Goal: Task Accomplishment & Management: Use online tool/utility

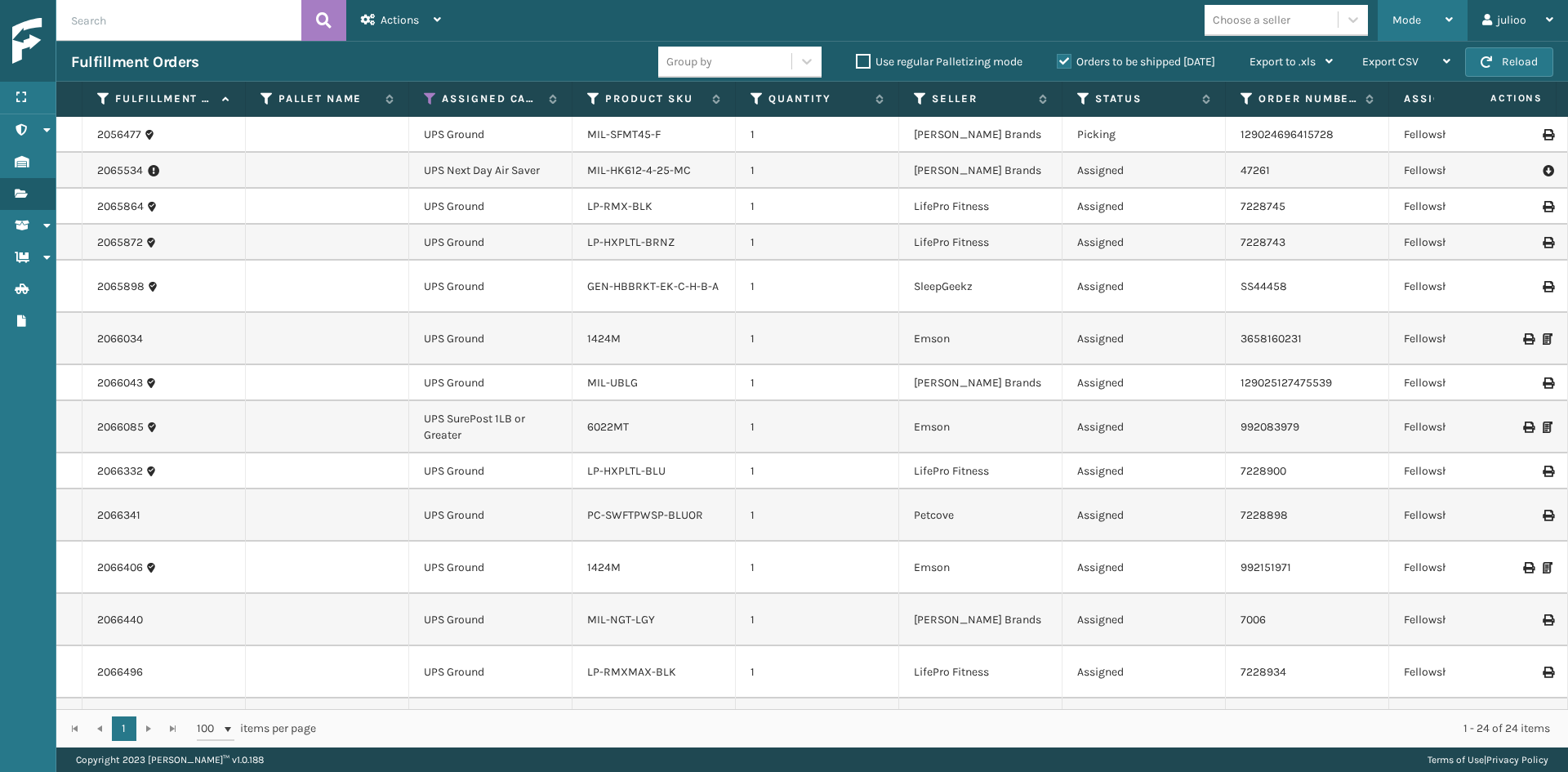
click at [1417, 27] on div "Mode" at bounding box center [1423, 20] width 61 height 41
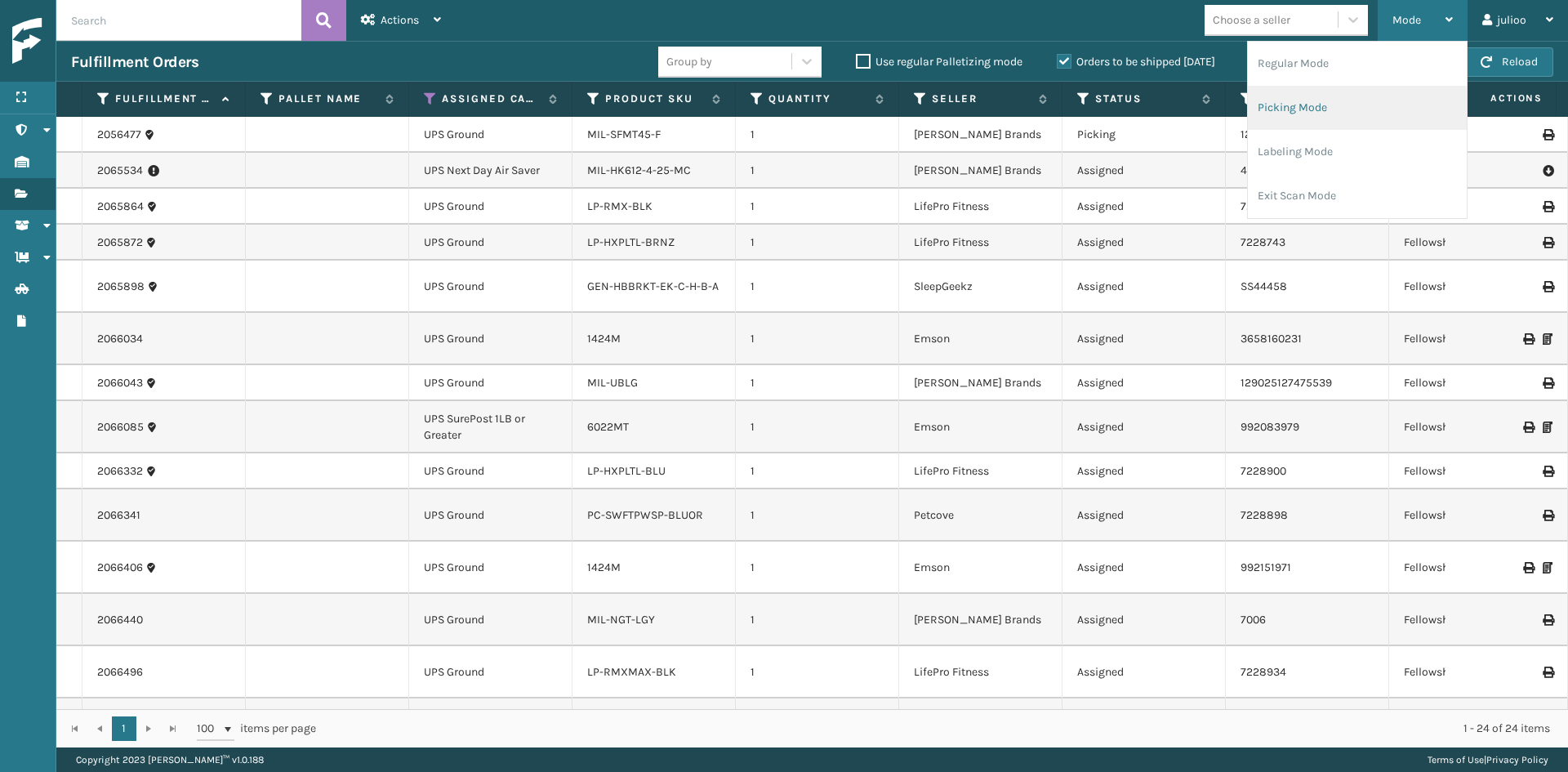
click at [1338, 93] on li "Picking Mode" at bounding box center [1357, 108] width 218 height 44
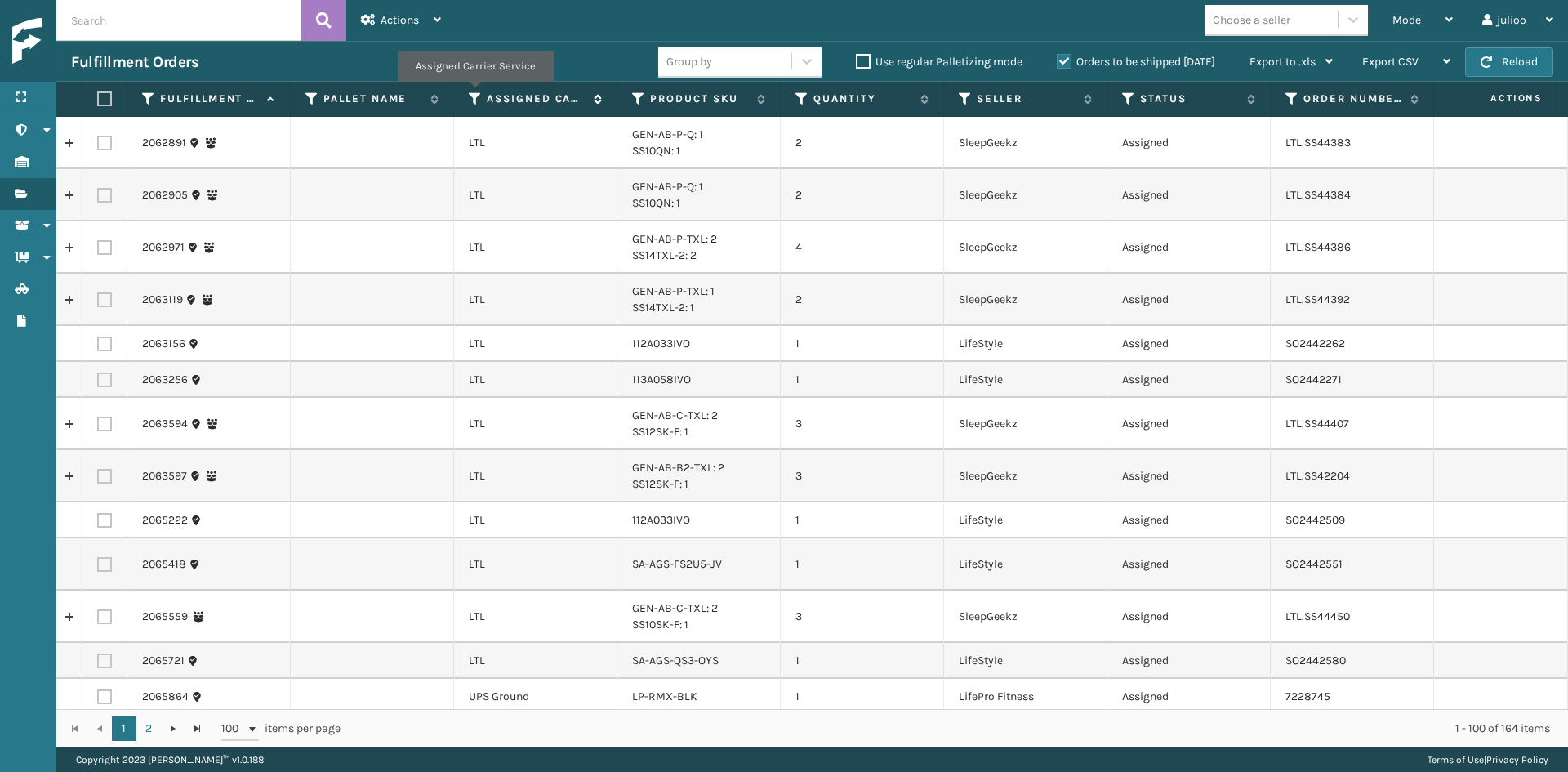
click at [475, 93] on icon at bounding box center [476, 99] width 13 height 15
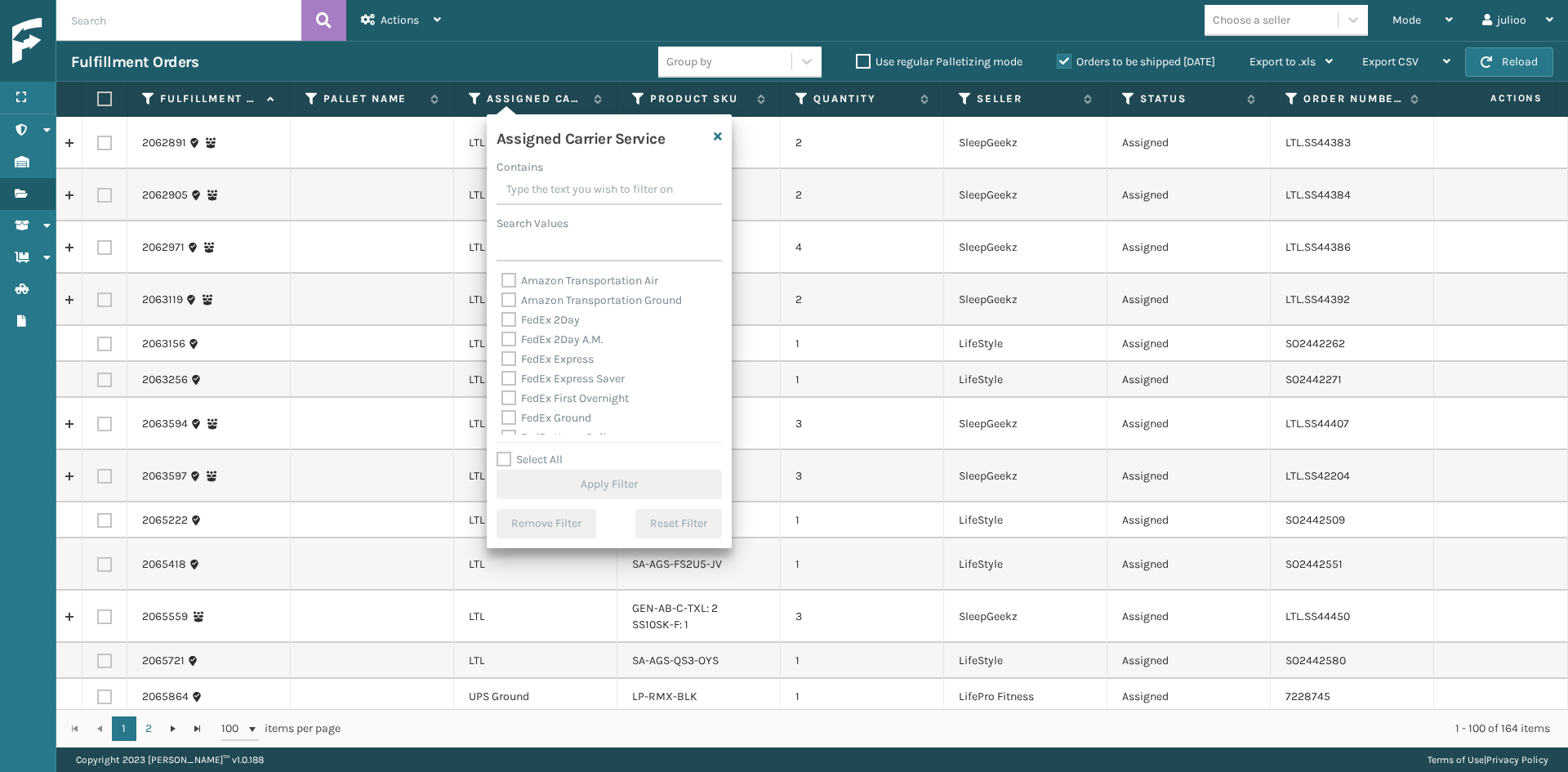
click at [567, 324] on label "FedEx 2Day" at bounding box center [540, 320] width 78 height 14
click at [502, 321] on input "FedEx 2Day" at bounding box center [501, 315] width 1 height 10
checkbox input "true"
click at [561, 340] on label "FedEx 2Day A.M." at bounding box center [552, 340] width 102 height 14
click at [502, 340] on input "FedEx 2Day A.M." at bounding box center [501, 335] width 1 height 10
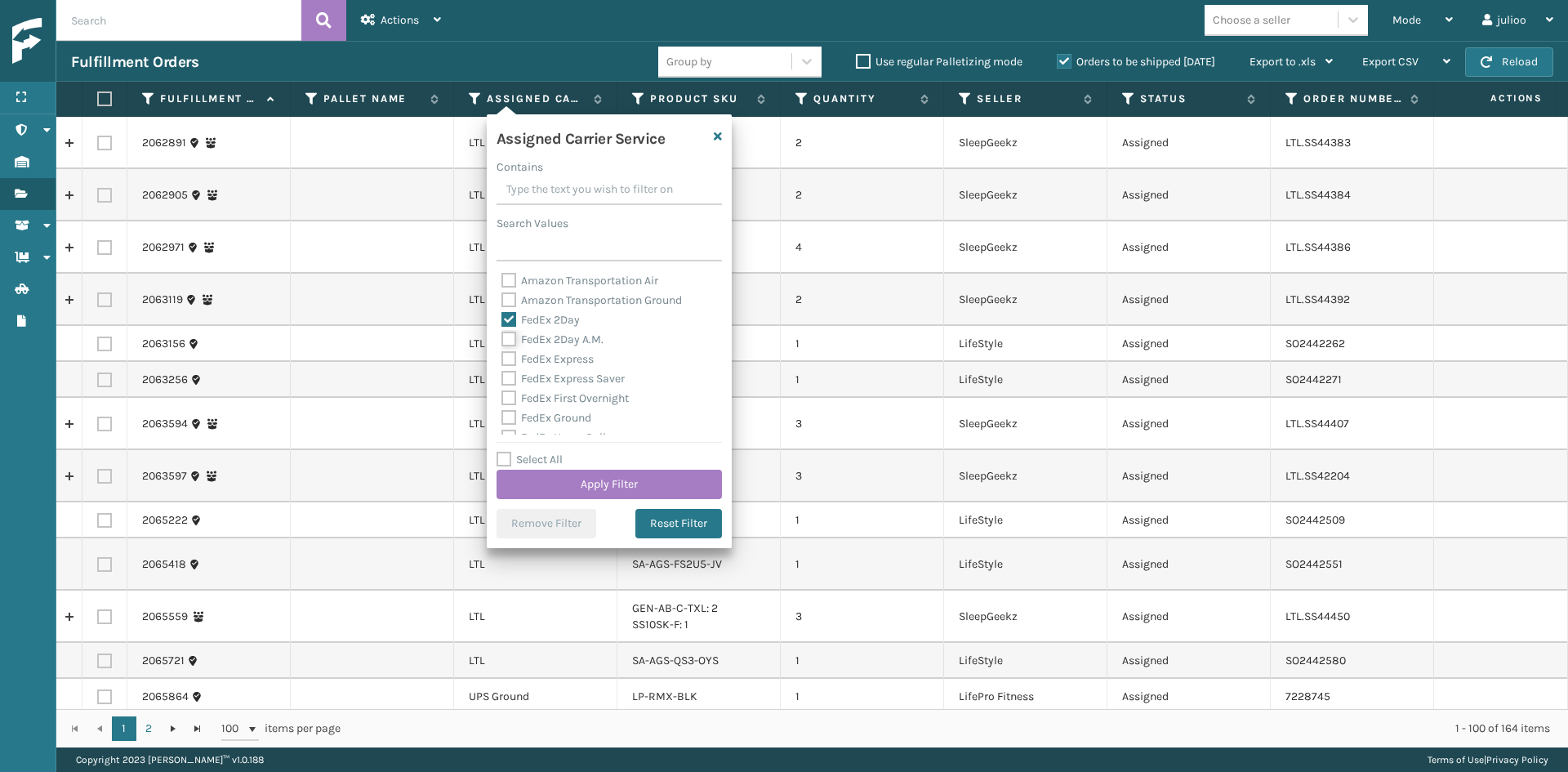
checkbox input "true"
click at [560, 363] on label "FedEx Express" at bounding box center [548, 359] width 93 height 14
click at [502, 360] on input "FedEx Express" at bounding box center [501, 355] width 1 height 10
checkbox input "true"
click at [558, 378] on label "FedEx Express Saver" at bounding box center [563, 378] width 123 height 14
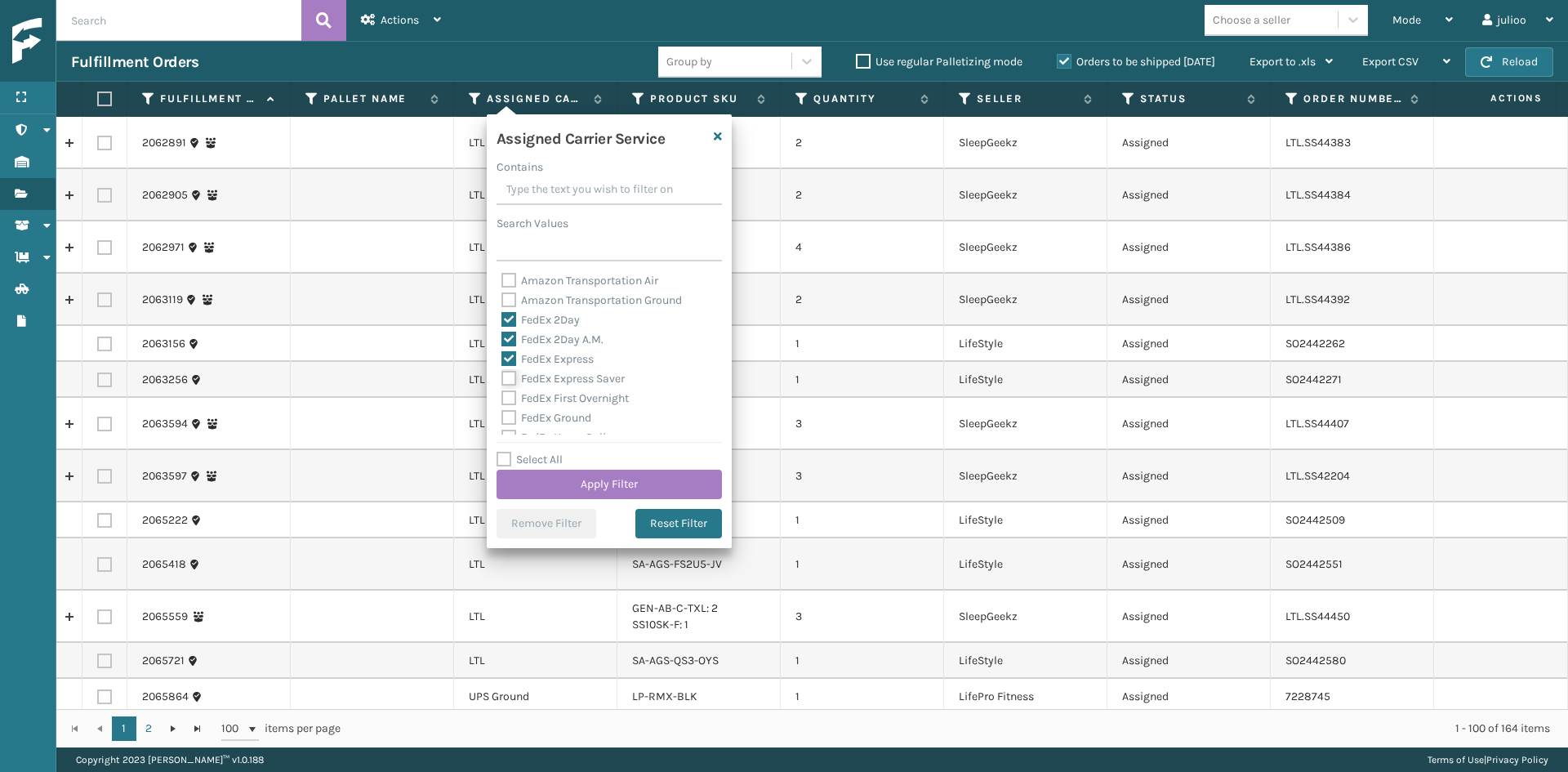
click at [502, 378] on input "FedEx Express Saver" at bounding box center [501, 374] width 1 height 10
checkbox input "true"
click at [566, 322] on label "FedEx First Overnight" at bounding box center [565, 316] width 128 height 14
click at [502, 318] on input "FedEx First Overnight" at bounding box center [501, 312] width 1 height 10
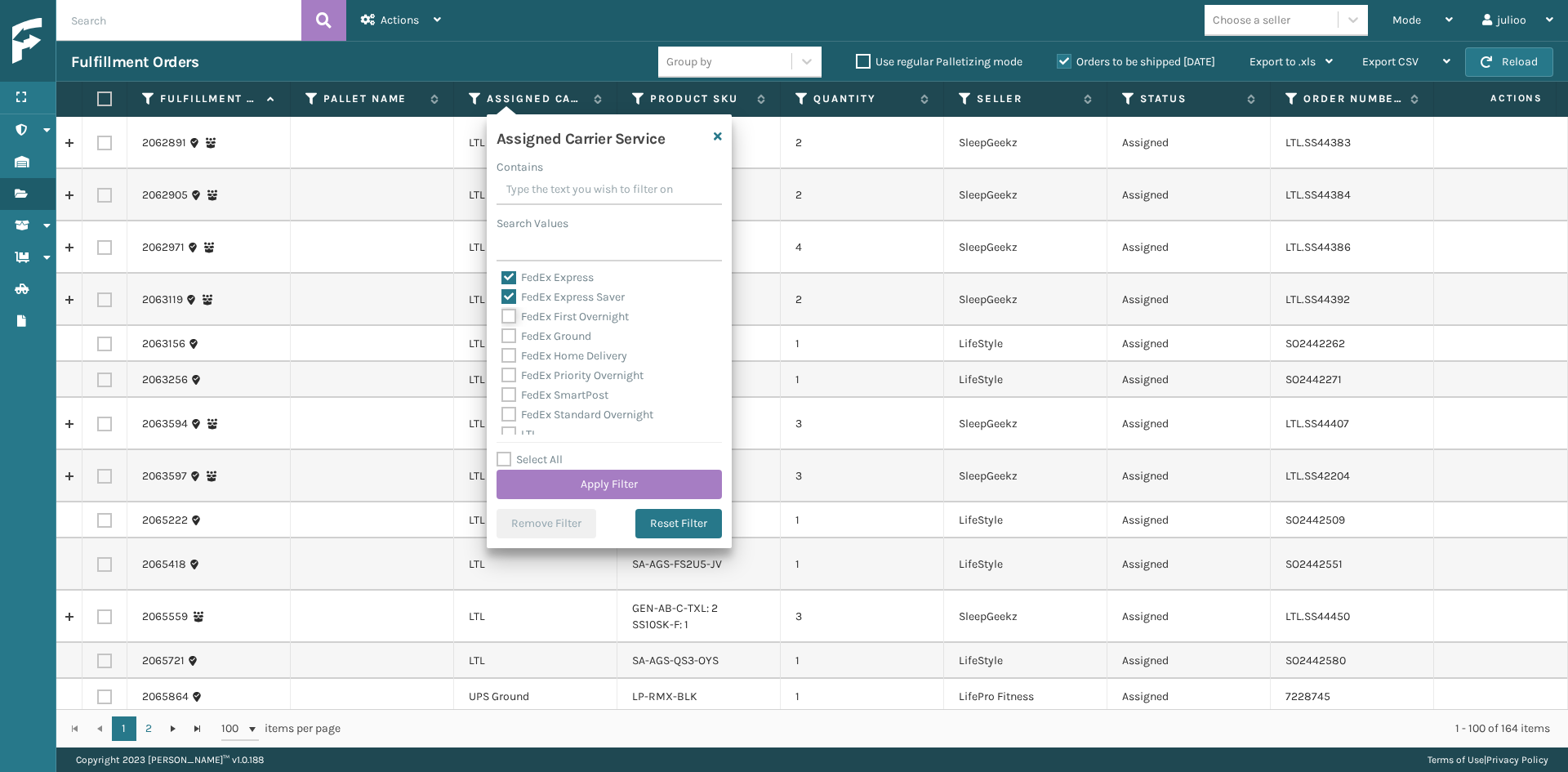
checkbox input "true"
click at [564, 333] on label "FedEx Ground" at bounding box center [546, 336] width 90 height 14
click at [502, 333] on input "FedEx Ground" at bounding box center [501, 331] width 1 height 10
checkbox input "true"
click at [564, 360] on label "FedEx Home Delivery" at bounding box center [564, 356] width 126 height 14
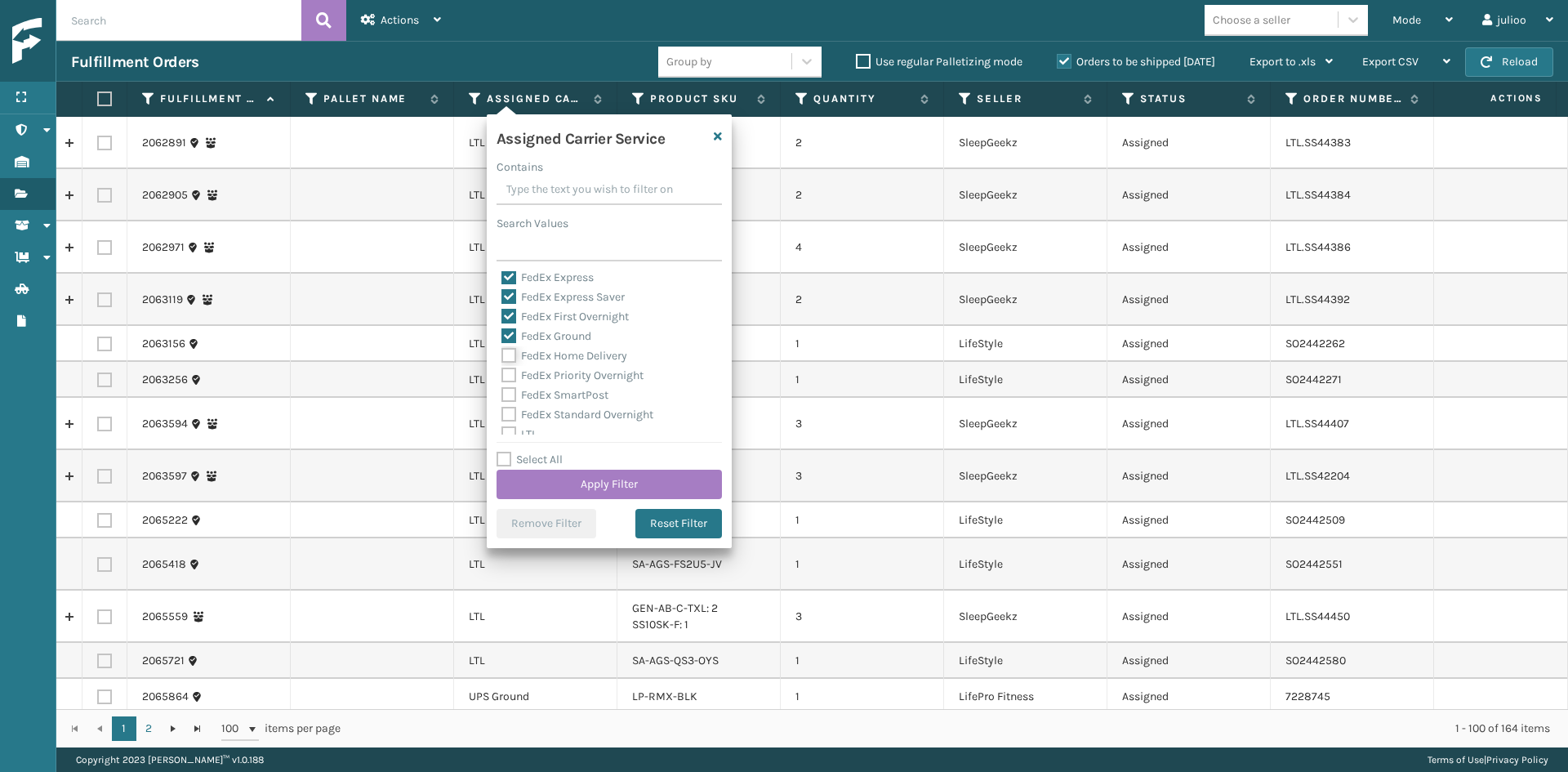
click at [502, 357] on input "FedEx Home Delivery" at bounding box center [501, 351] width 1 height 10
checkbox input "true"
click at [566, 373] on label "FedEx Priority Overnight" at bounding box center [572, 376] width 142 height 14
click at [502, 373] on input "FedEx Priority Overnight" at bounding box center [501, 371] width 1 height 10
checkbox input "true"
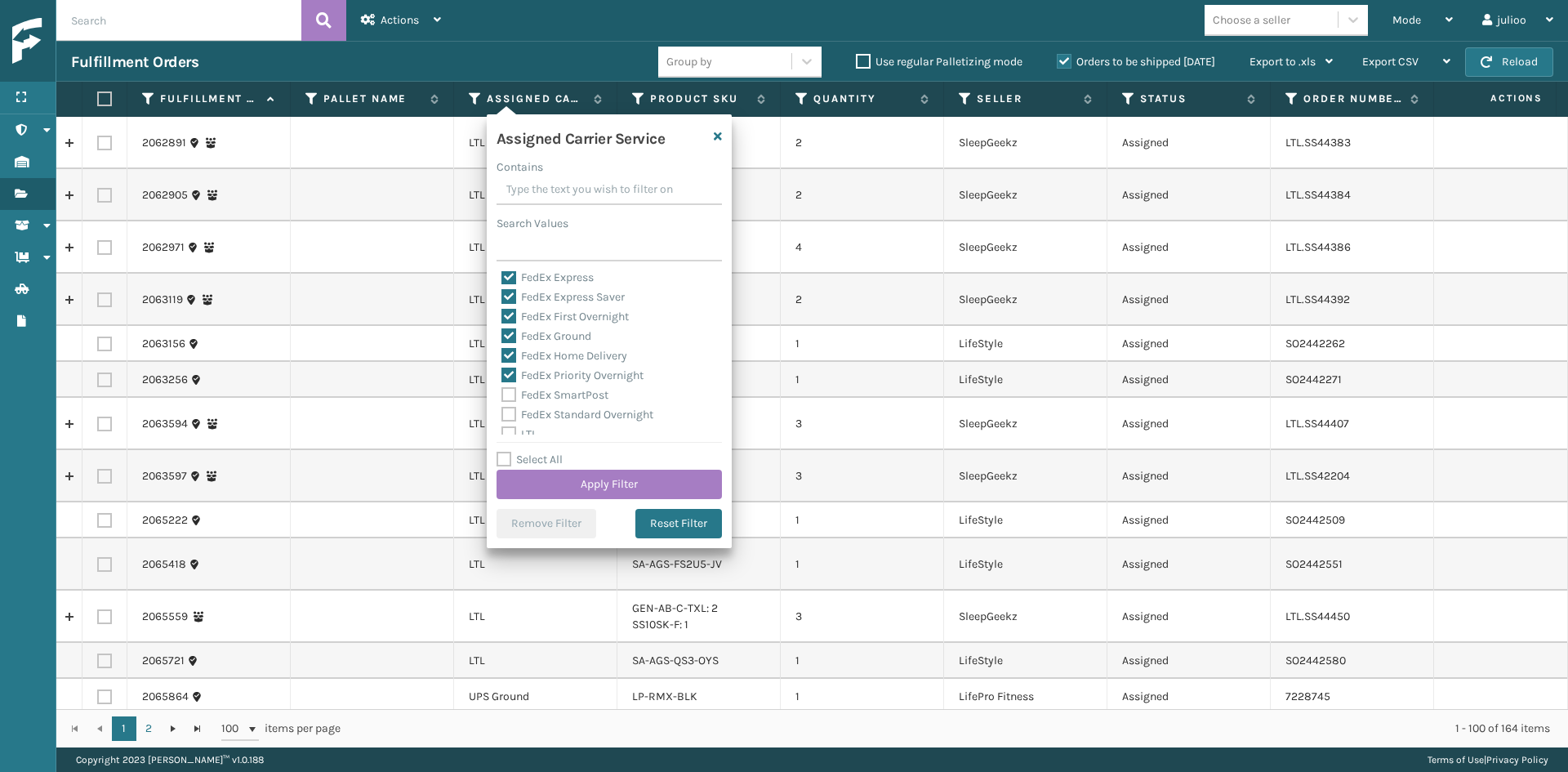
click at [568, 395] on label "FedEx SmartPost" at bounding box center [554, 395] width 107 height 14
click at [502, 395] on input "FedEx SmartPost" at bounding box center [501, 391] width 1 height 10
checkbox input "true"
click at [572, 405] on div "FedEx Standard Overnight" at bounding box center [609, 414] width 216 height 20
click at [572, 411] on label "FedEx Standard Overnight" at bounding box center [577, 414] width 152 height 14
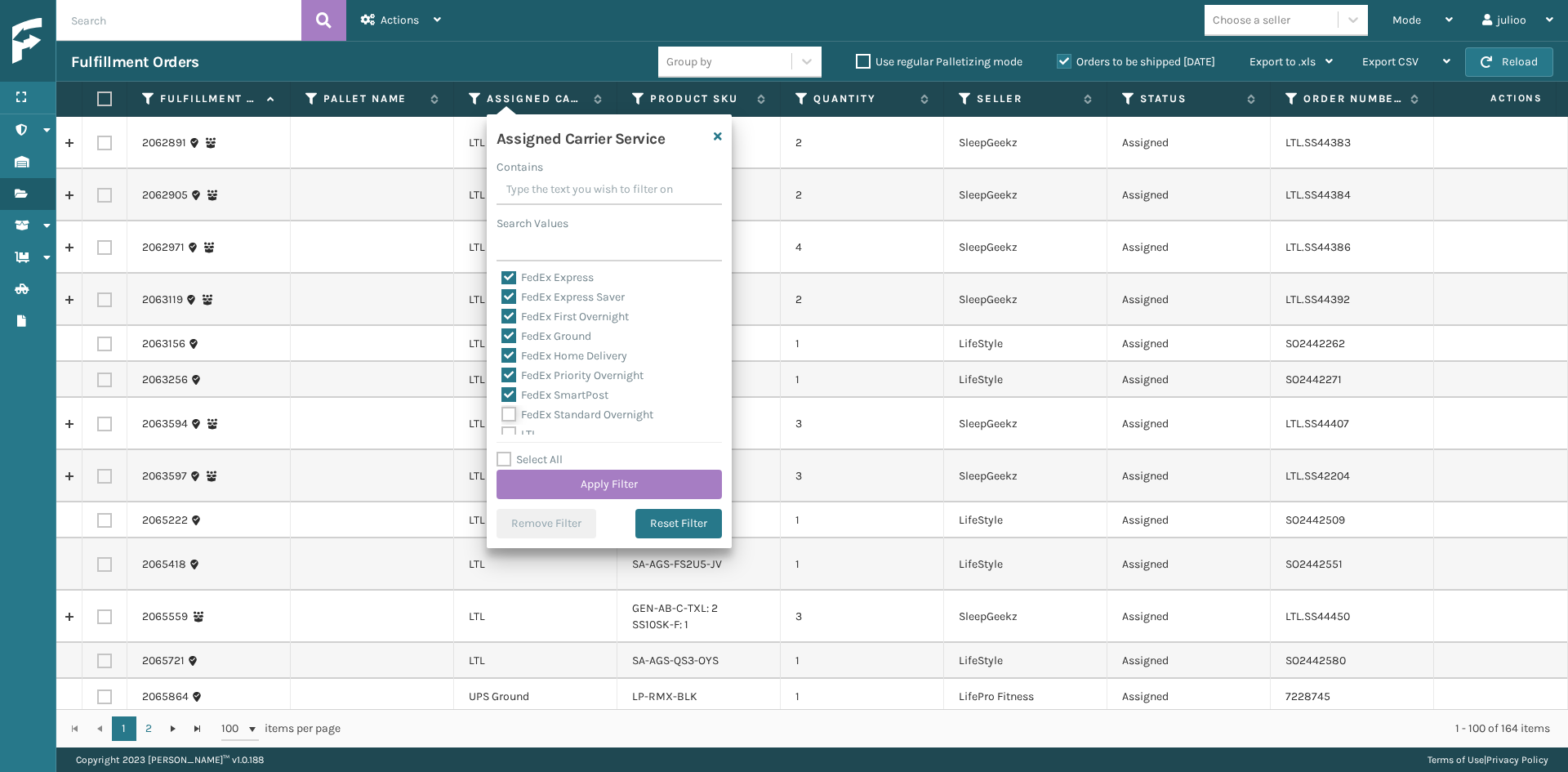
click at [502, 411] on input "FedEx Standard Overnight" at bounding box center [501, 410] width 1 height 10
checkbox input "true"
drag, startPoint x: 619, startPoint y: 494, endPoint x: 643, endPoint y: 524, distance: 38.4
click at [644, 525] on div "Assigned Carrier Service Contains Search Values Amazon Transportation Air Amazo…" at bounding box center [609, 331] width 245 height 434
click at [636, 480] on button "Apply Filter" at bounding box center [609, 484] width 225 height 29
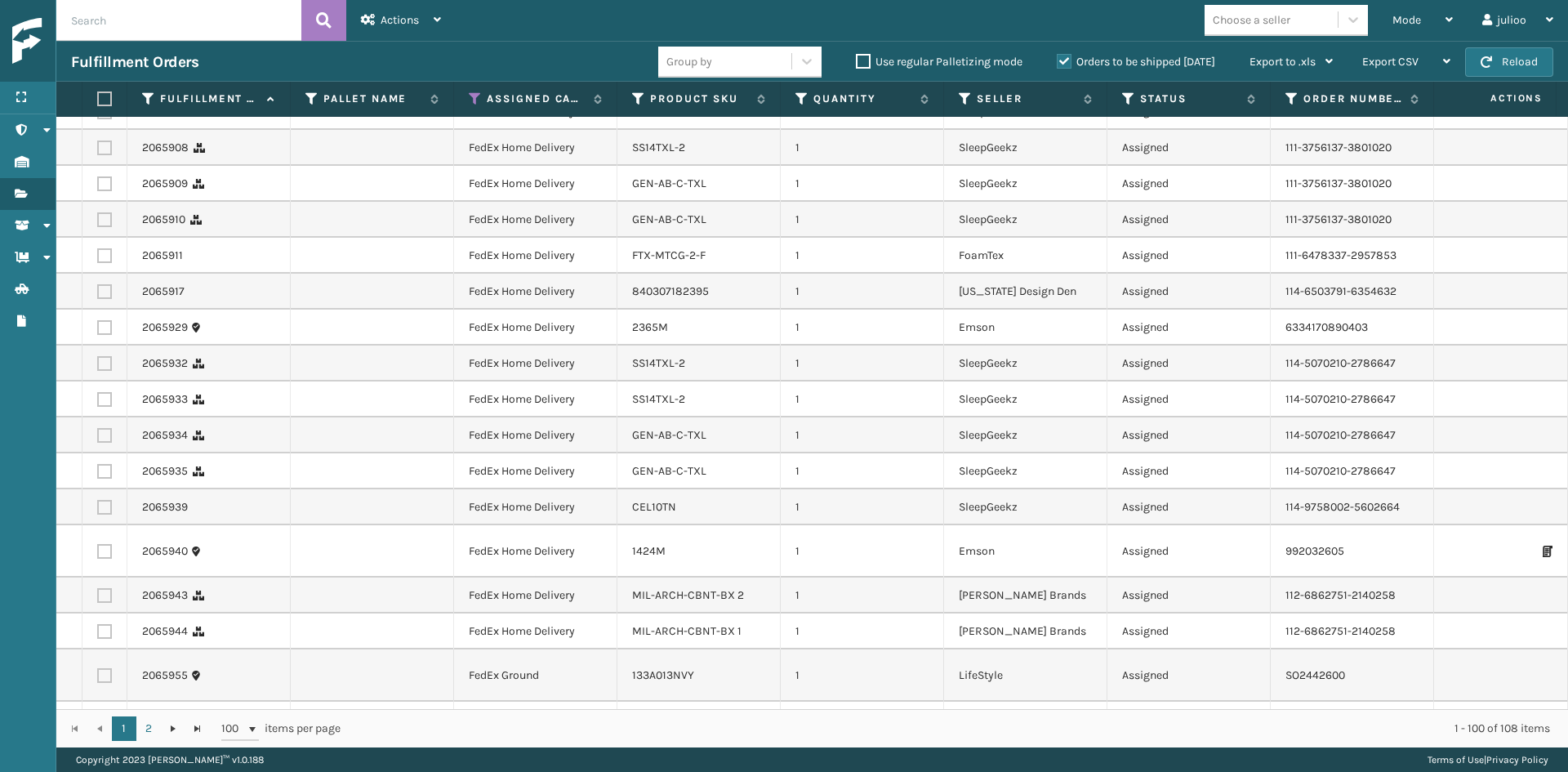
scroll to position [0, 0]
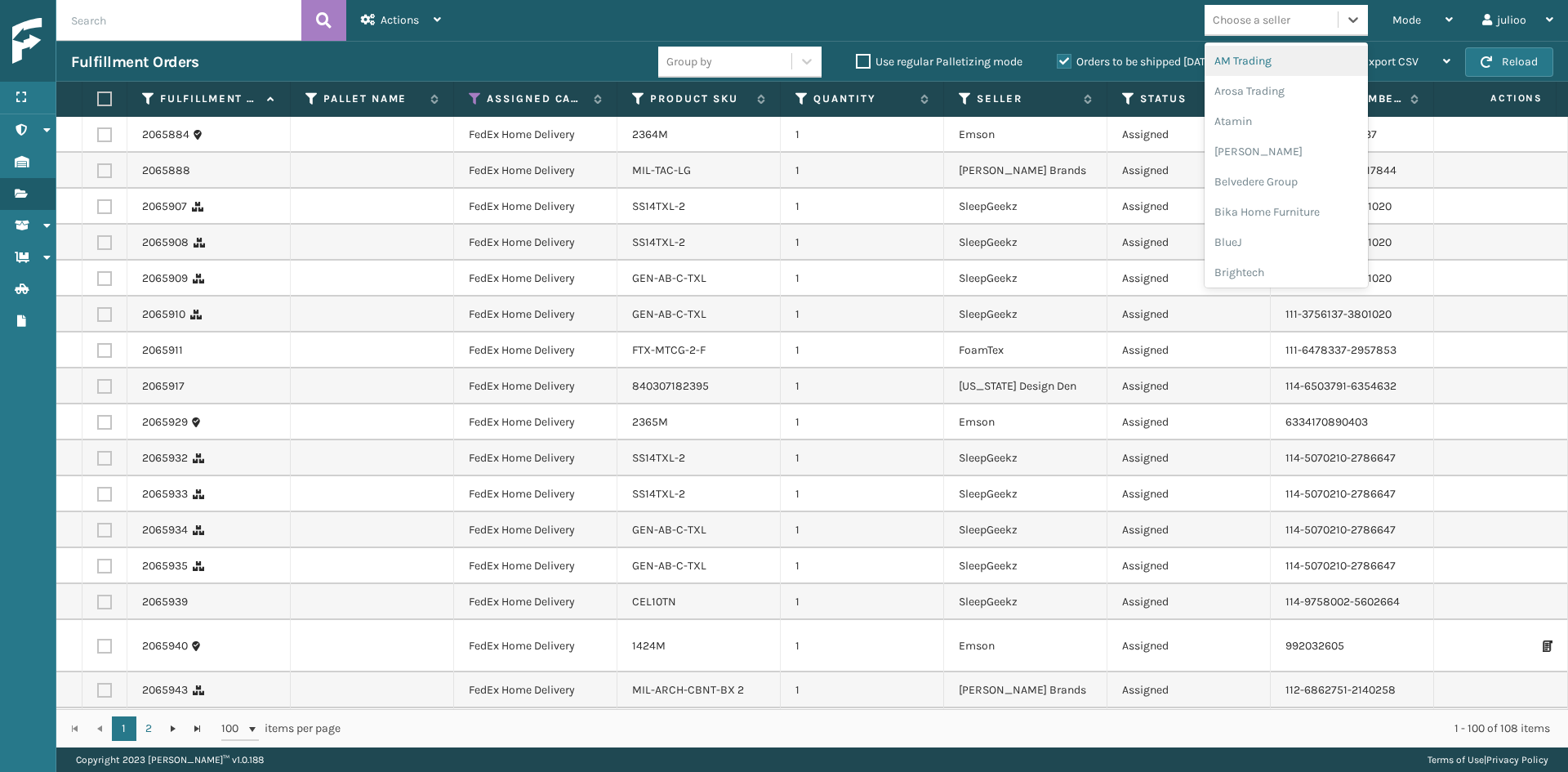
click at [1233, 17] on div "Choose a seller" at bounding box center [1252, 20] width 78 height 17
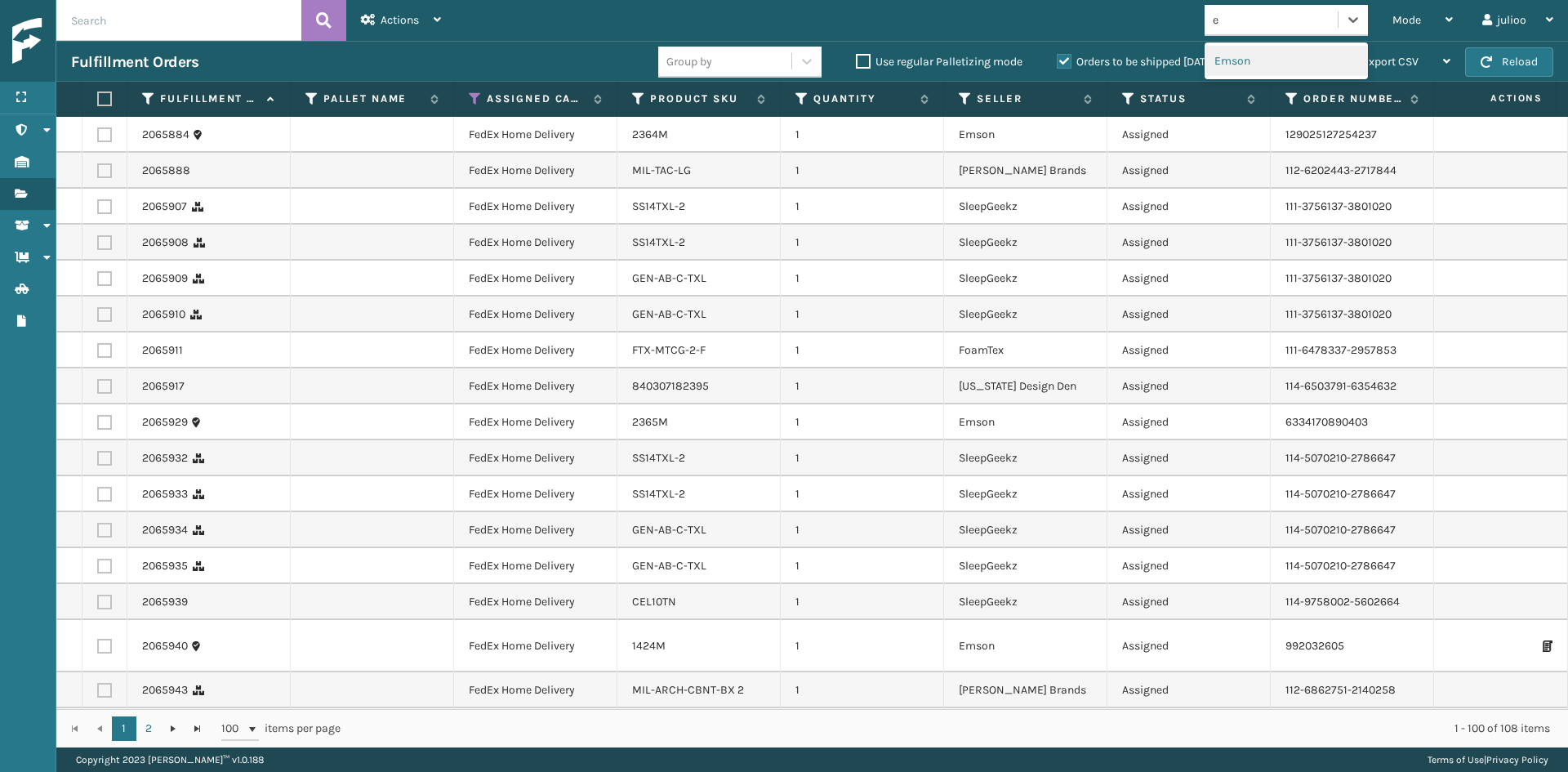
type input "em"
click at [1287, 57] on div "Emson" at bounding box center [1286, 61] width 164 height 30
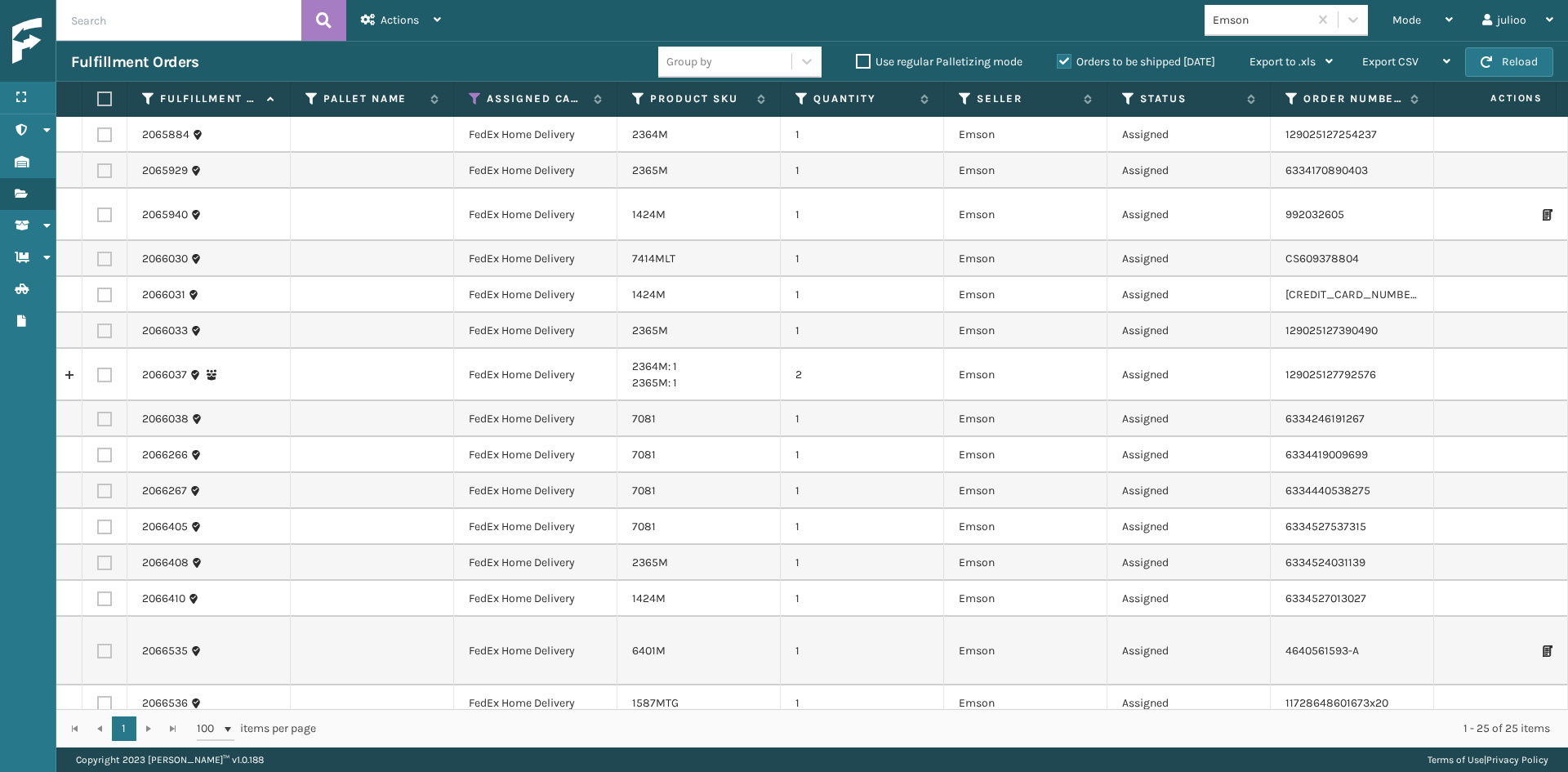
click at [107, 94] on label at bounding box center [102, 99] width 9 height 15
click at [98, 94] on input "checkbox" at bounding box center [97, 98] width 1 height 10
checkbox input "true"
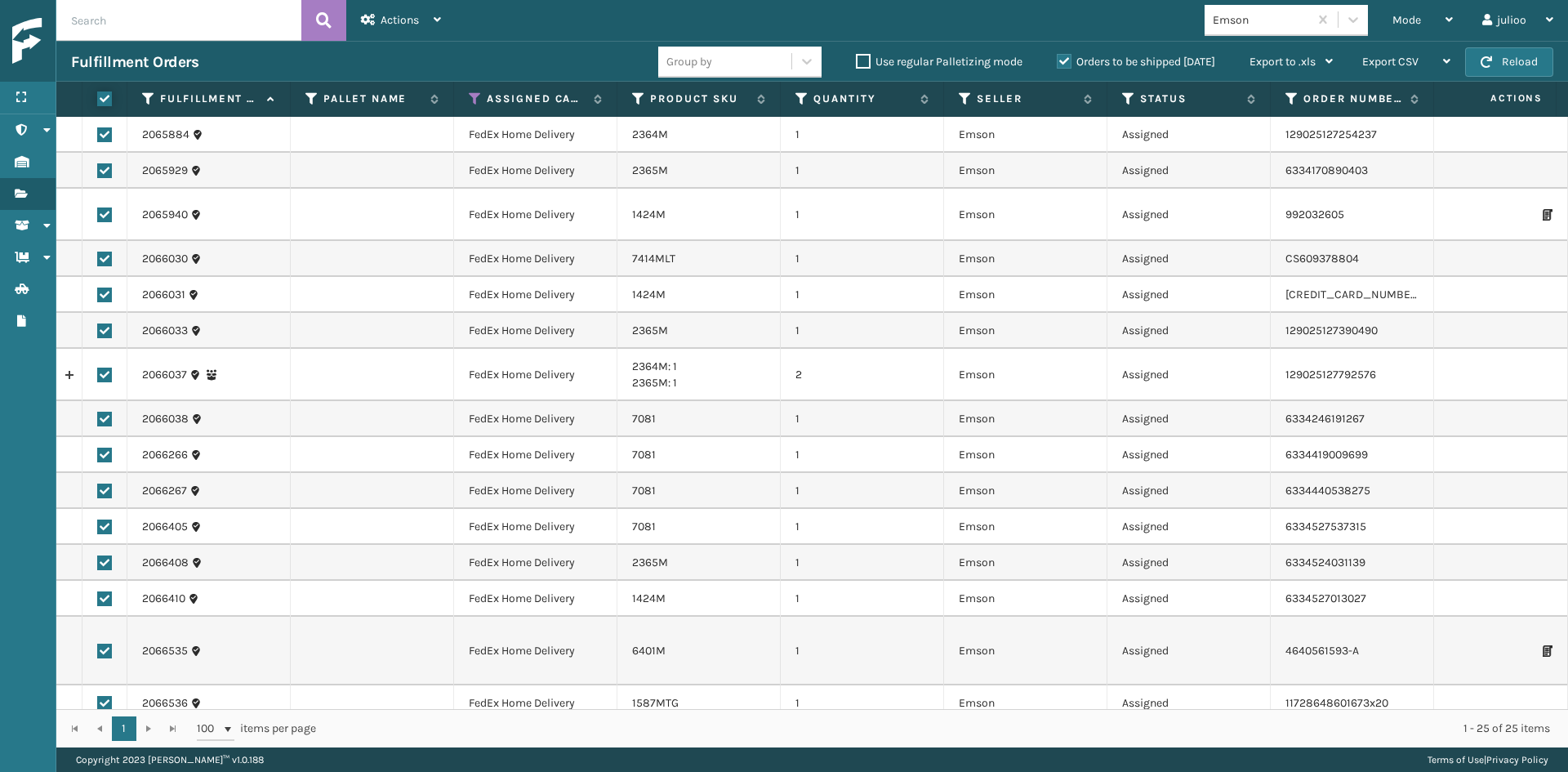
checkbox input "true"
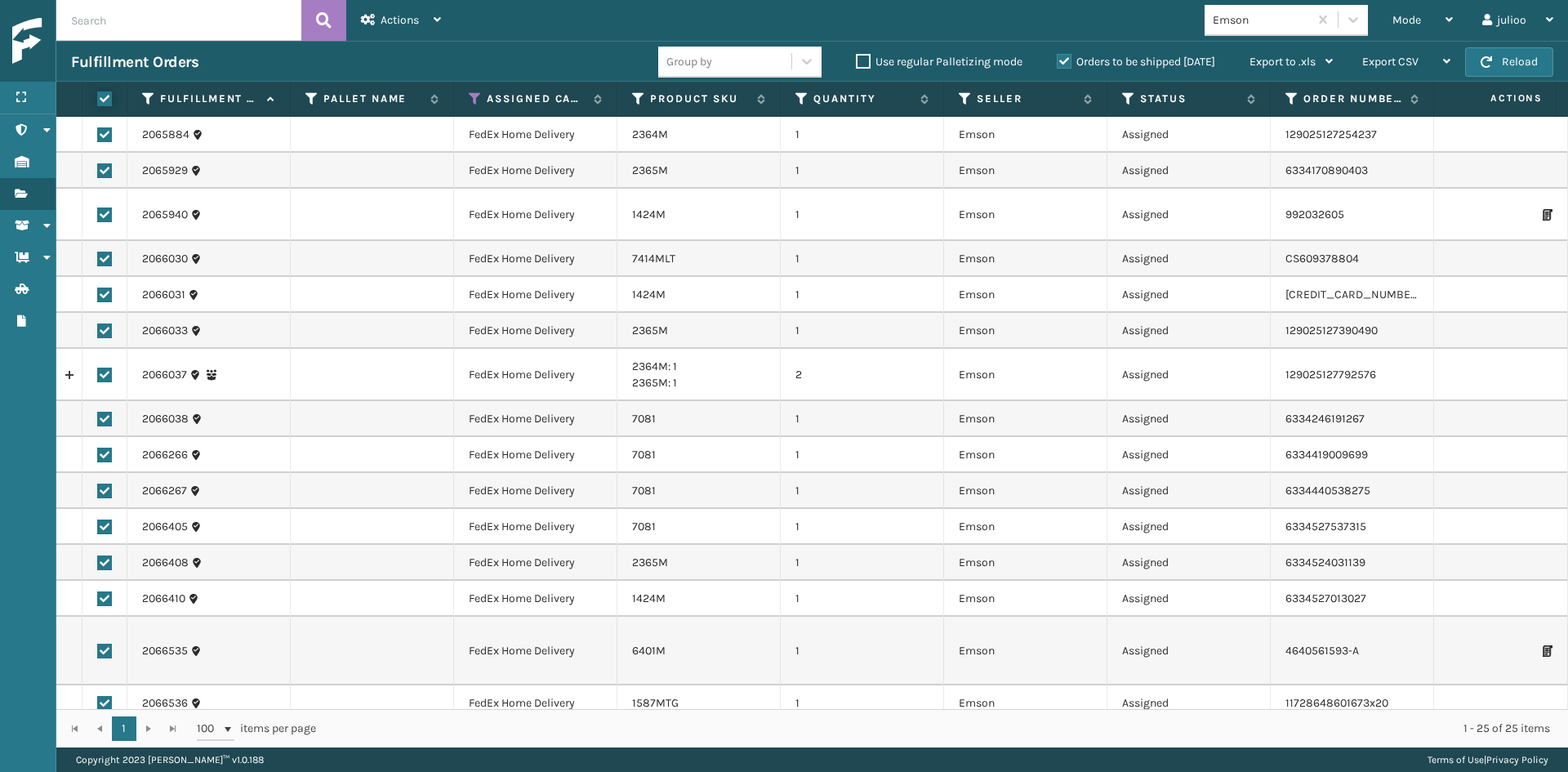
checkbox input "true"
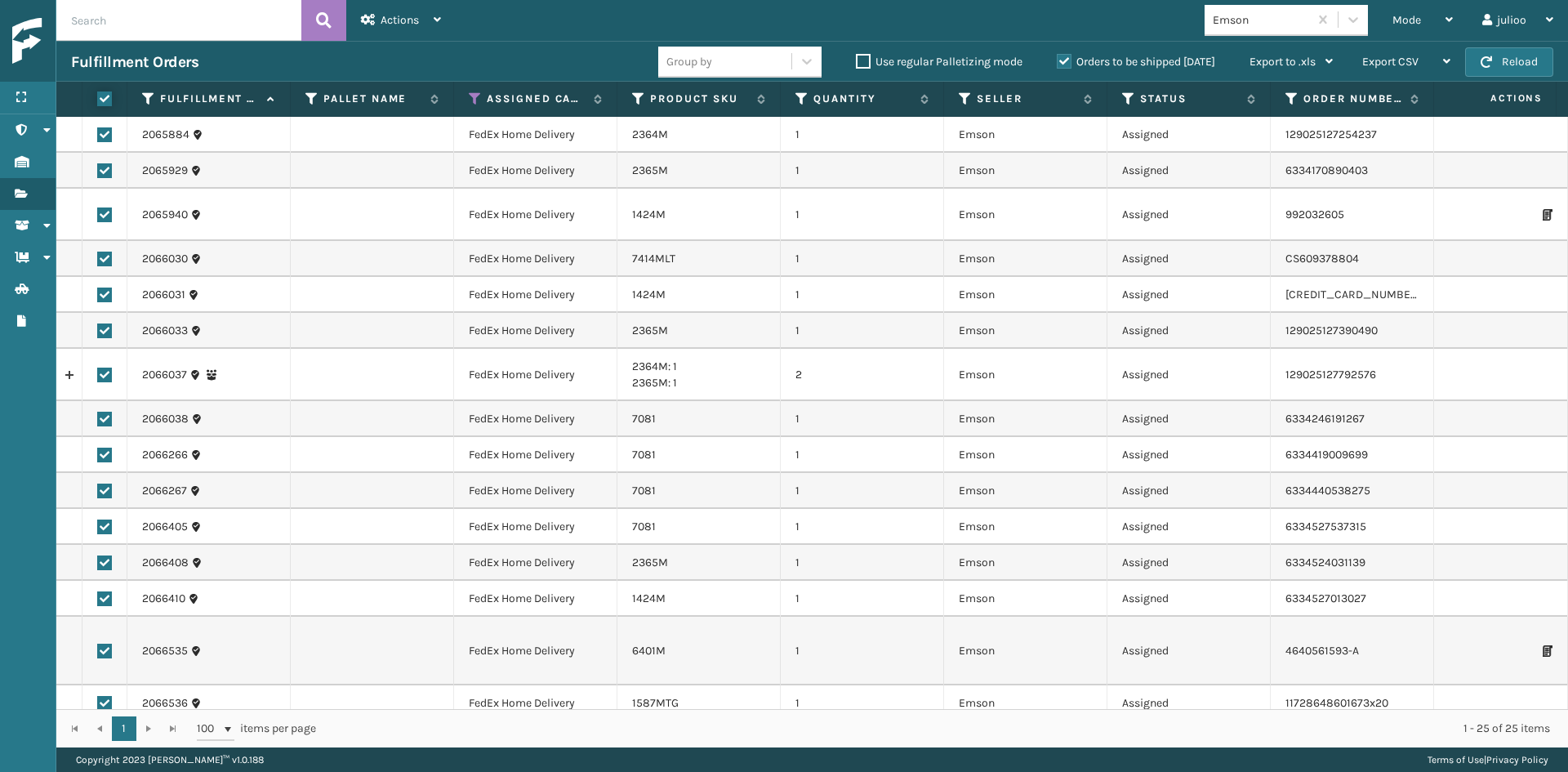
checkbox input "true"
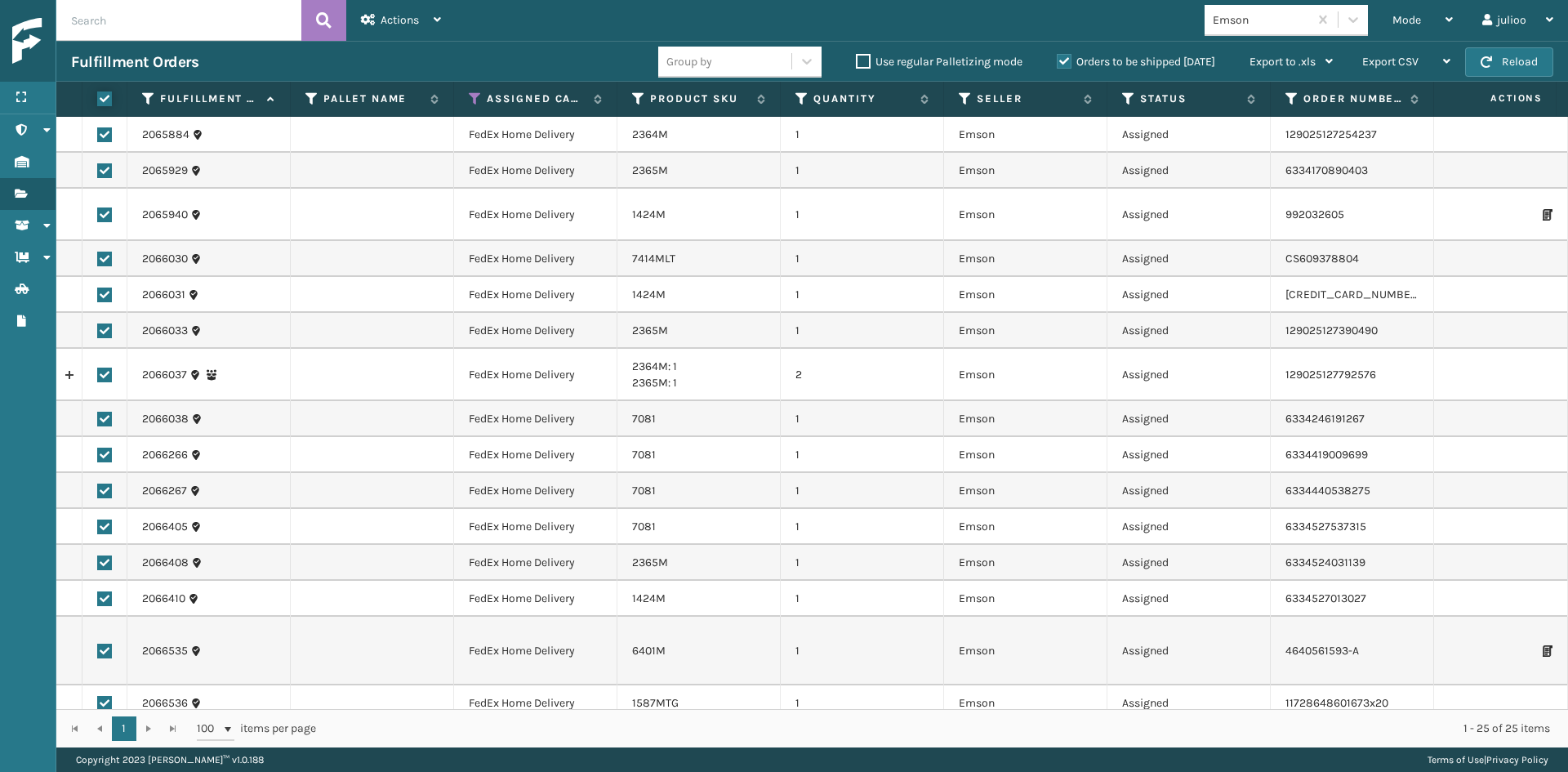
checkbox input "true"
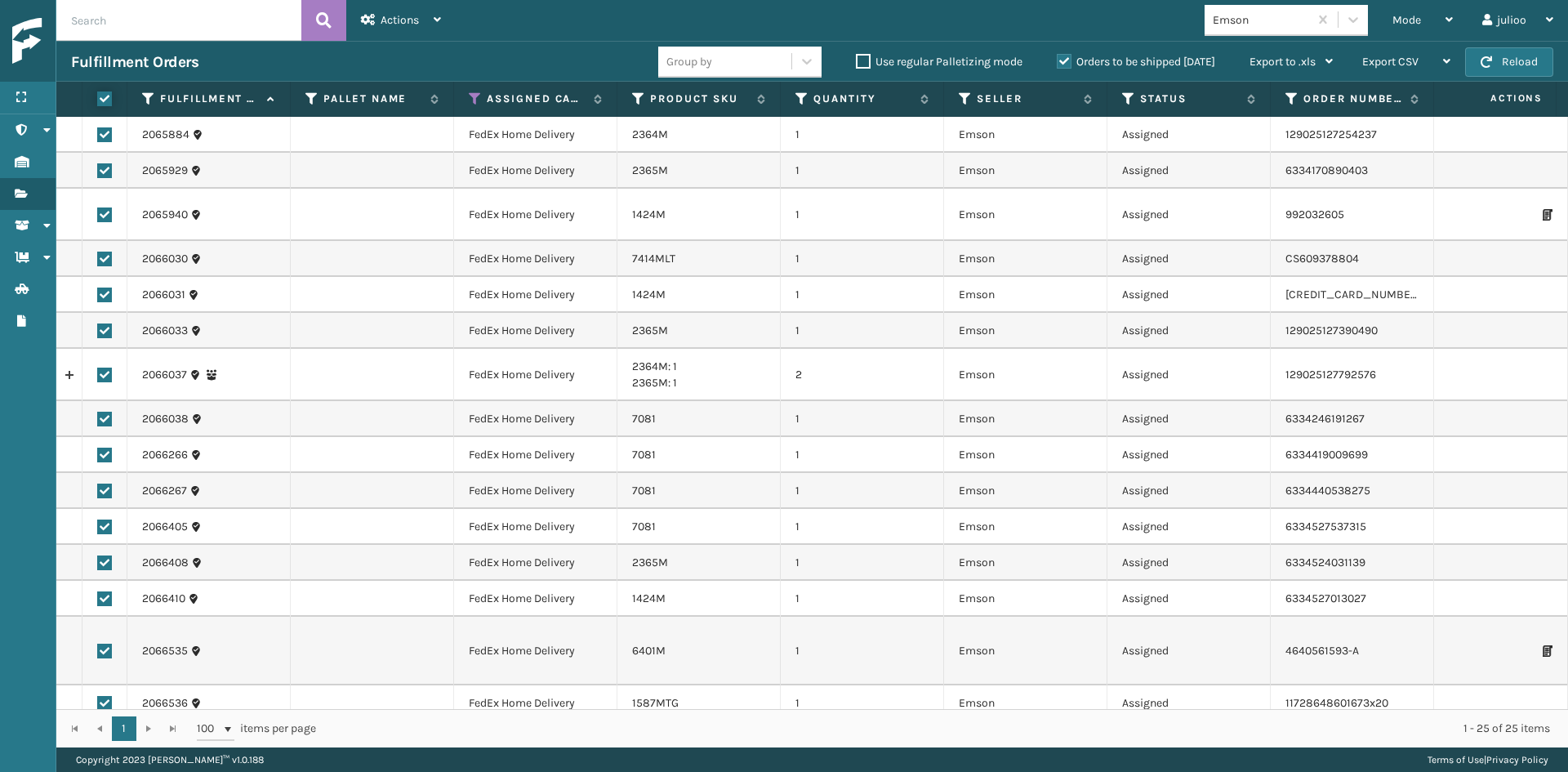
checkbox input "true"
click at [410, 20] on span "Actions" at bounding box center [399, 20] width 39 height 14
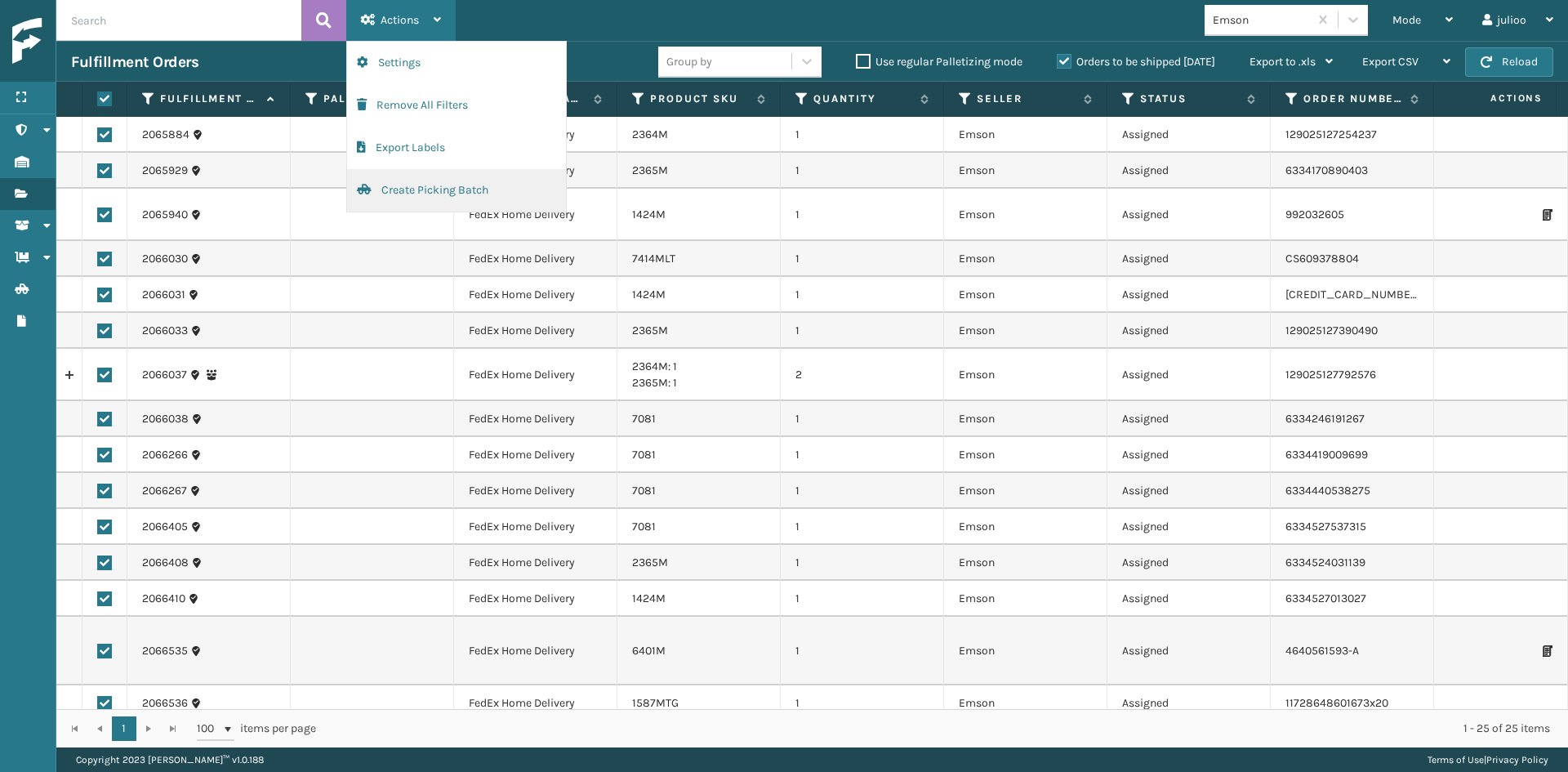
click at [411, 187] on button "Create Picking Batch" at bounding box center [456, 190] width 218 height 43
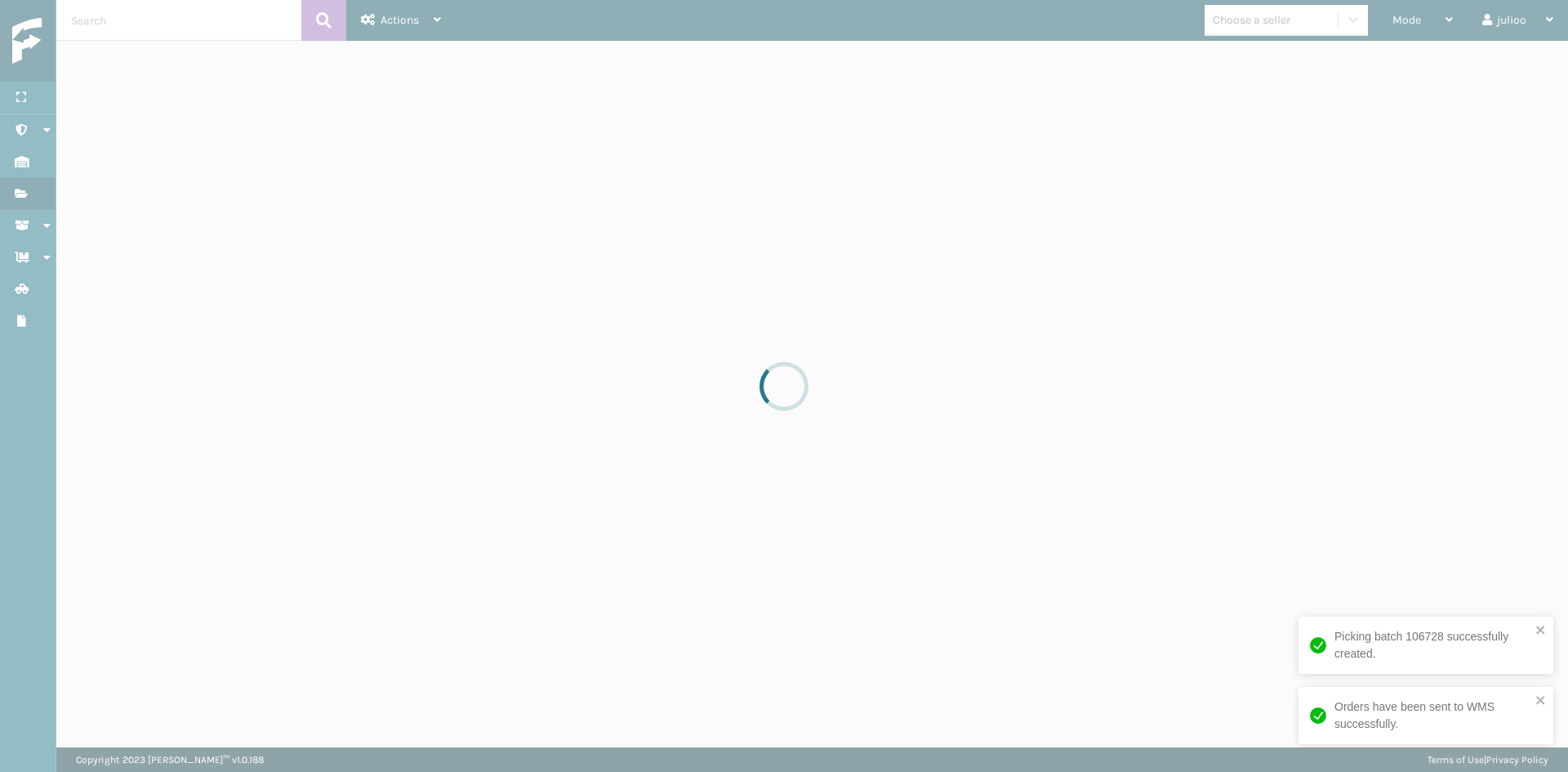
drag, startPoint x: 1323, startPoint y: 16, endPoint x: 1291, endPoint y: 20, distance: 32.2
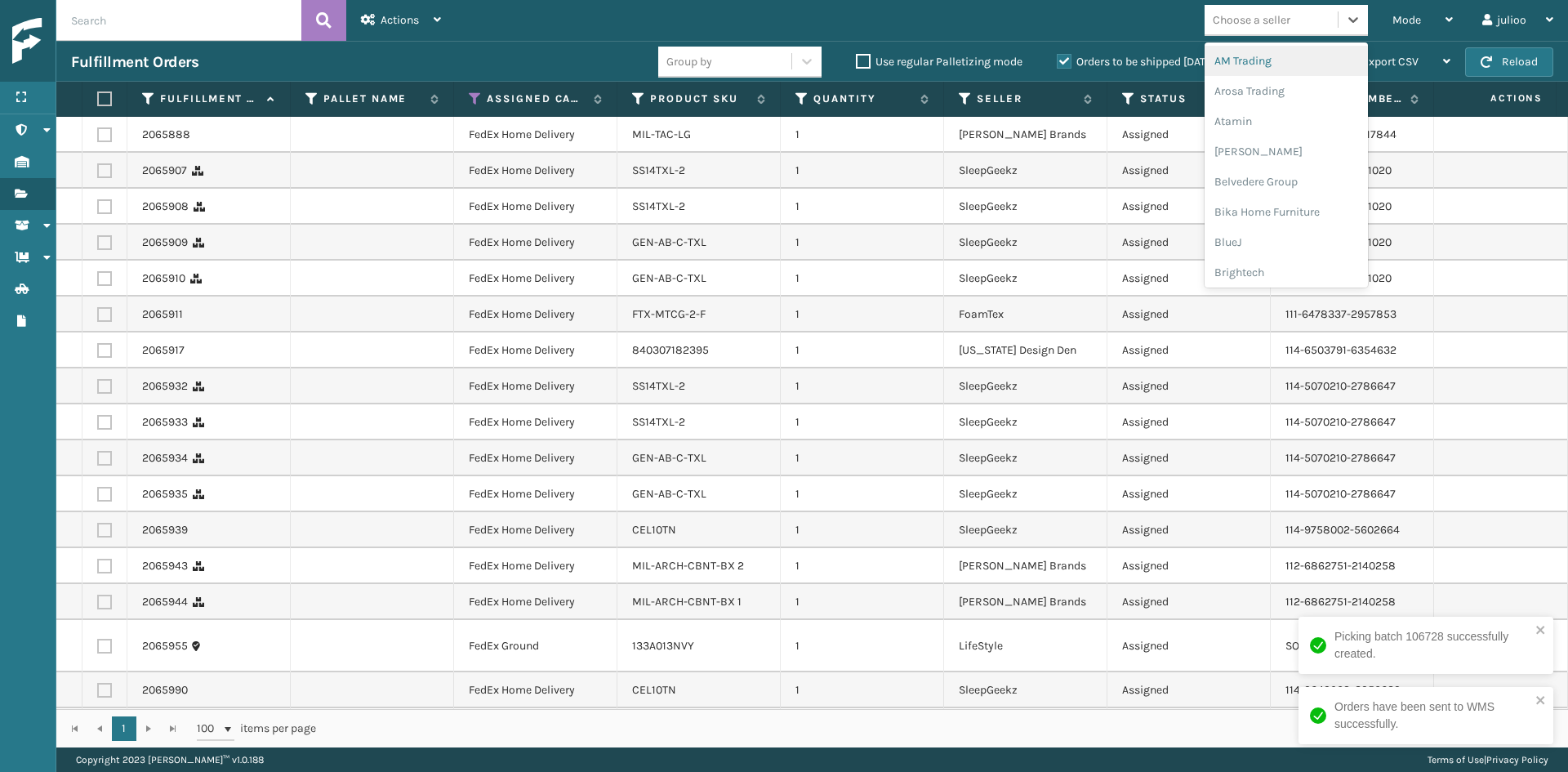
click at [1285, 21] on div "Choose a seller" at bounding box center [1252, 20] width 78 height 17
type input "SLE"
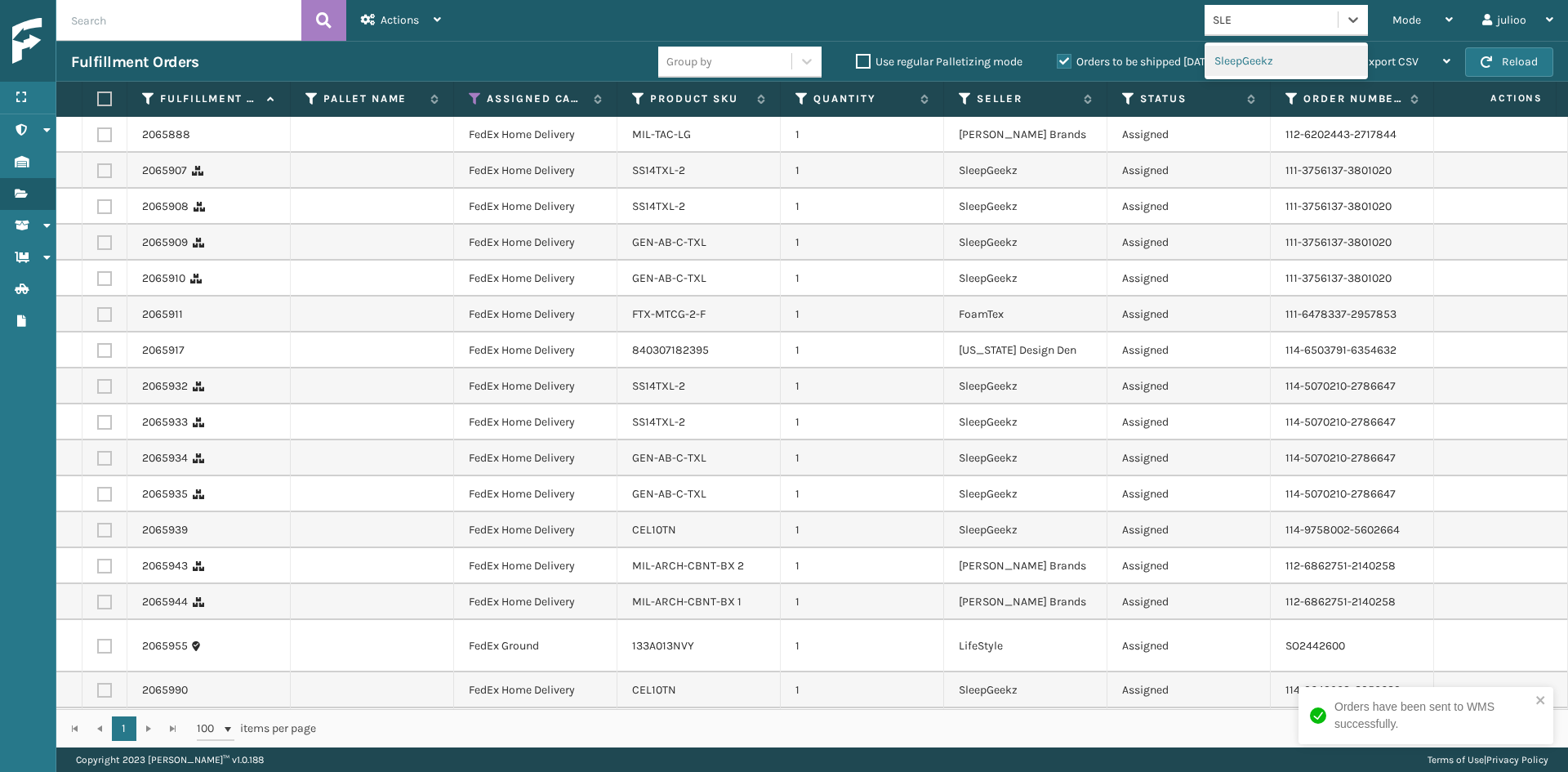
click at [1276, 60] on div "SleepGeekz" at bounding box center [1286, 61] width 164 height 30
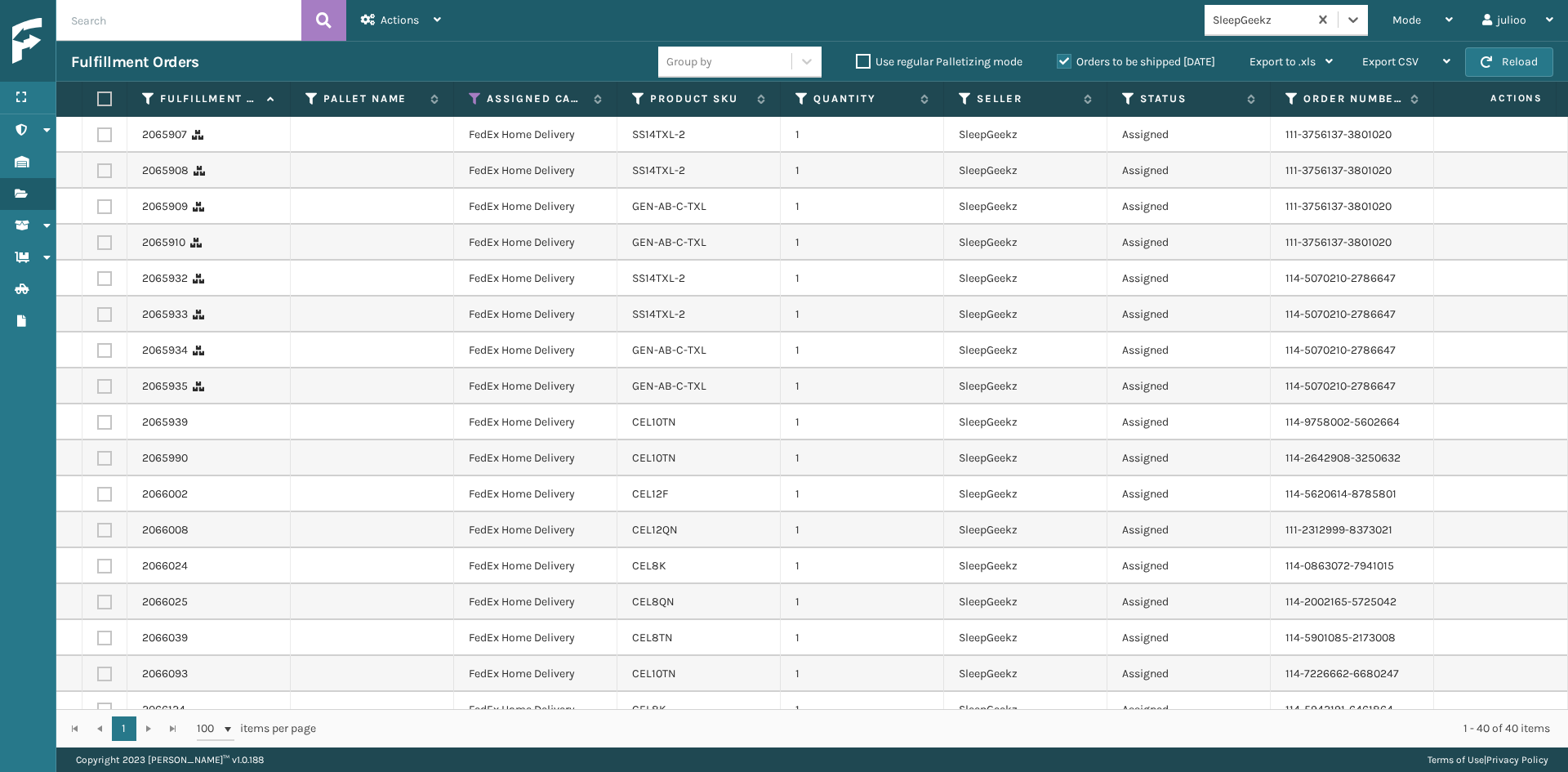
click at [107, 93] on label at bounding box center [102, 99] width 9 height 15
click at [98, 94] on input "checkbox" at bounding box center [97, 98] width 1 height 10
checkbox input "true"
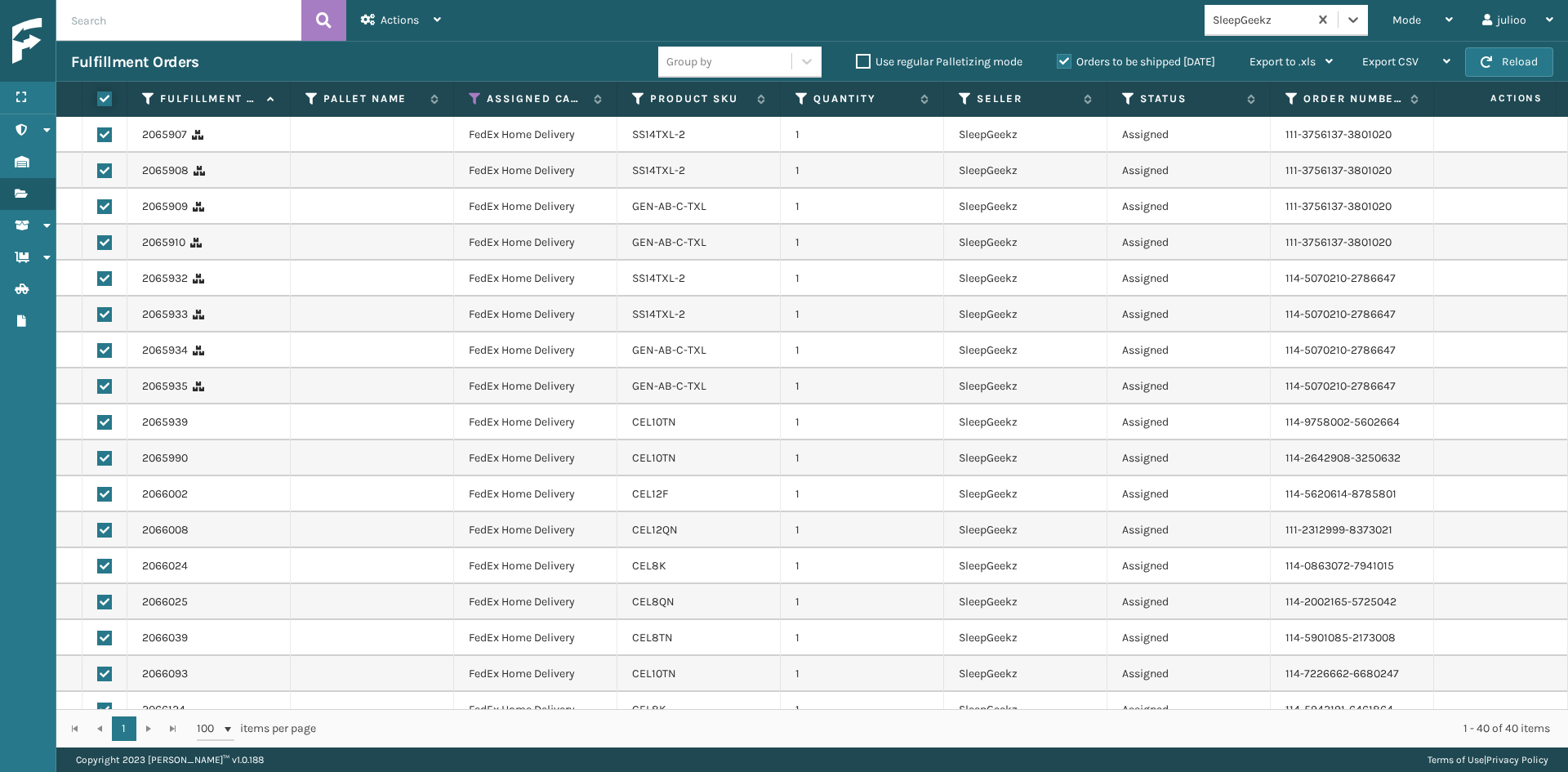
checkbox input "true"
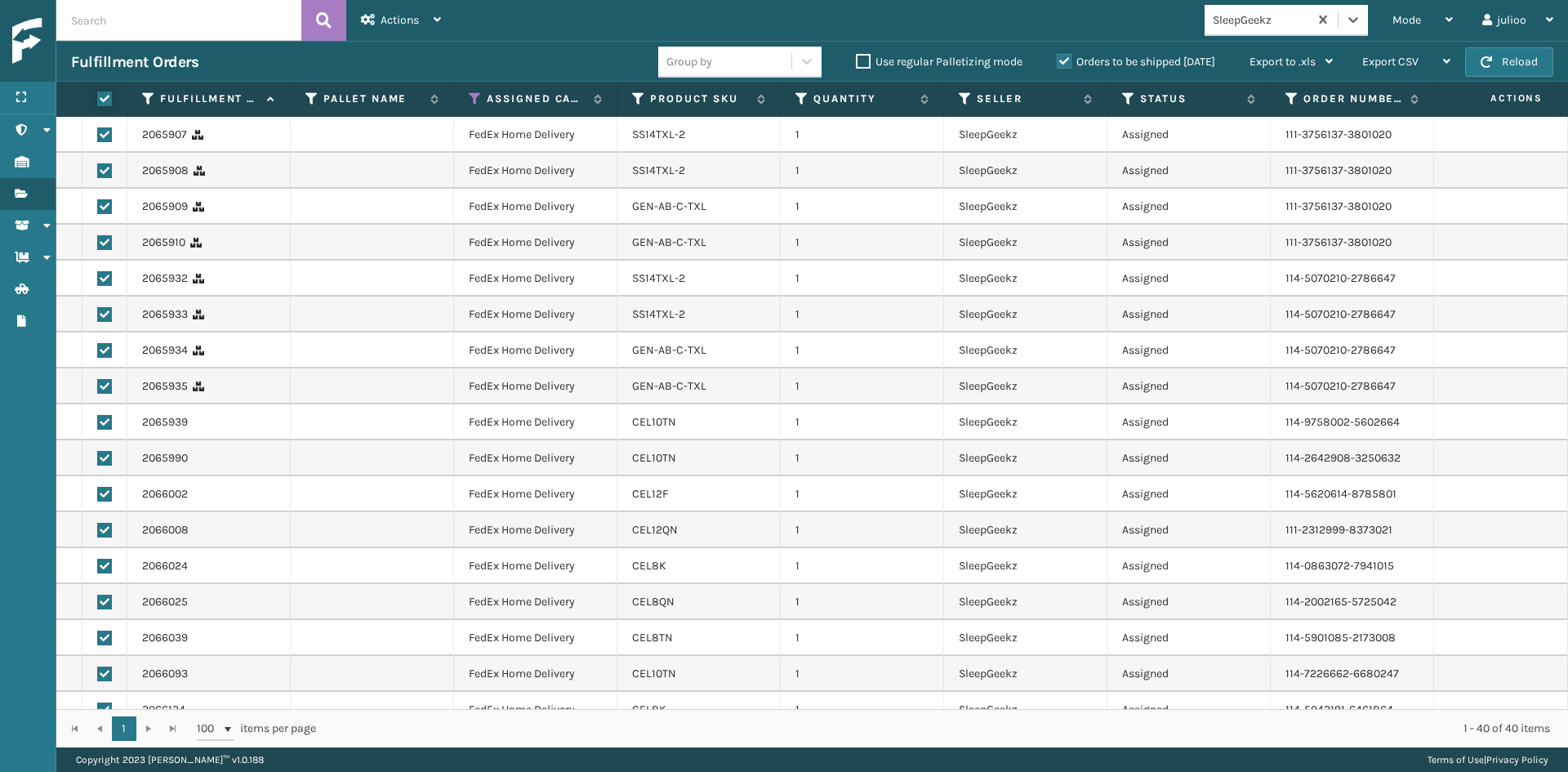
checkbox input "true"
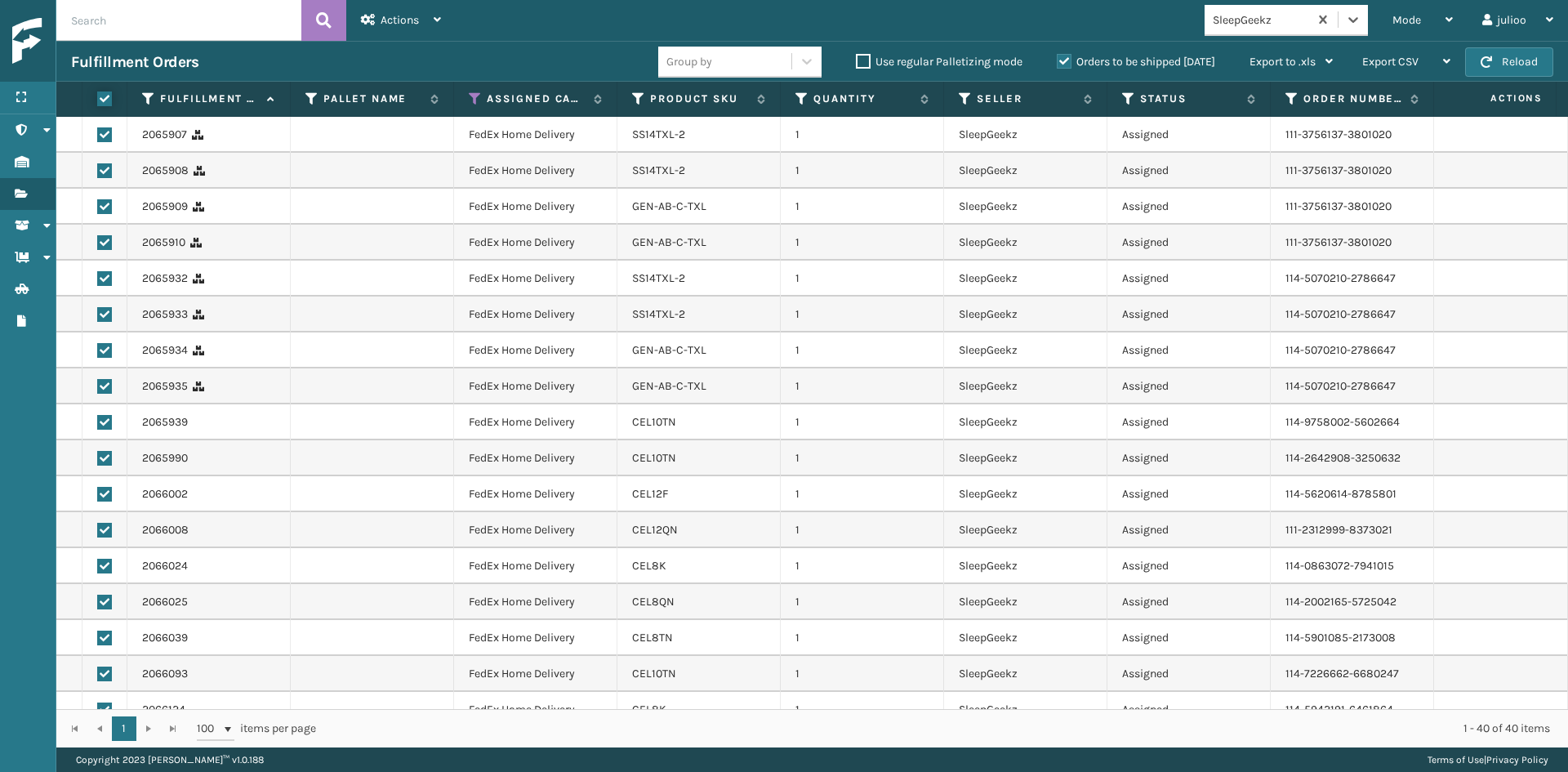
checkbox input "true"
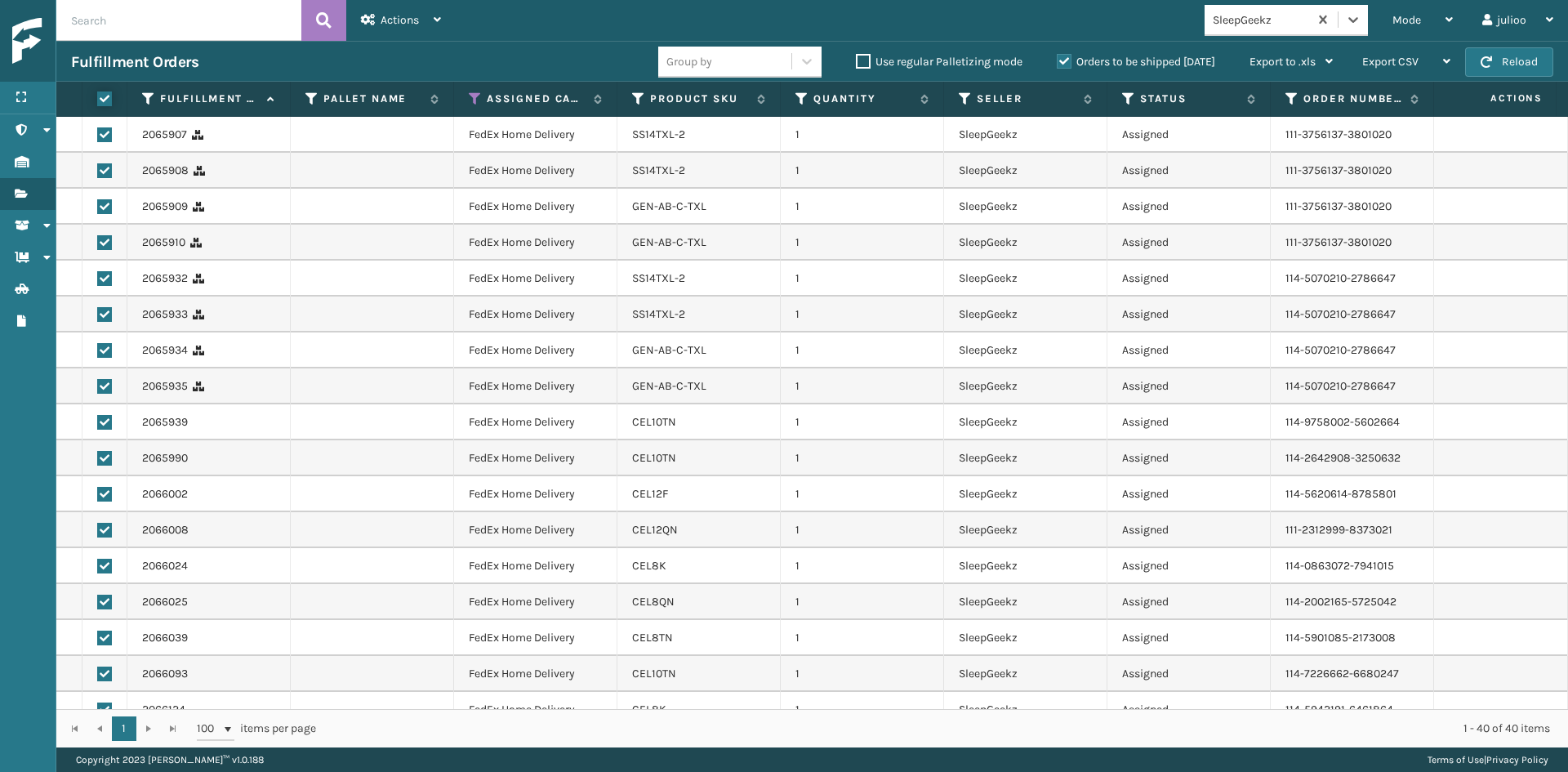
checkbox input "true"
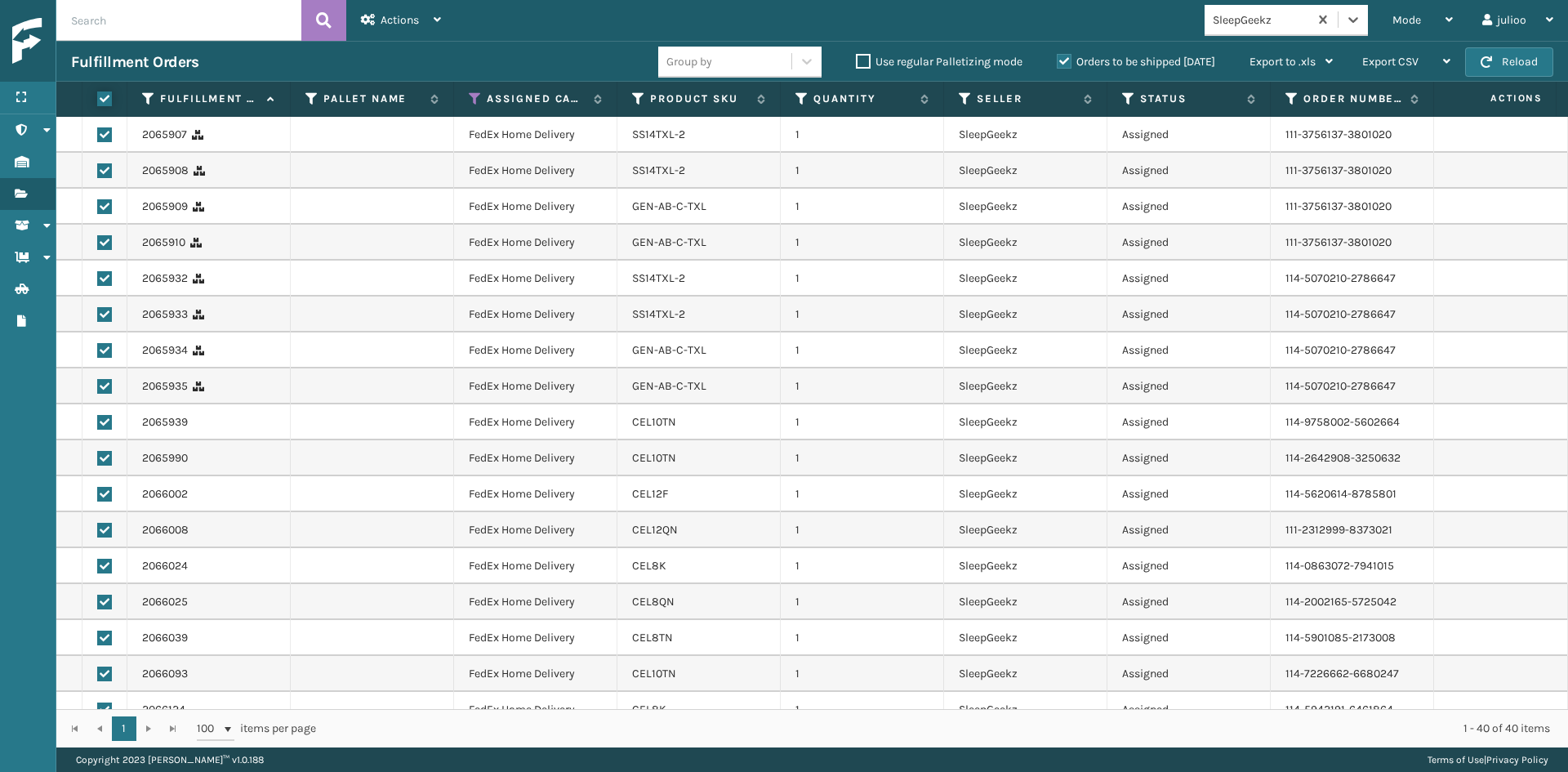
checkbox input "true"
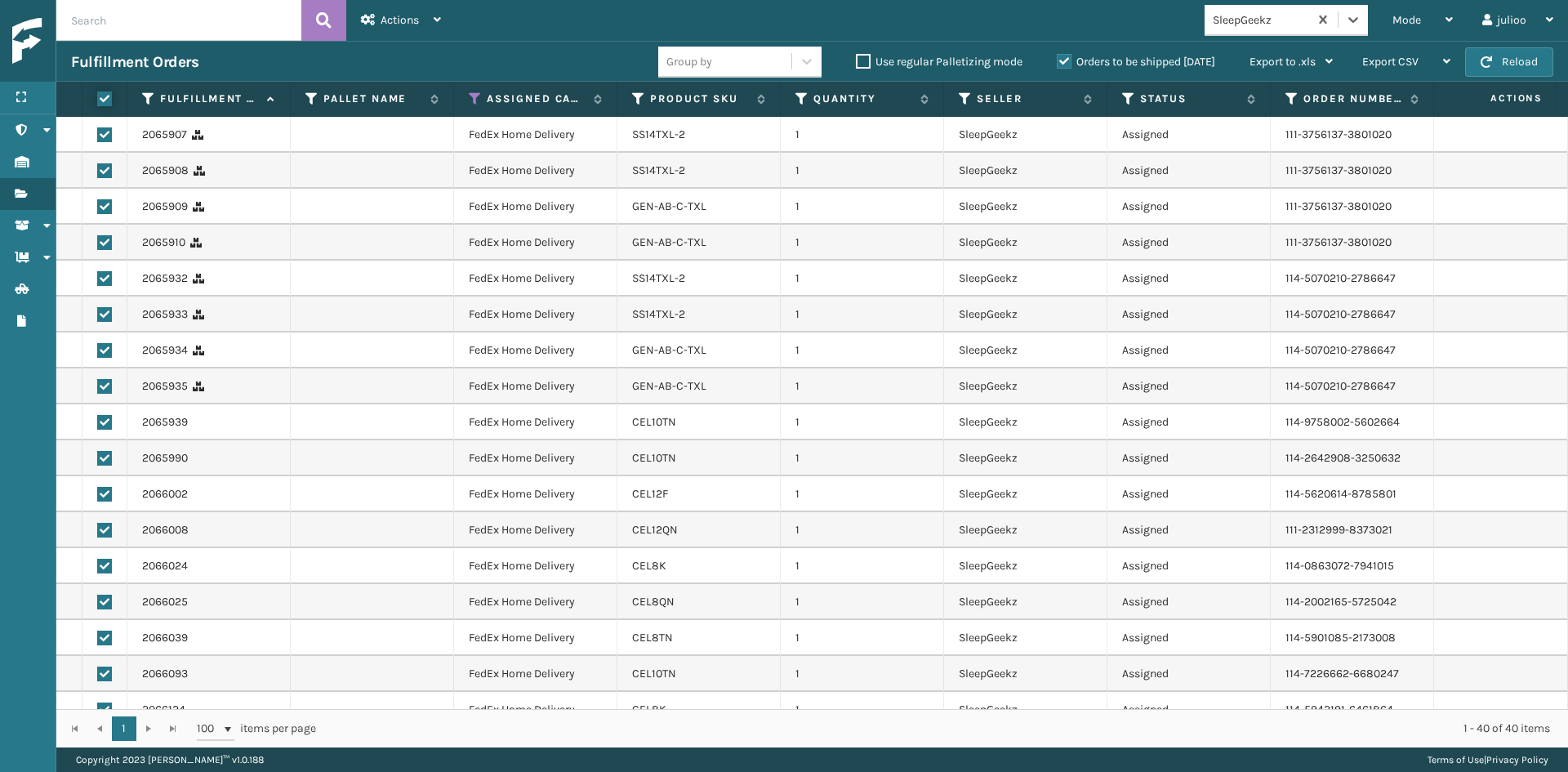
checkbox input "true"
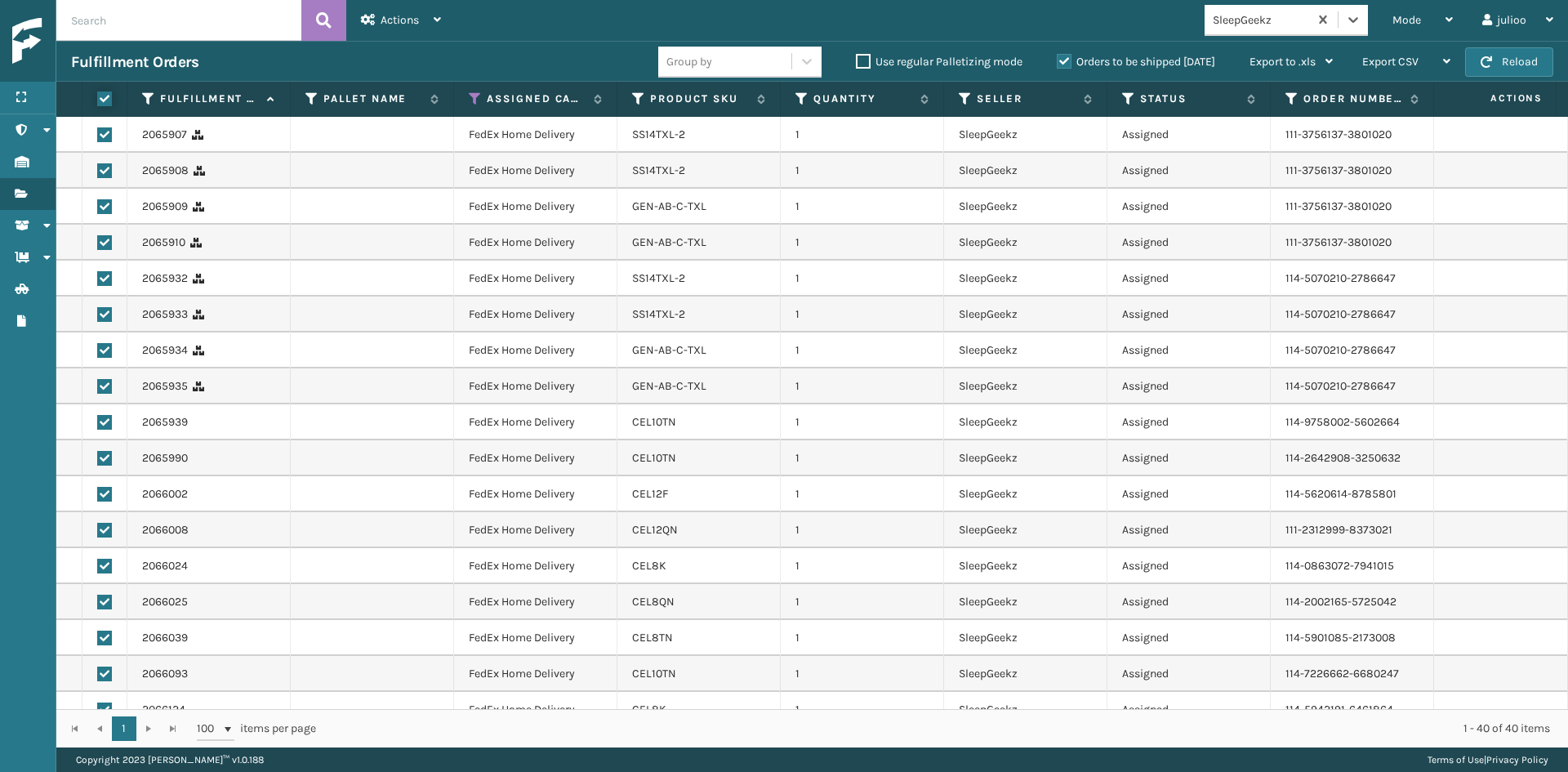
checkbox input "true"
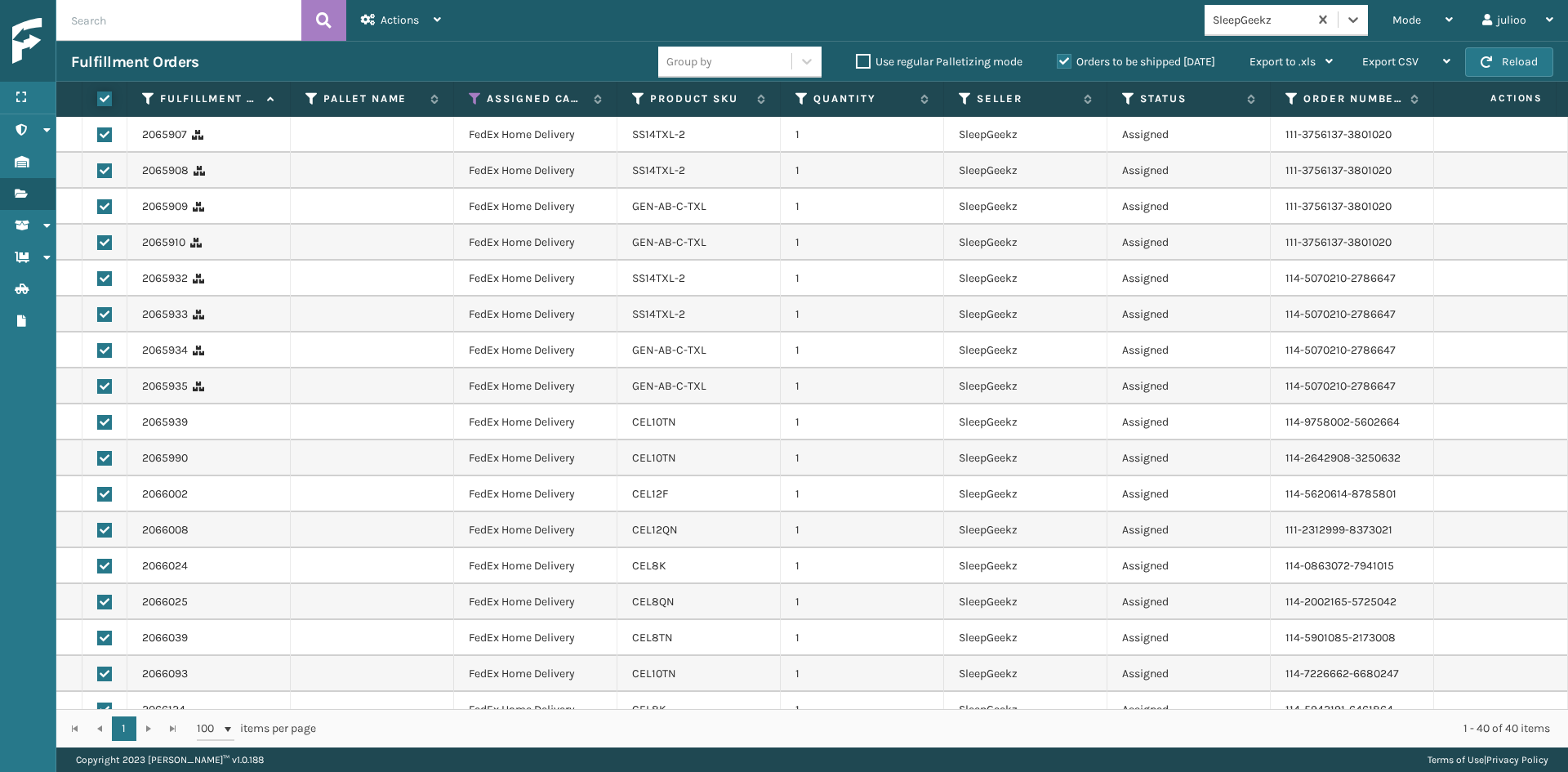
checkbox input "true"
click at [393, 30] on div "Actions" at bounding box center [401, 20] width 80 height 41
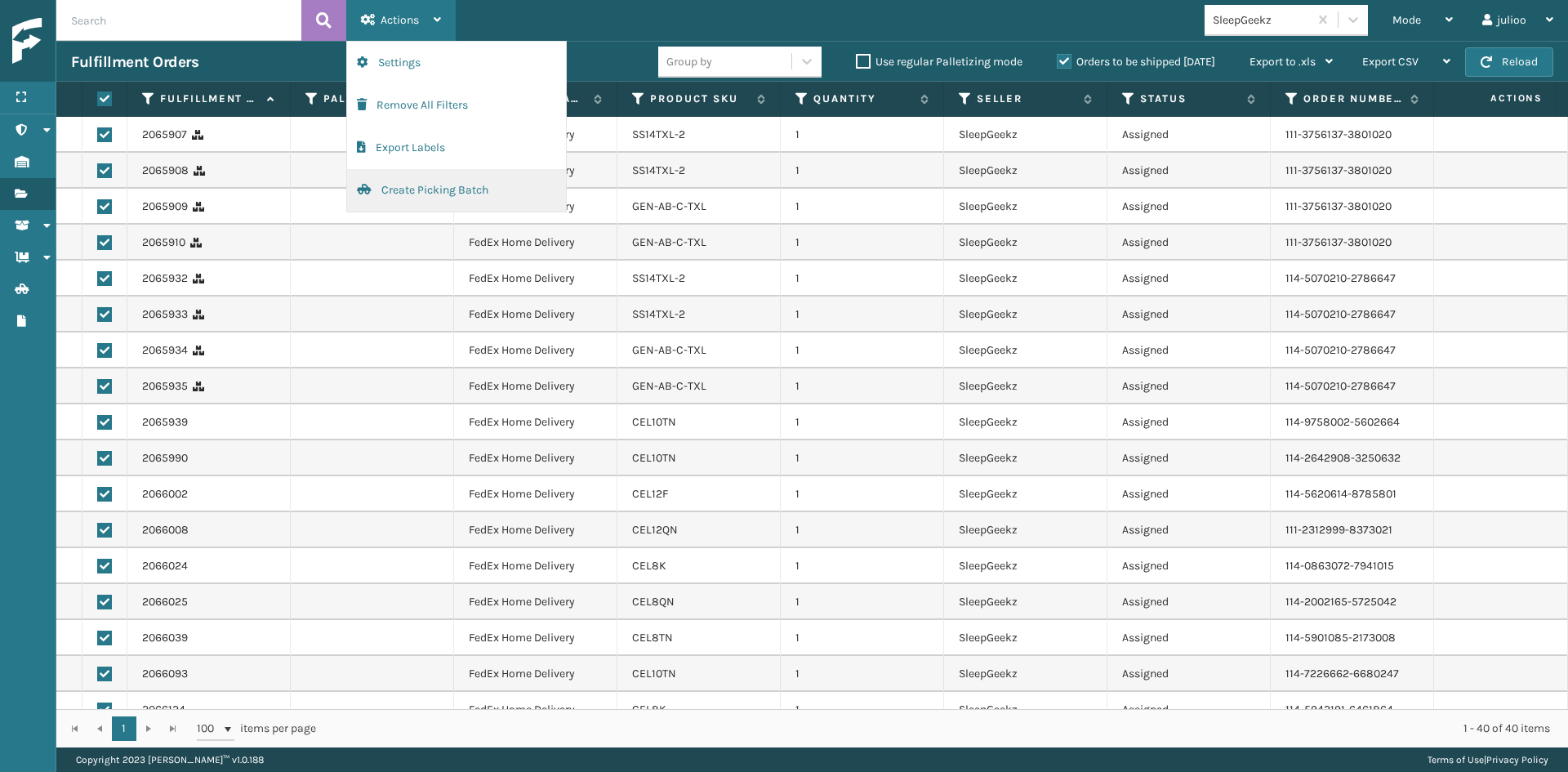
click at [416, 187] on button "Create Picking Batch" at bounding box center [456, 190] width 218 height 43
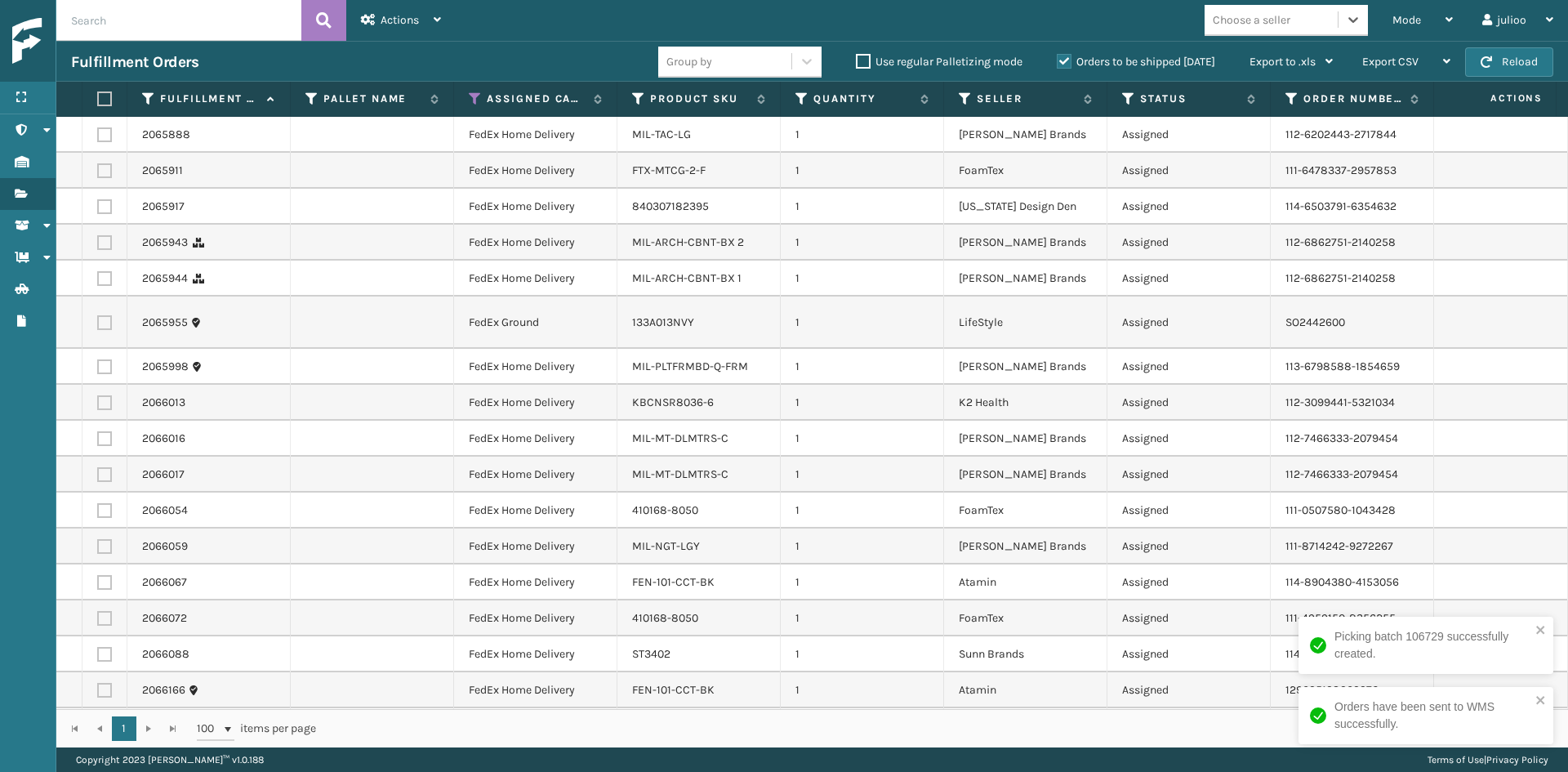
click at [1268, 15] on div "Choose a seller" at bounding box center [1252, 20] width 78 height 17
type input "MILL"
click at [1281, 63] on div "Milliard Brands" at bounding box center [1286, 61] width 164 height 30
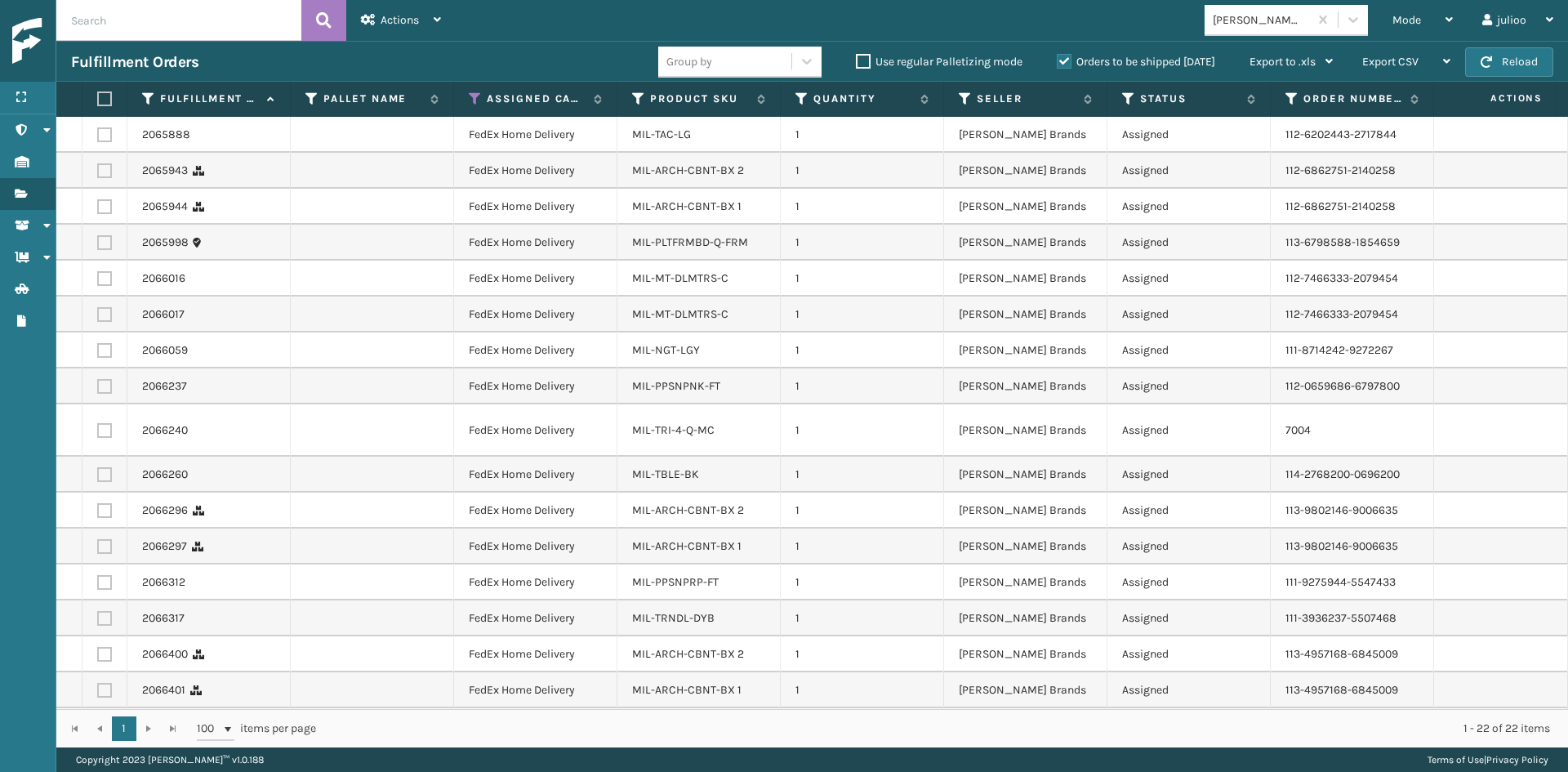
click at [107, 100] on label at bounding box center [102, 99] width 9 height 15
click at [98, 100] on input "checkbox" at bounding box center [97, 98] width 1 height 10
checkbox input "true"
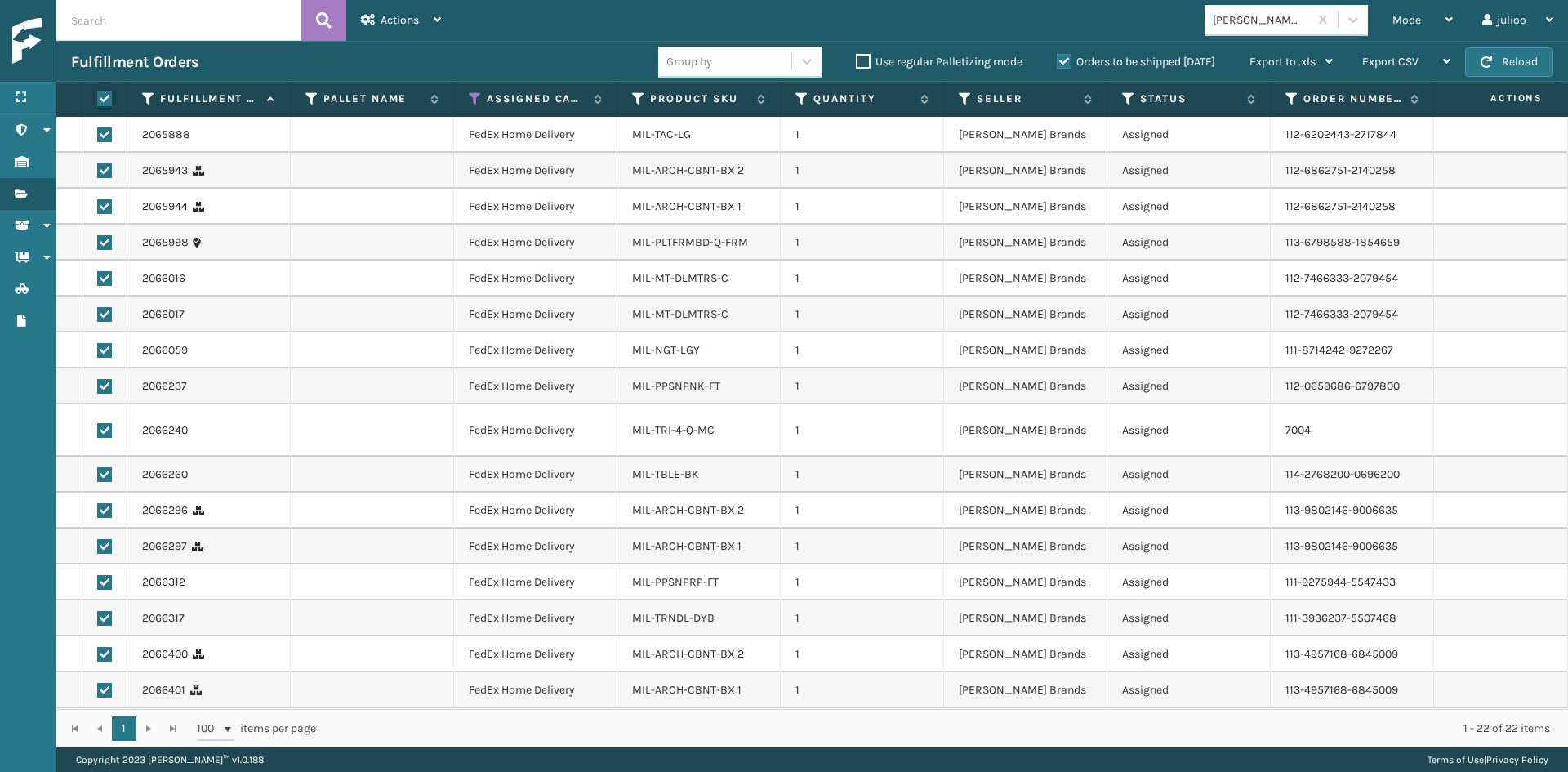
checkbox input "true"
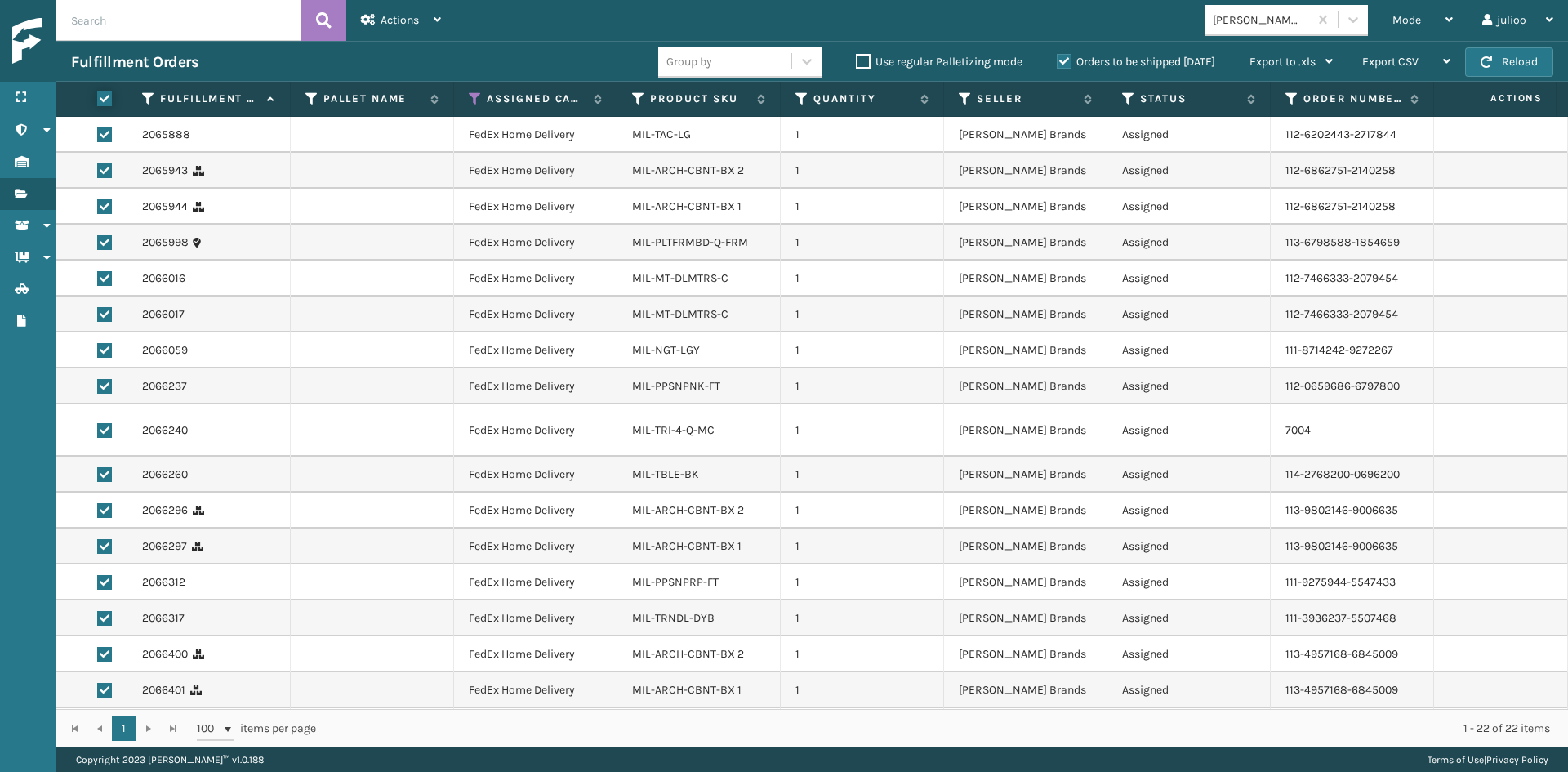
checkbox input "true"
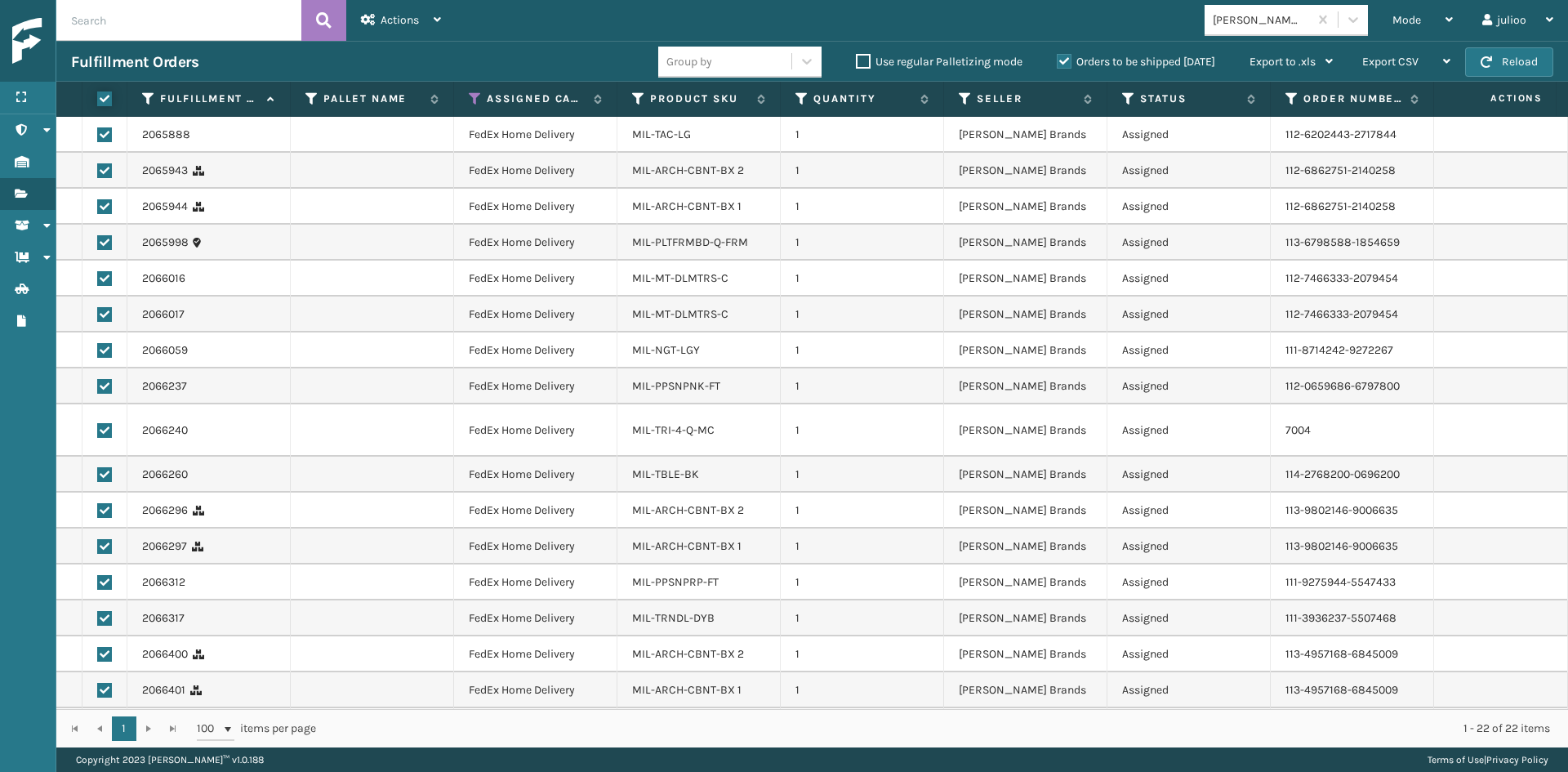
checkbox input "true"
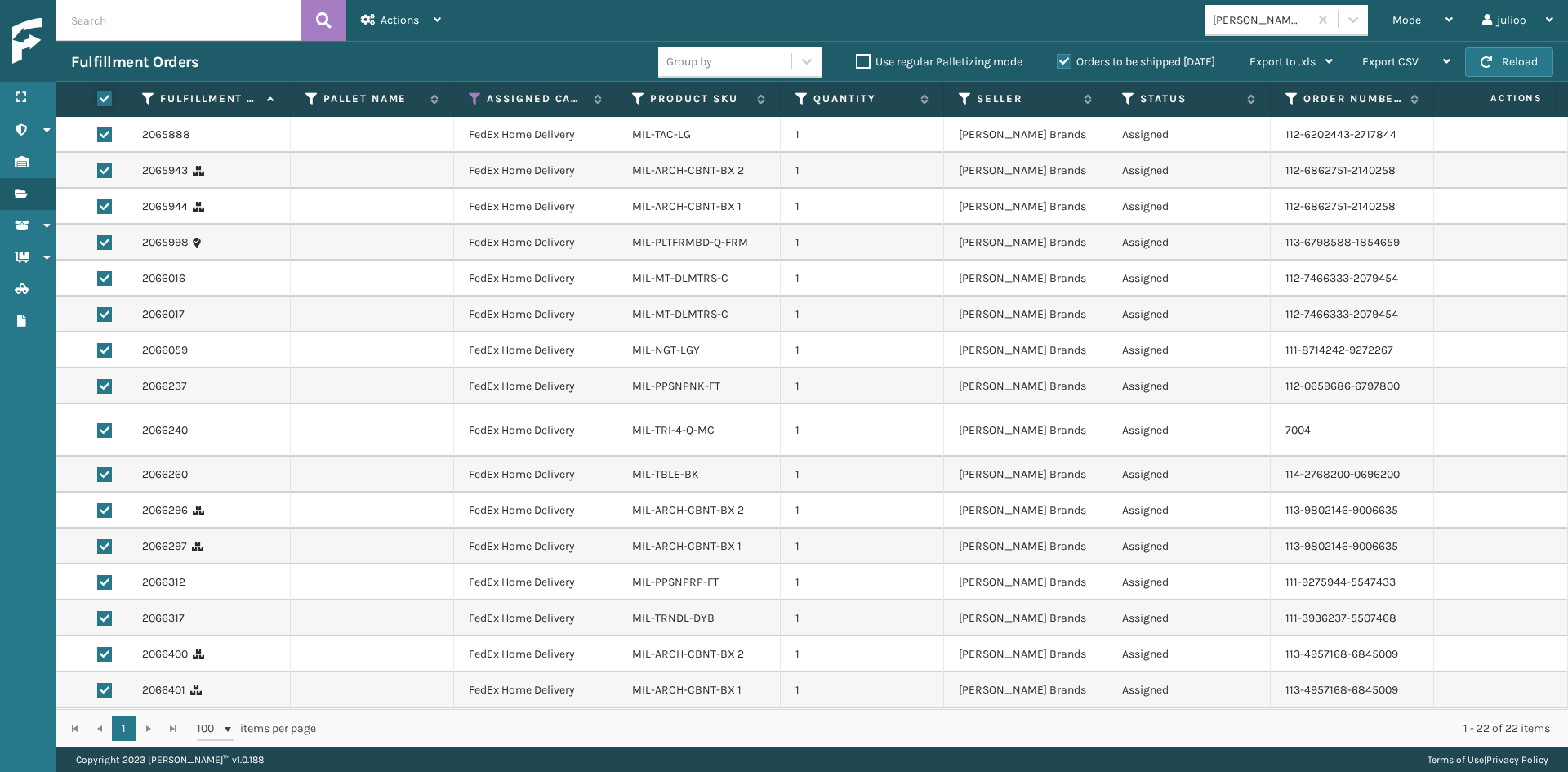
checkbox input "true"
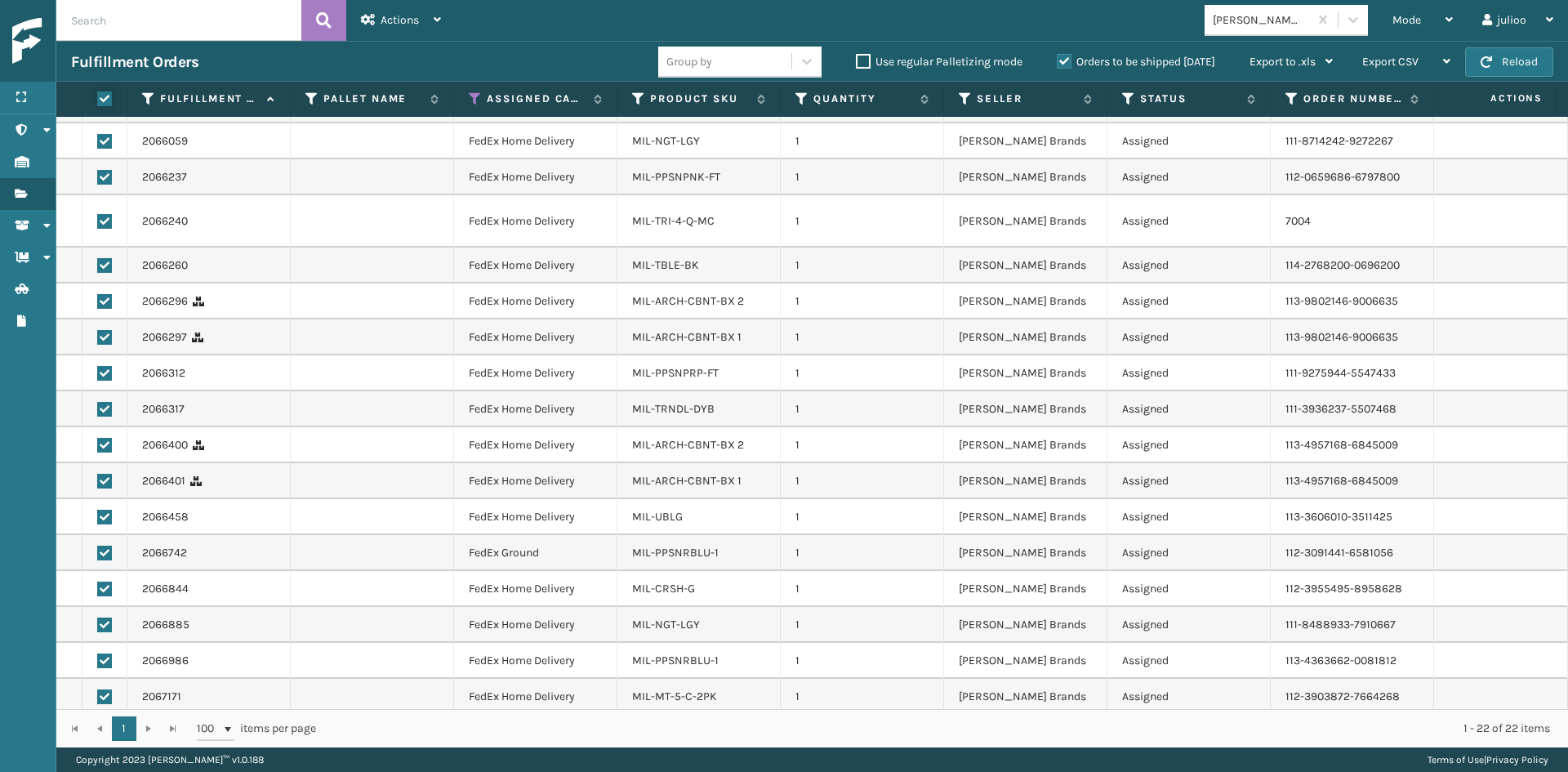
scroll to position [211, 0]
click at [416, 8] on div "Actions" at bounding box center [401, 20] width 80 height 41
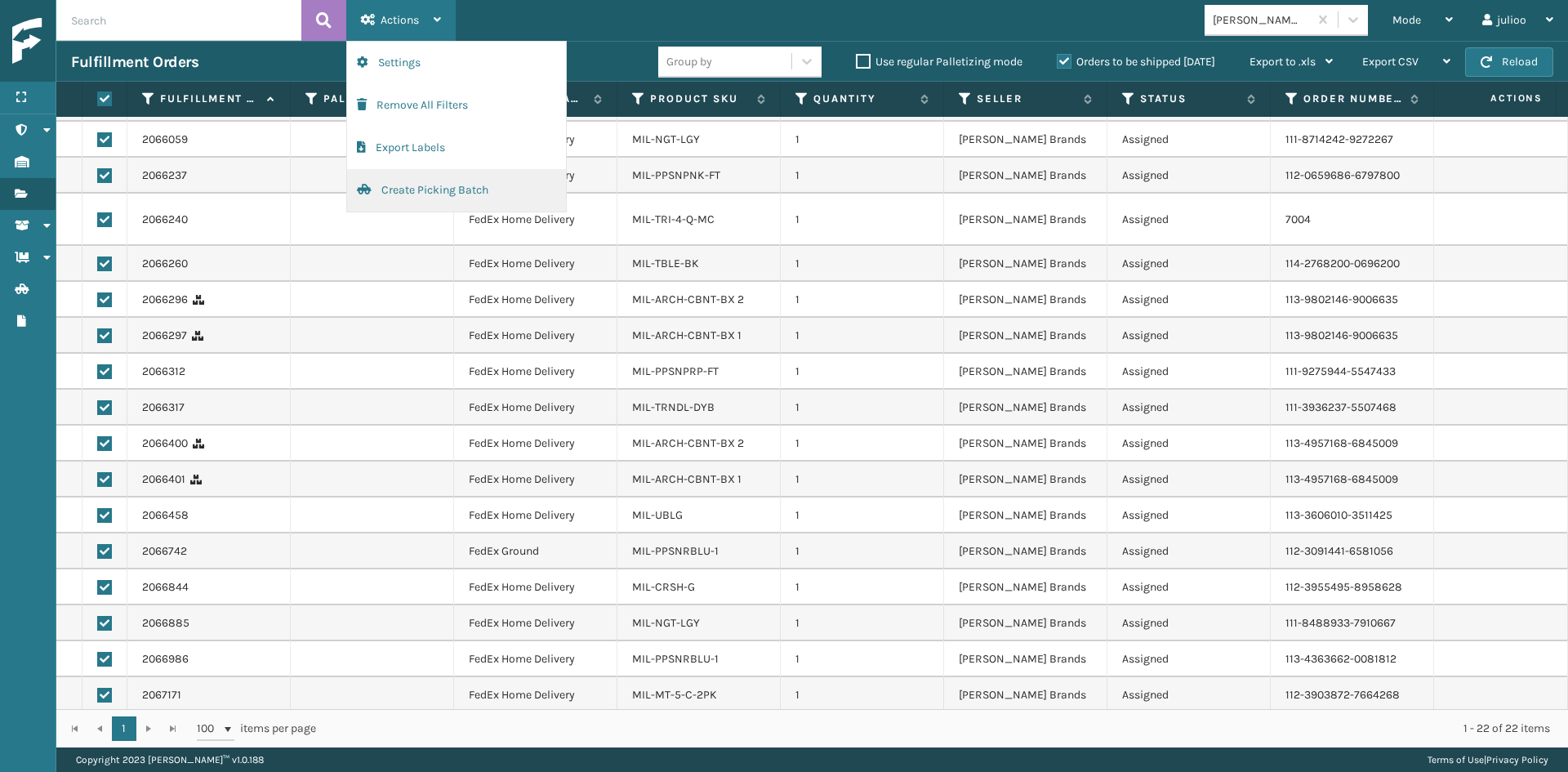
click at [413, 191] on button "Create Picking Batch" at bounding box center [456, 190] width 218 height 43
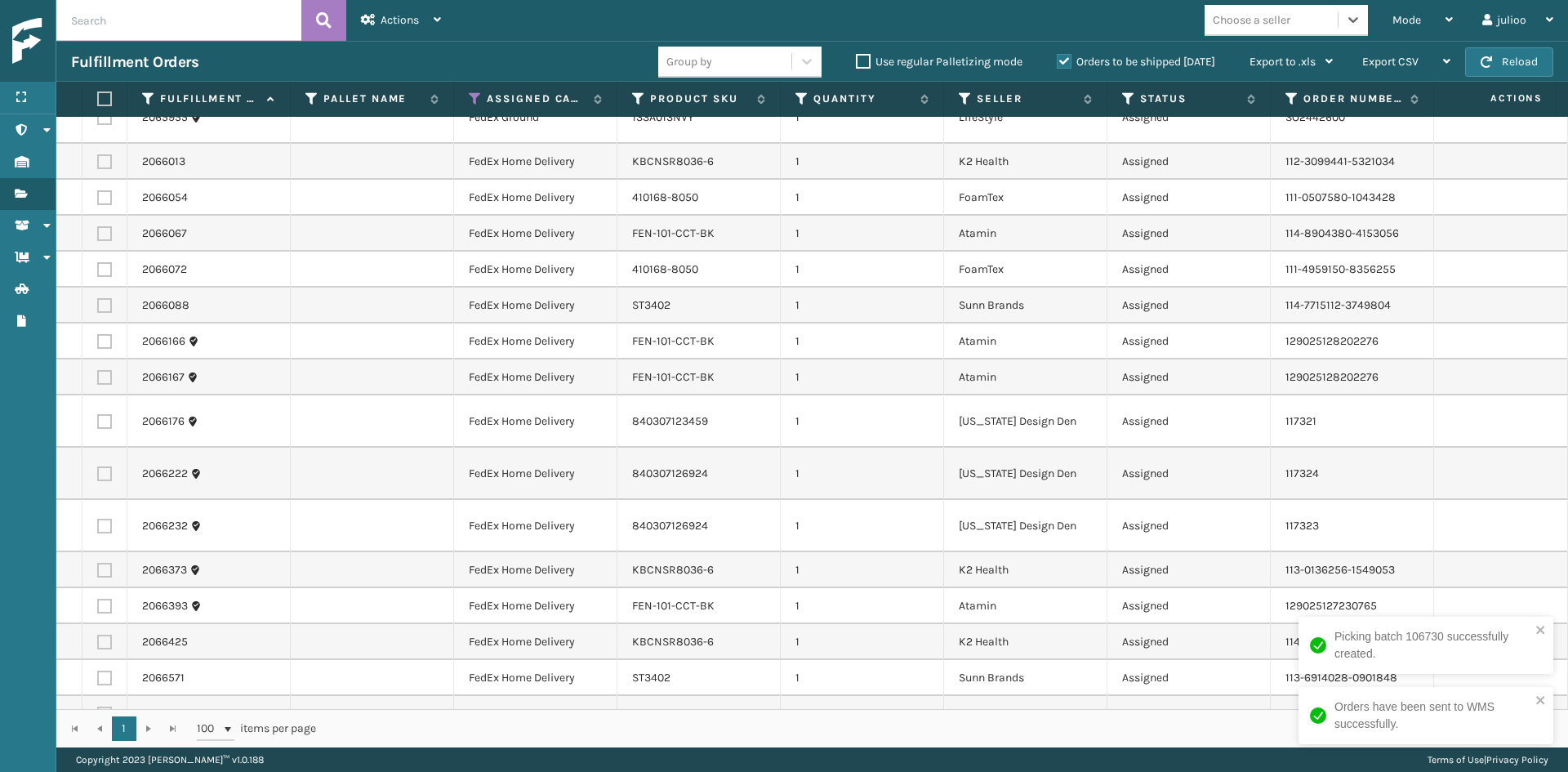
scroll to position [0, 0]
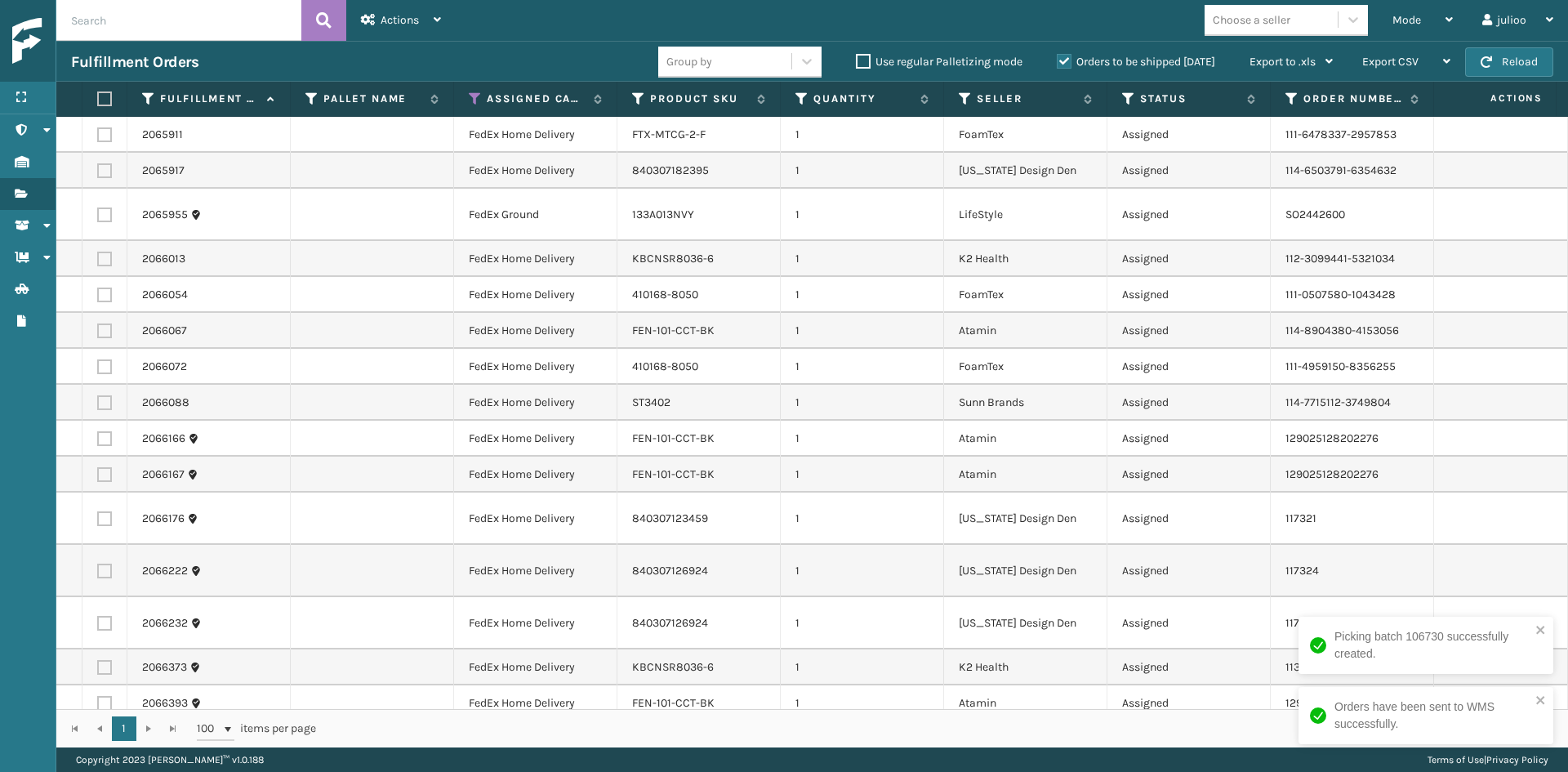
click at [1287, 4] on div "Mode Regular Mode Picking Mode Labeling Mode Exit Scan Mode Choose a seller jul…" at bounding box center [1012, 20] width 1112 height 41
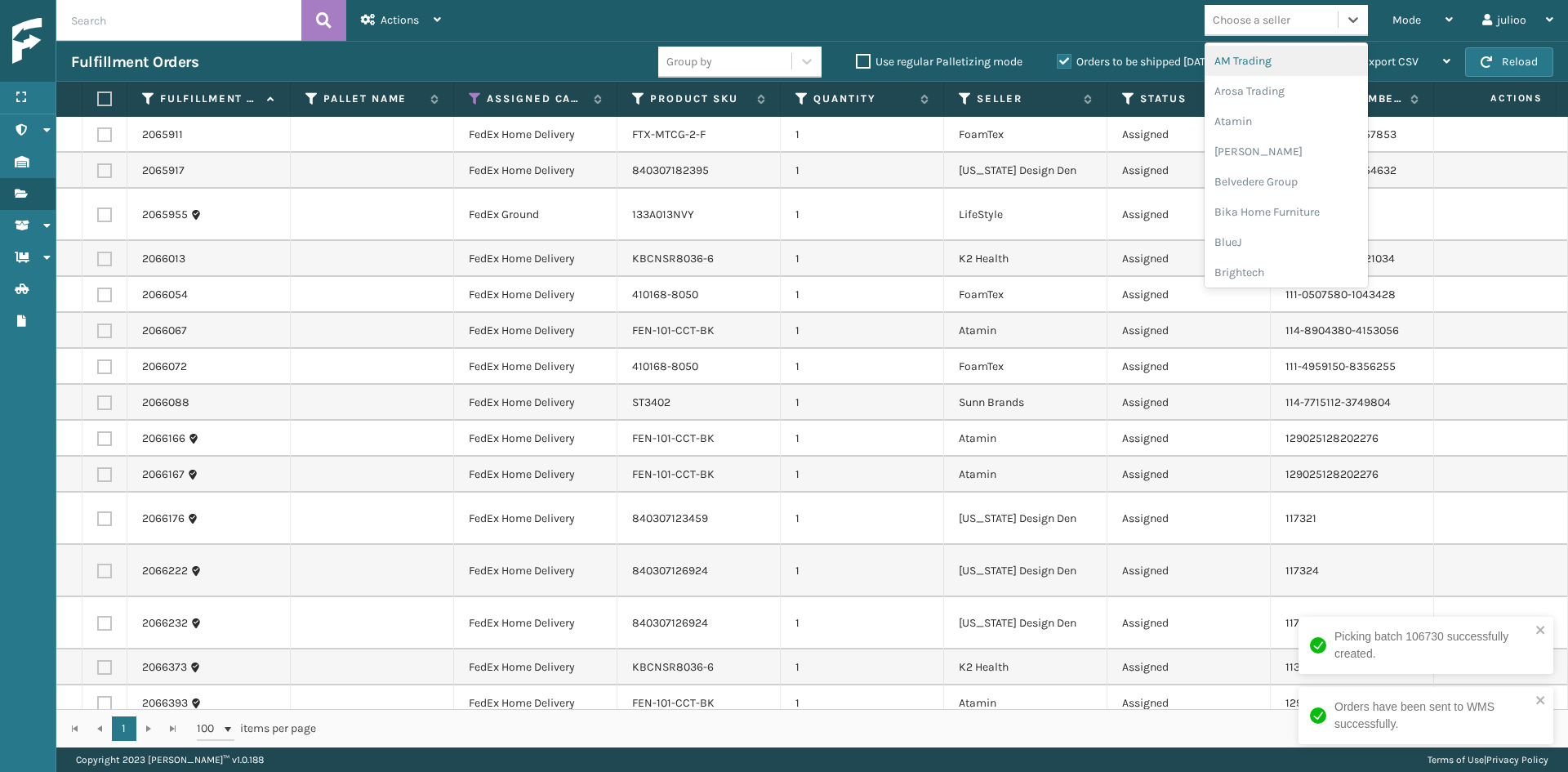
click at [1272, 22] on div "Choose a seller" at bounding box center [1252, 20] width 78 height 17
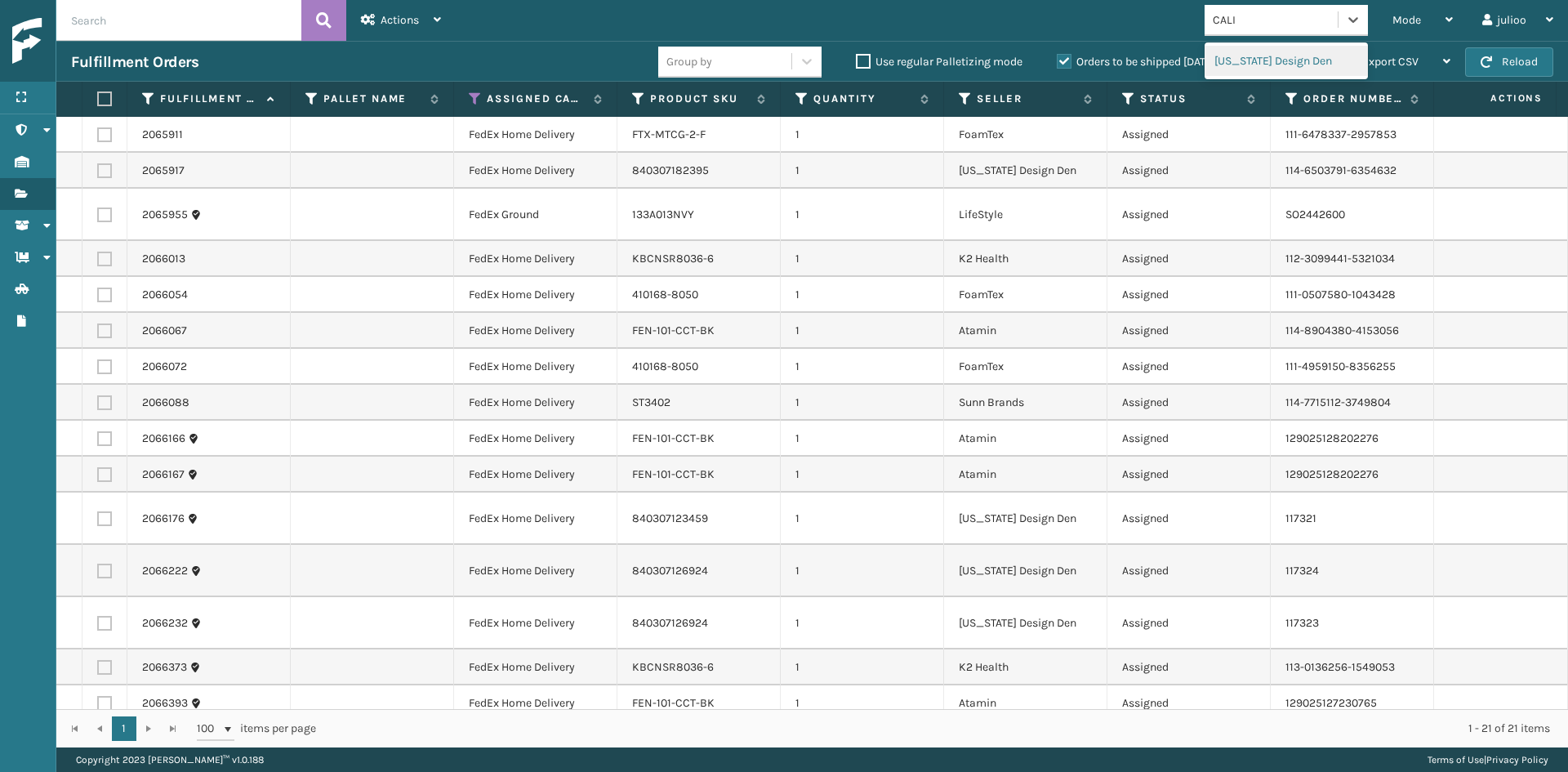
type input "CALIF"
click at [1310, 61] on div "California Design Den" at bounding box center [1286, 61] width 164 height 30
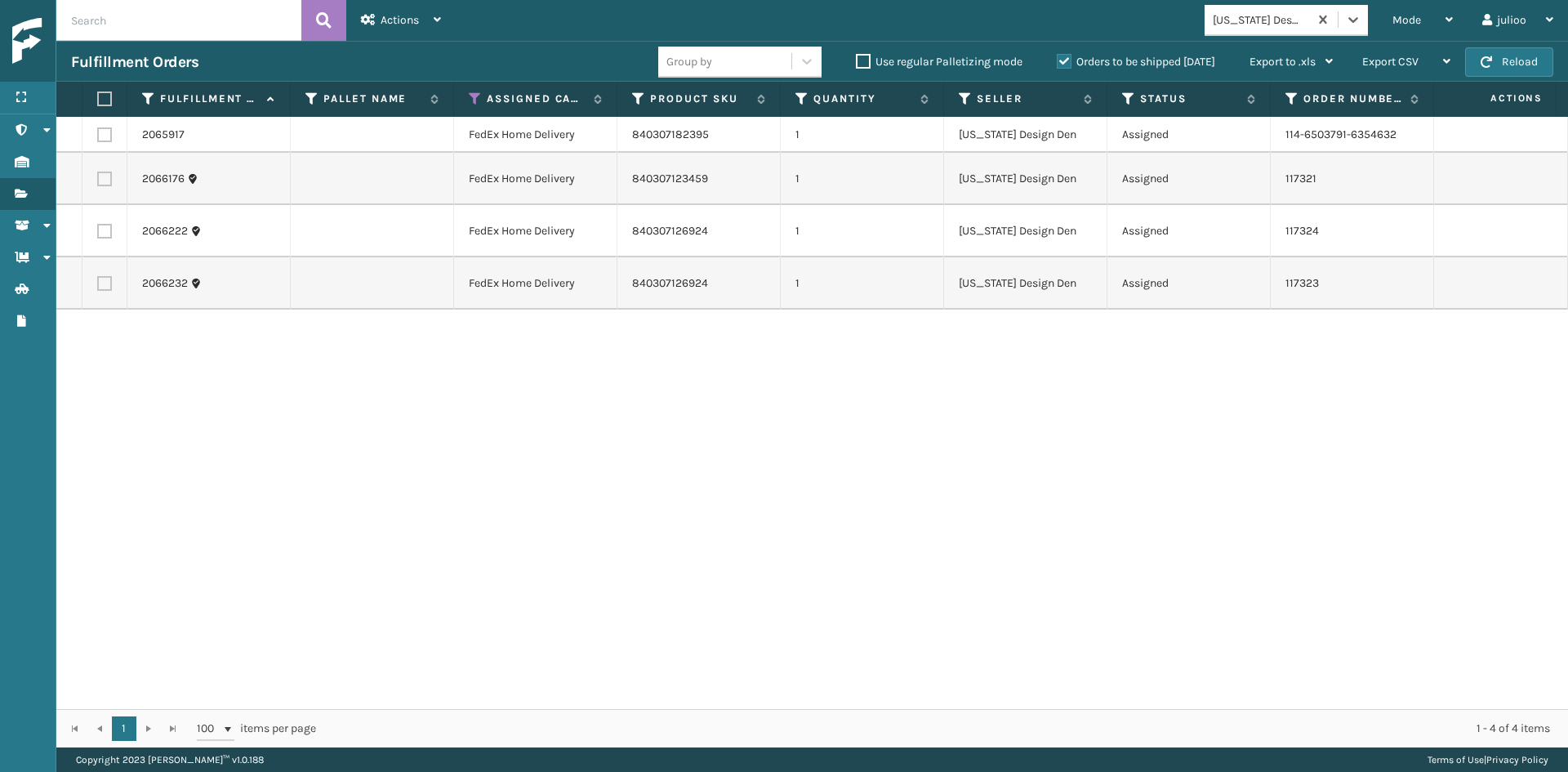
click at [107, 98] on label at bounding box center [102, 99] width 9 height 15
click at [98, 98] on input "checkbox" at bounding box center [97, 98] width 1 height 10
checkbox input "true"
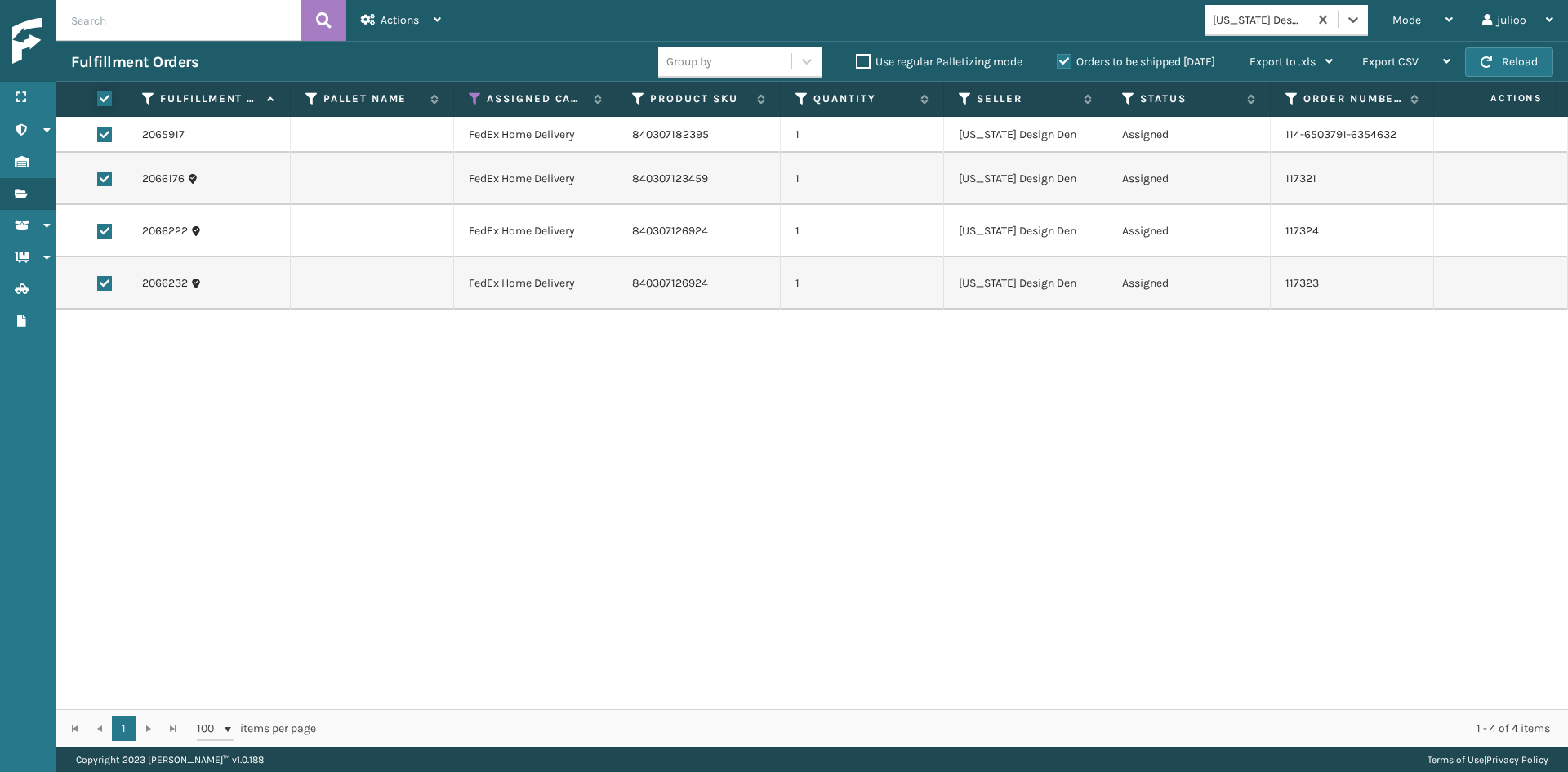
checkbox input "true"
click at [366, 26] on div "Actions" at bounding box center [401, 20] width 80 height 41
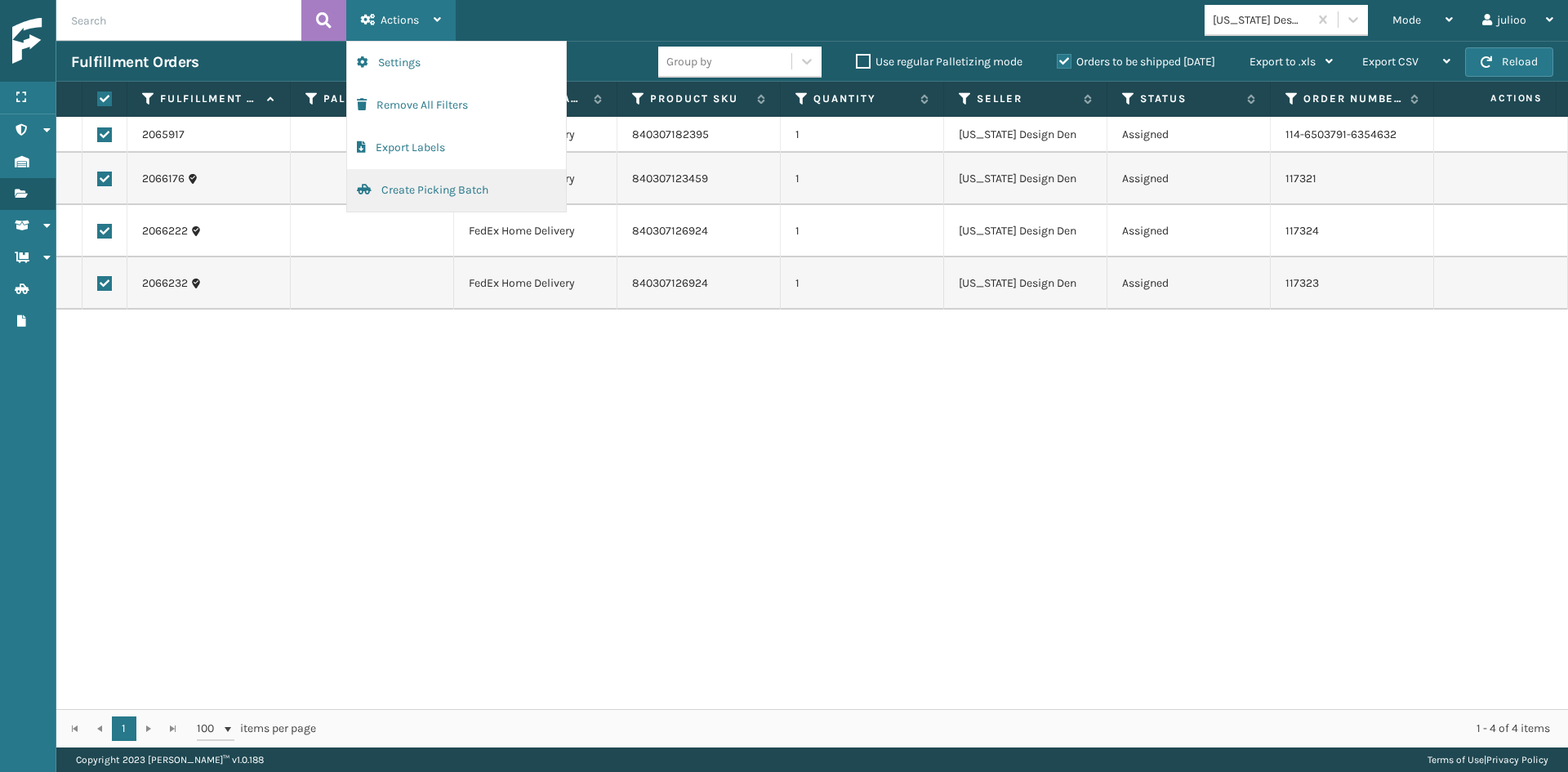
click at [418, 191] on button "Create Picking Batch" at bounding box center [456, 190] width 218 height 43
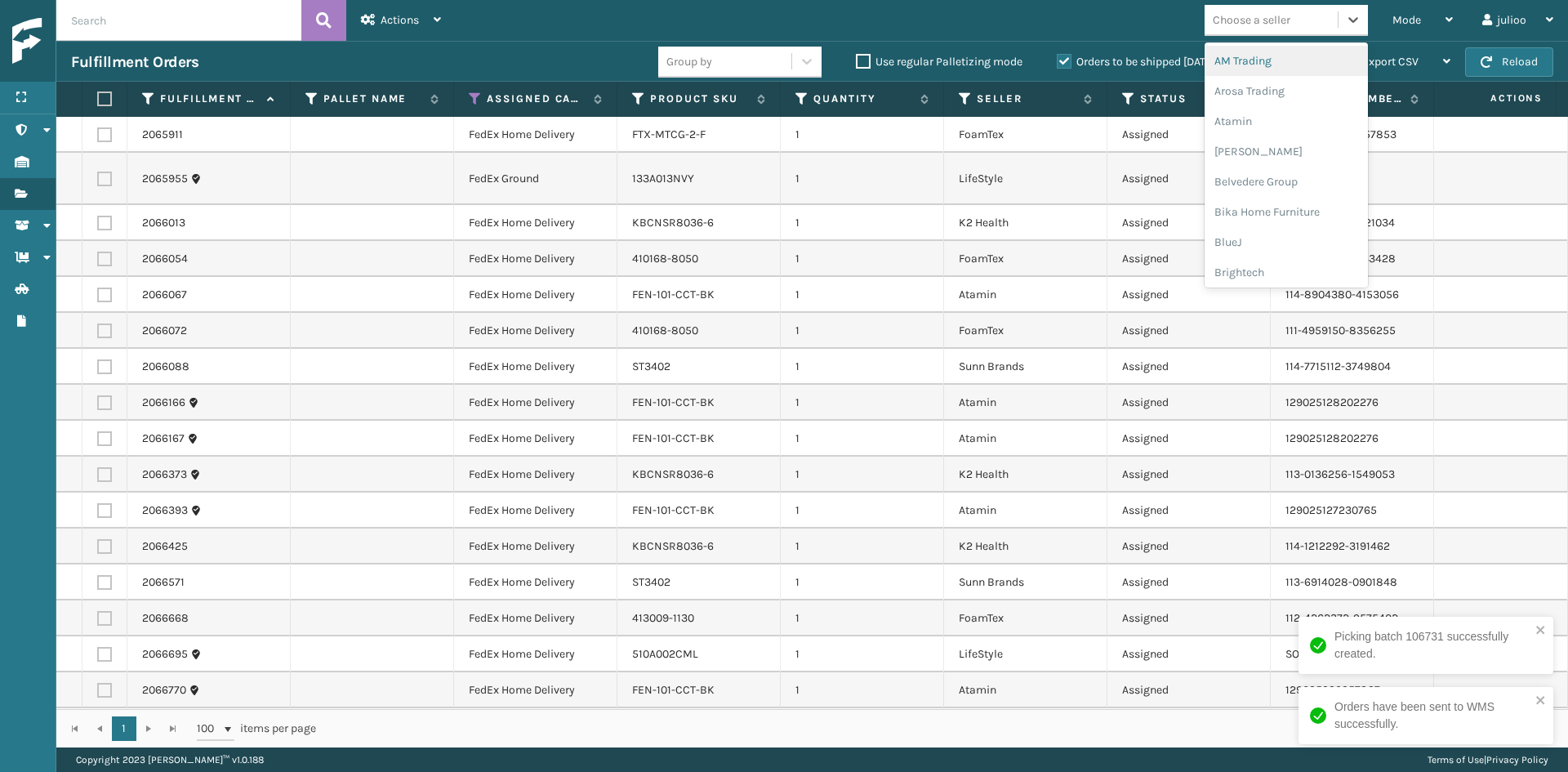
click at [1270, 14] on div "Choose a seller" at bounding box center [1252, 20] width 78 height 17
type input "K2"
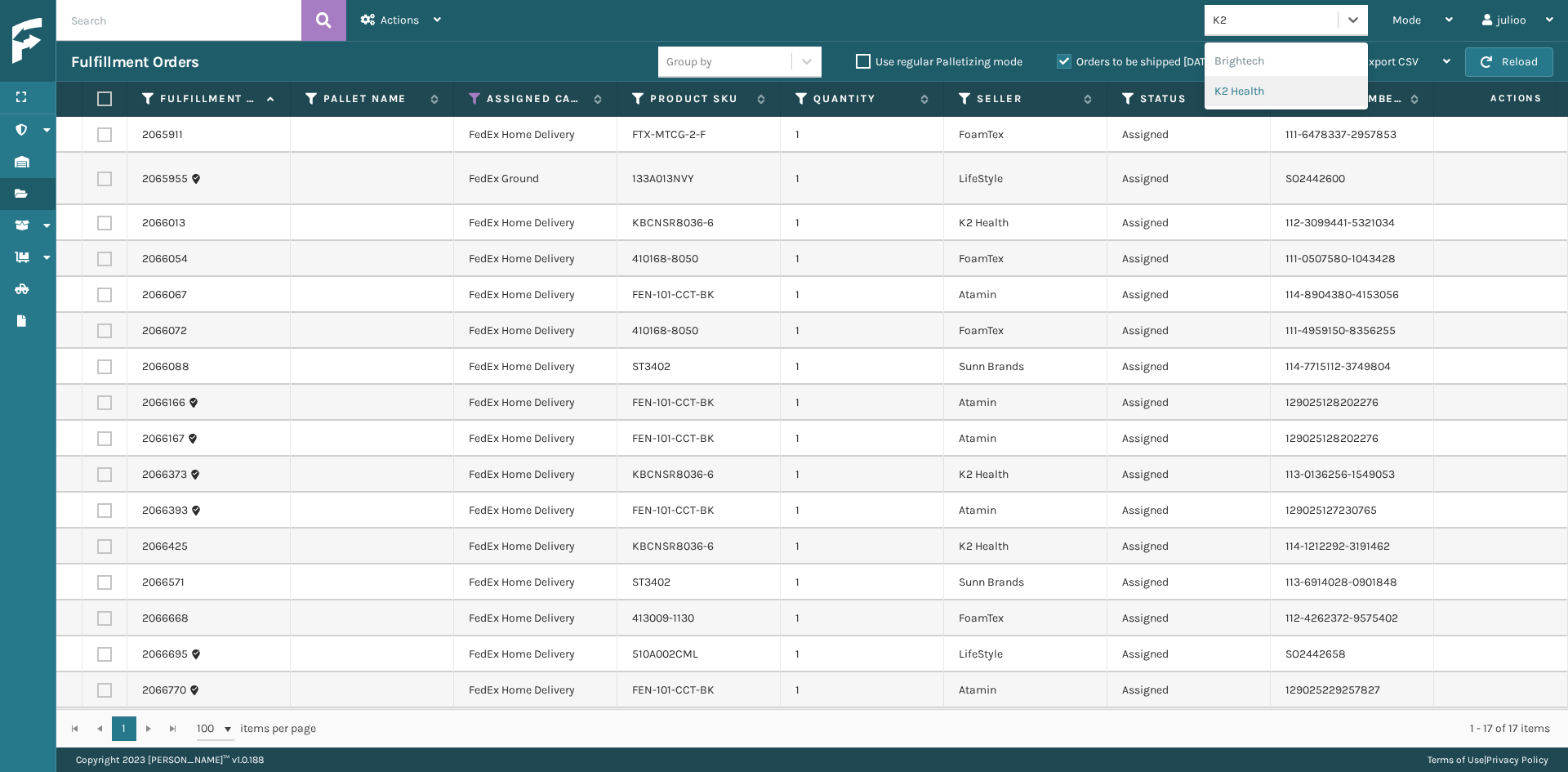
drag, startPoint x: 1249, startPoint y: 88, endPoint x: 1156, endPoint y: 91, distance: 93.0
click at [1318, 57] on div "K2 Health" at bounding box center [1286, 61] width 164 height 30
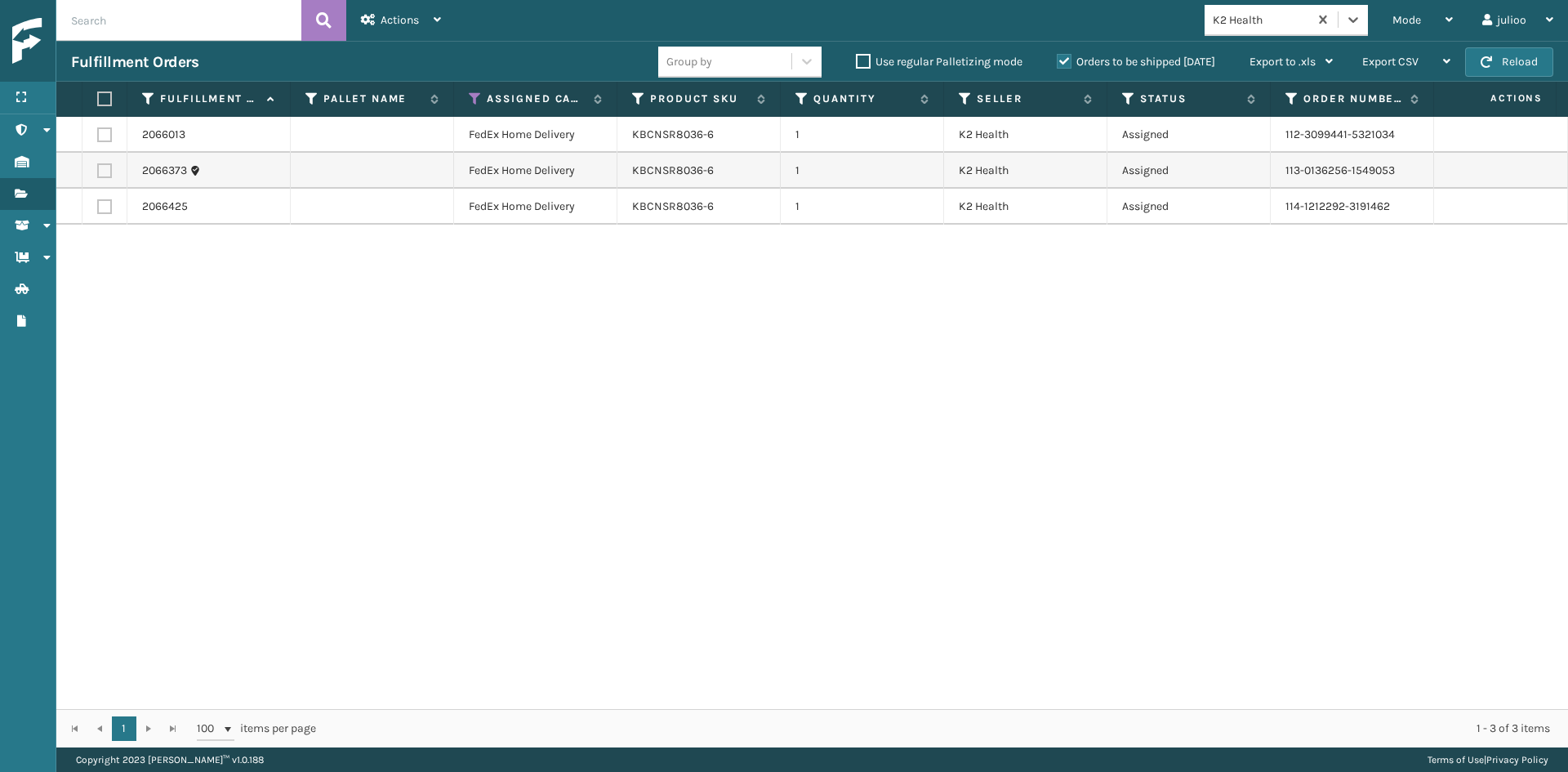
click at [99, 98] on label at bounding box center [102, 99] width 9 height 15
click at [98, 98] on input "checkbox" at bounding box center [97, 98] width 1 height 10
checkbox input "true"
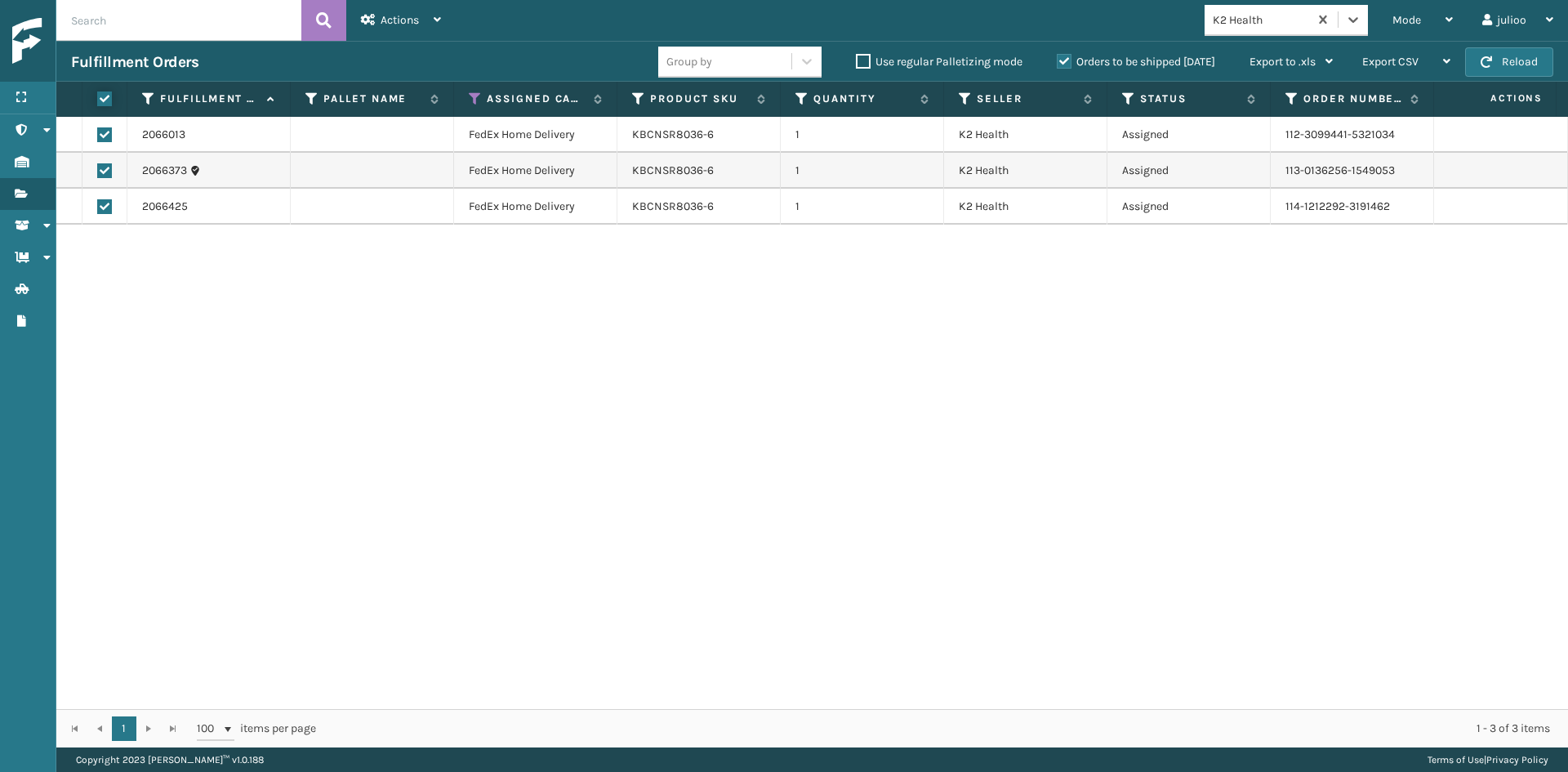
checkbox input "true"
click at [378, 21] on div "Actions" at bounding box center [401, 20] width 80 height 41
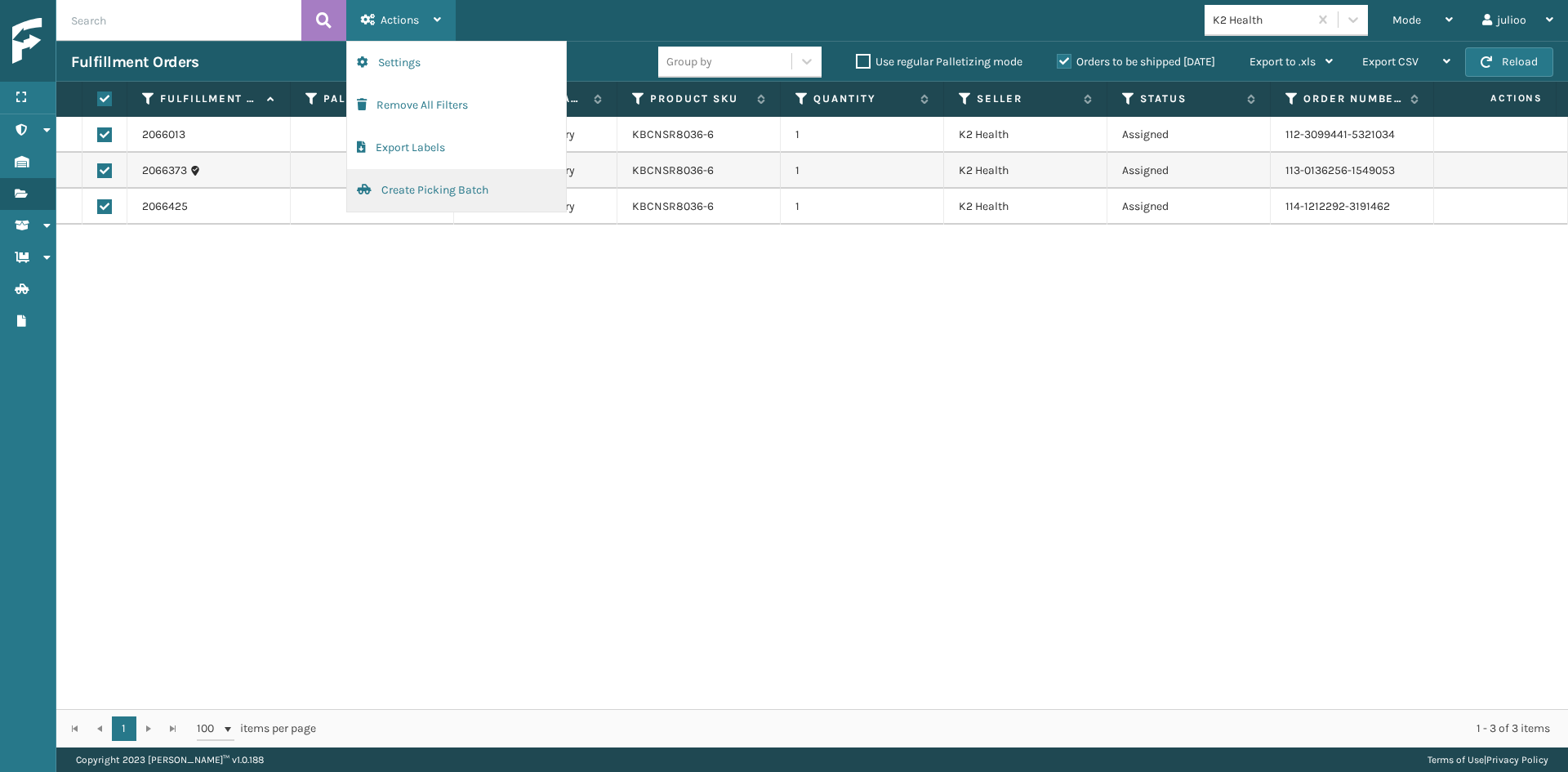
click at [432, 189] on button "Create Picking Batch" at bounding box center [456, 190] width 218 height 43
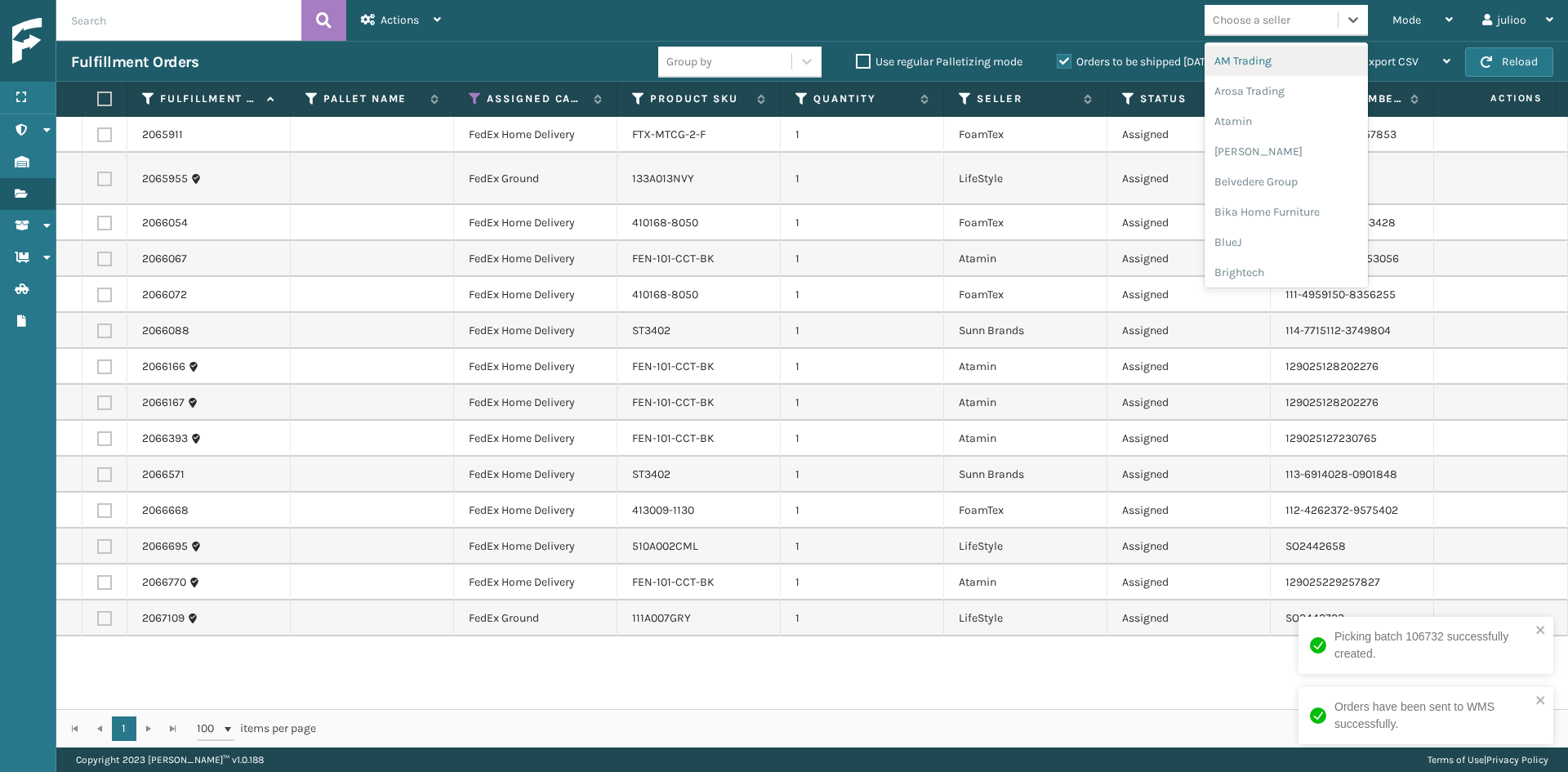
click at [1229, 15] on div "Choose a seller" at bounding box center [1252, 20] width 78 height 17
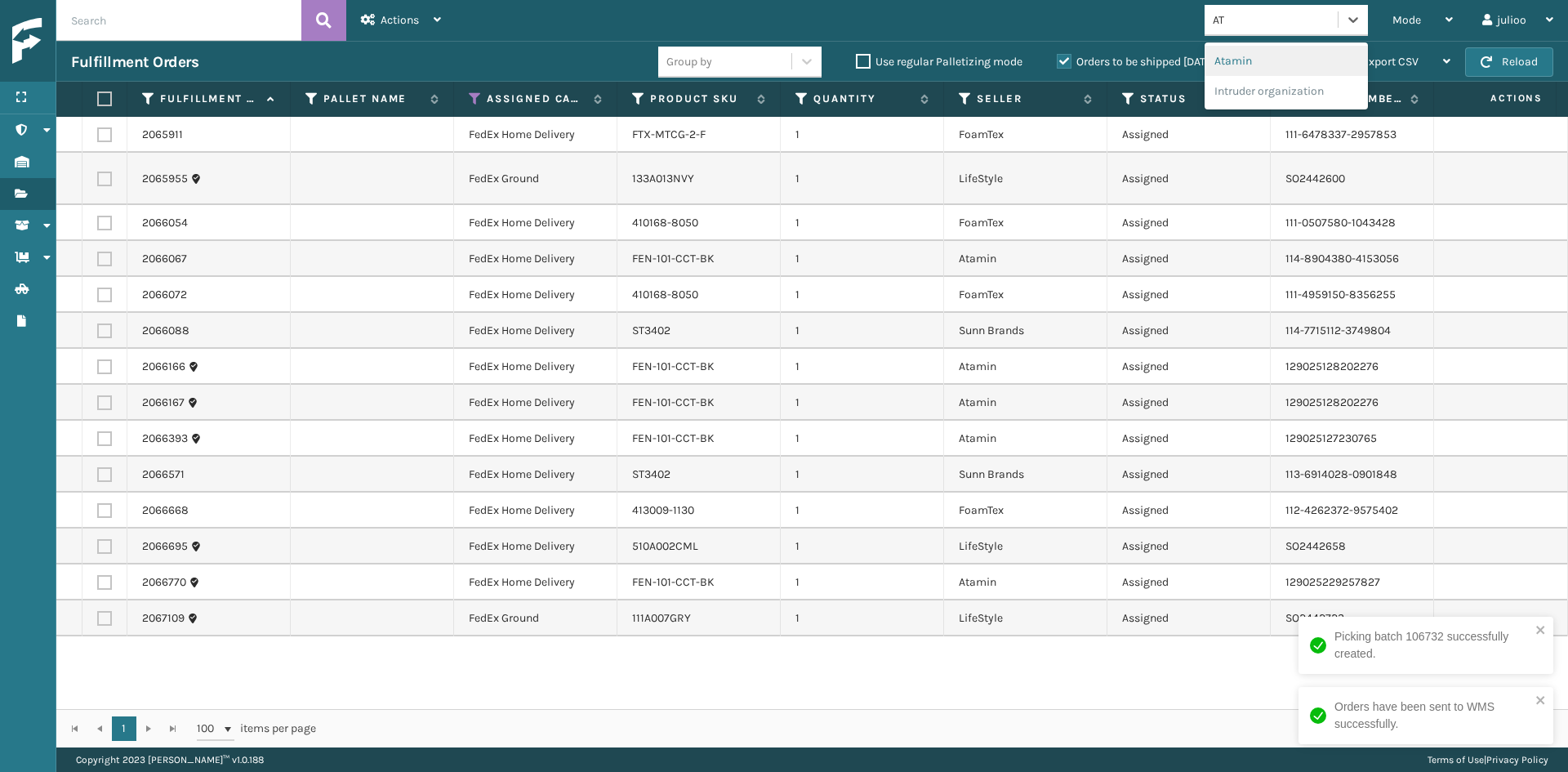
type input "ATA"
click at [1283, 51] on div "Atamin" at bounding box center [1286, 61] width 164 height 30
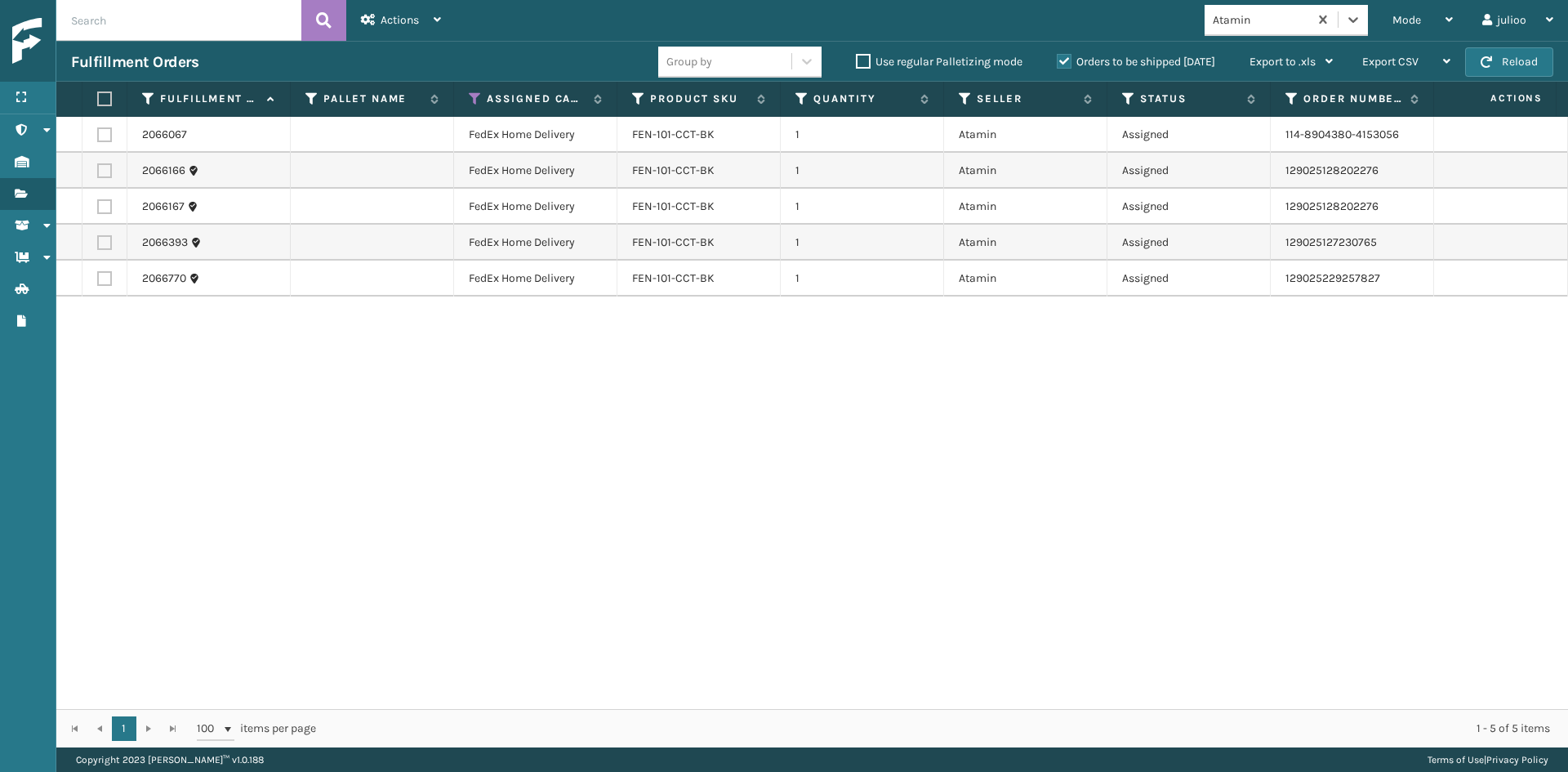
click at [104, 93] on label at bounding box center [102, 99] width 9 height 15
click at [98, 94] on input "checkbox" at bounding box center [97, 98] width 1 height 10
checkbox input "true"
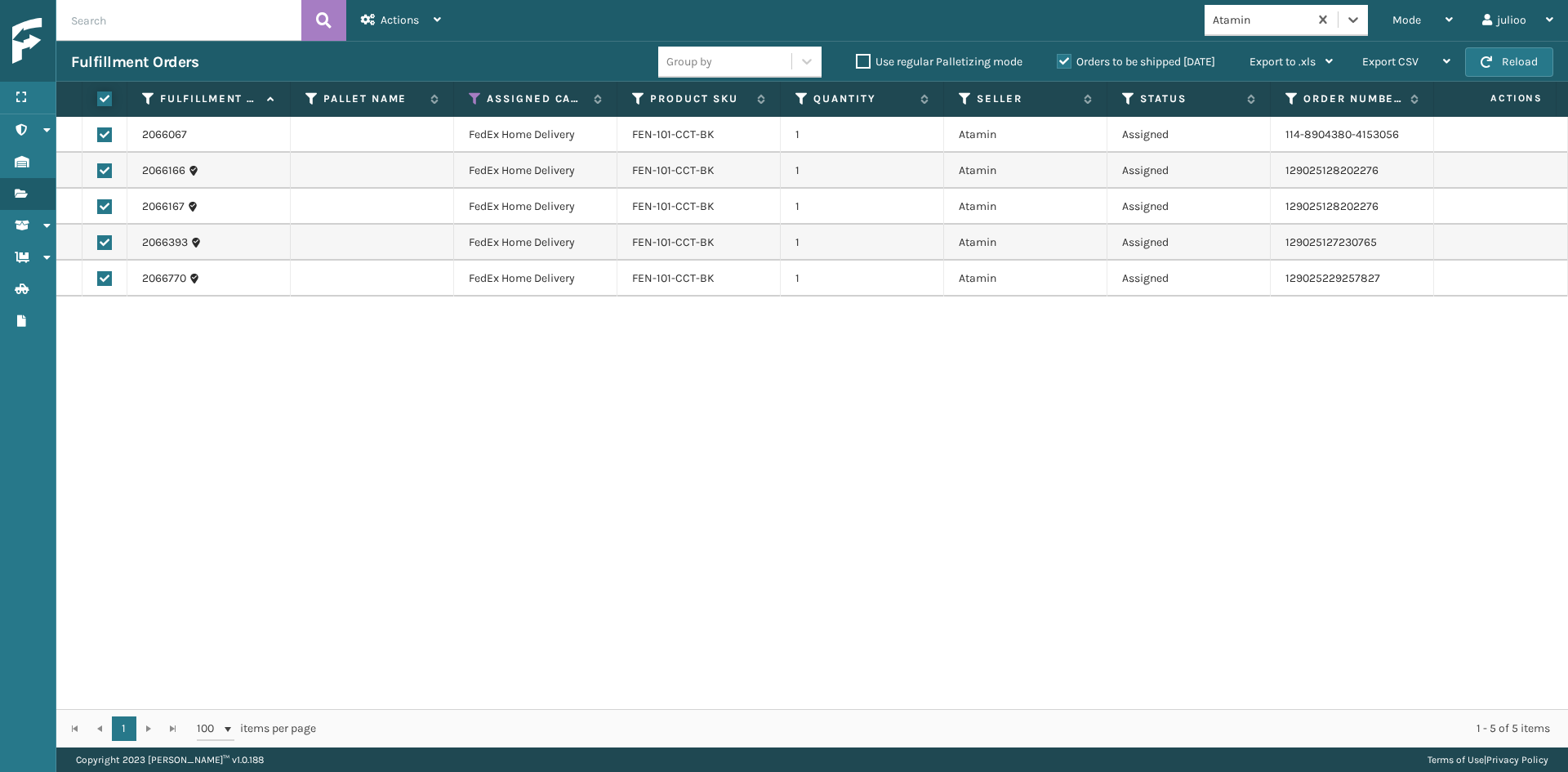
checkbox input "true"
click at [388, 21] on span "Actions" at bounding box center [399, 20] width 39 height 14
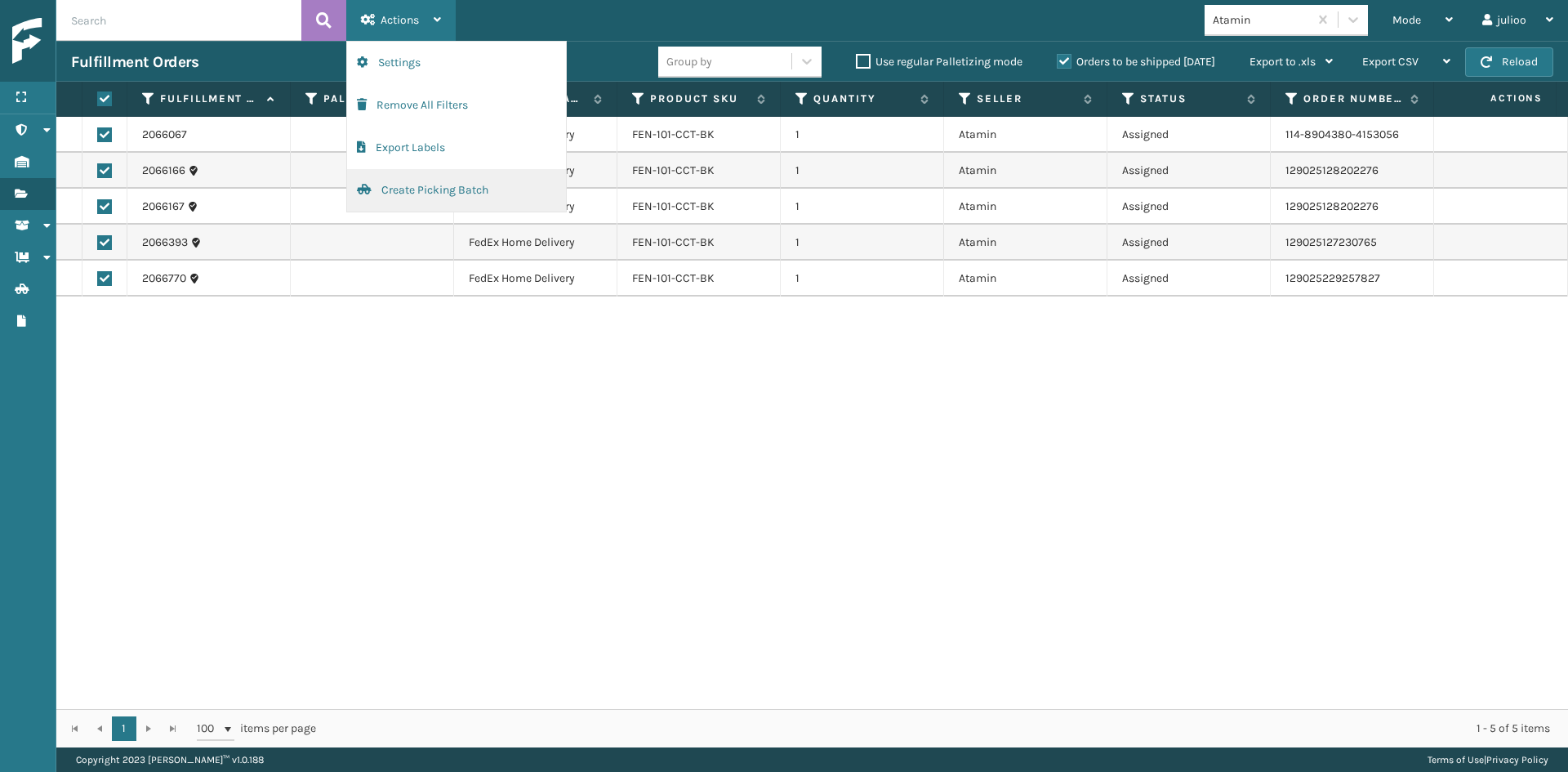
click at [387, 189] on button "Create Picking Batch" at bounding box center [456, 190] width 218 height 43
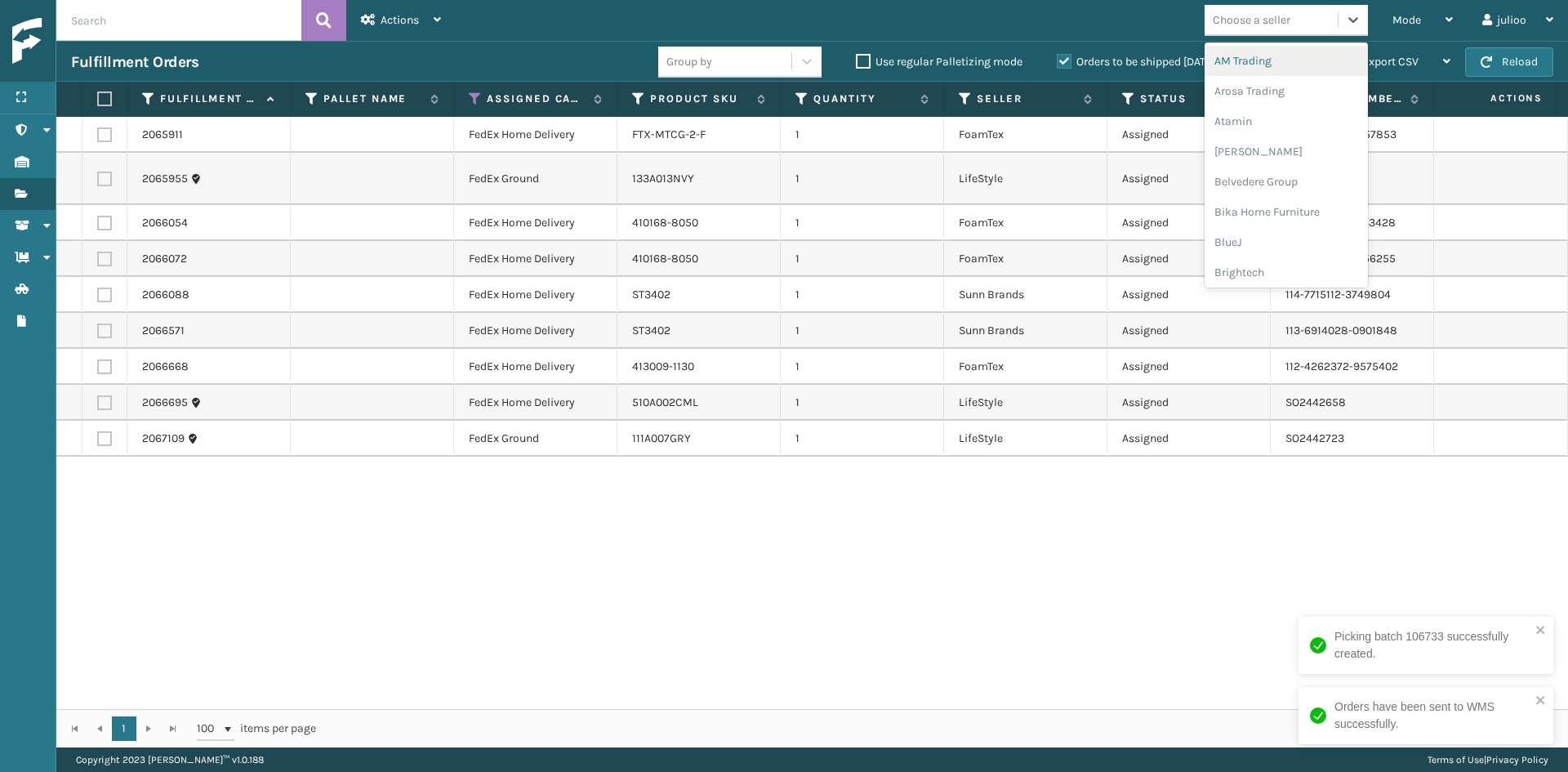
click at [1267, 19] on div "Choose a seller" at bounding box center [1252, 20] width 78 height 17
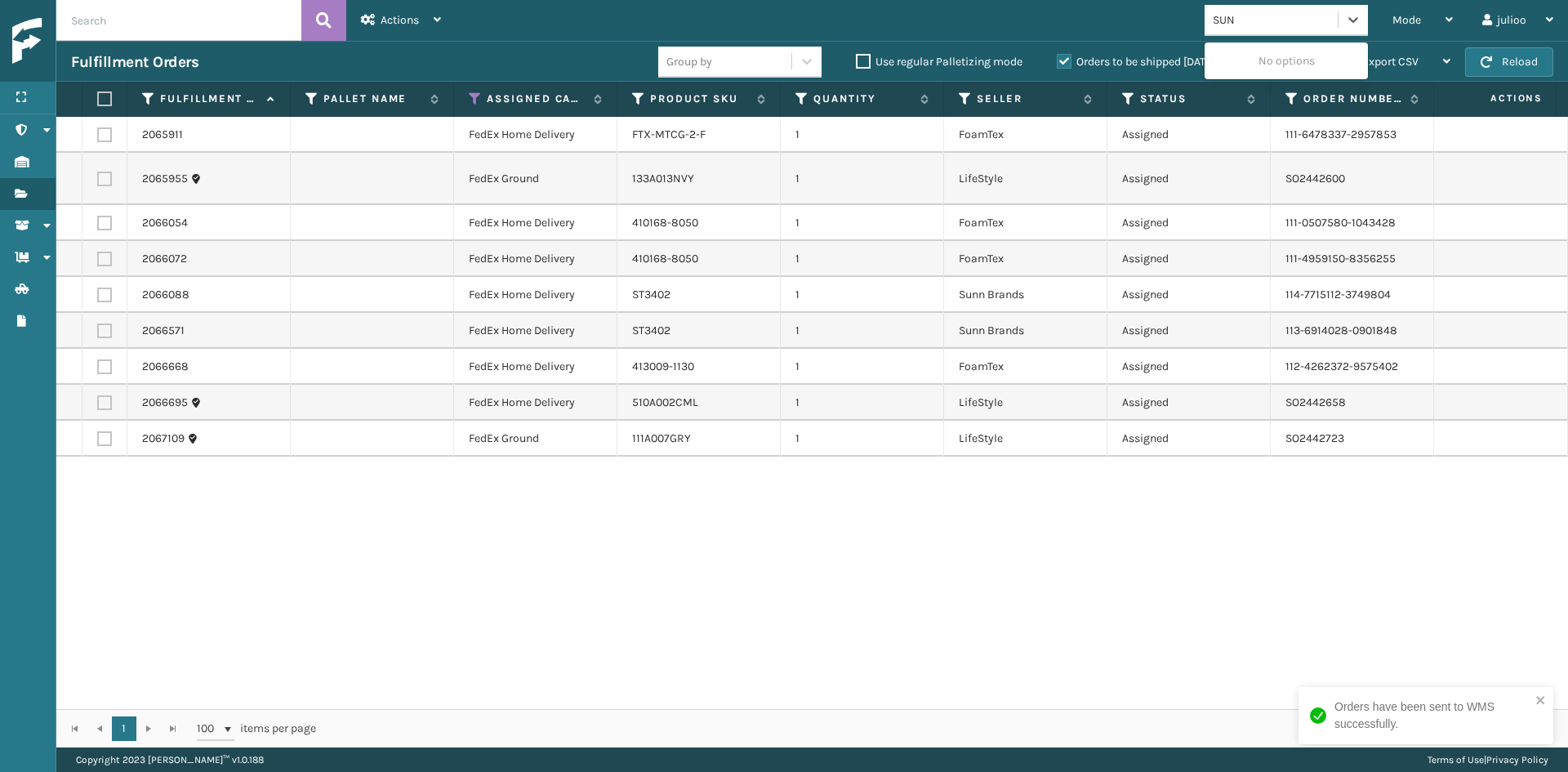
type input "SUNN"
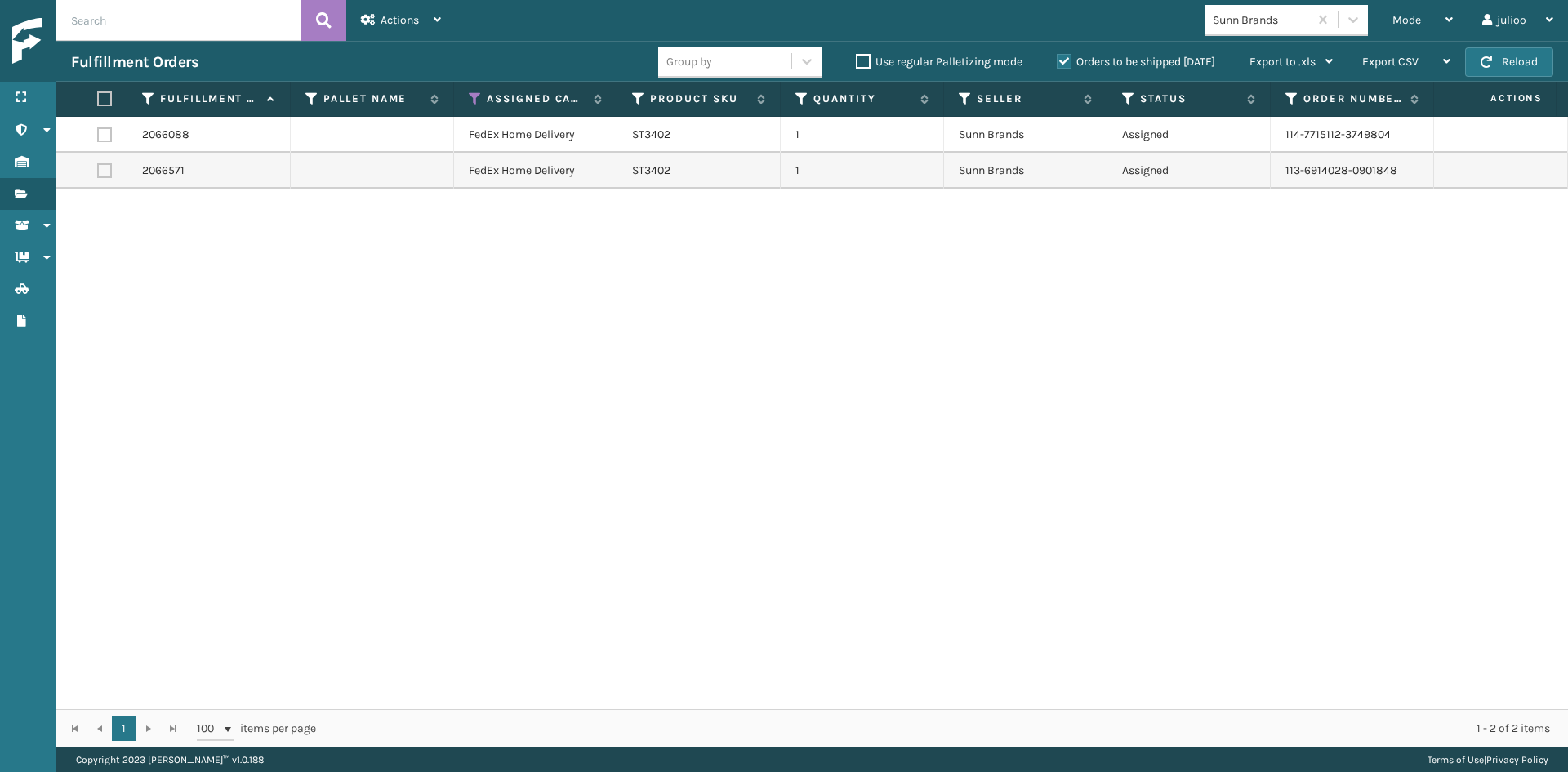
click at [115, 97] on th at bounding box center [105, 98] width 45 height 35
click at [107, 96] on label at bounding box center [102, 99] width 9 height 15
click at [98, 96] on input "checkbox" at bounding box center [97, 98] width 1 height 10
checkbox input "true"
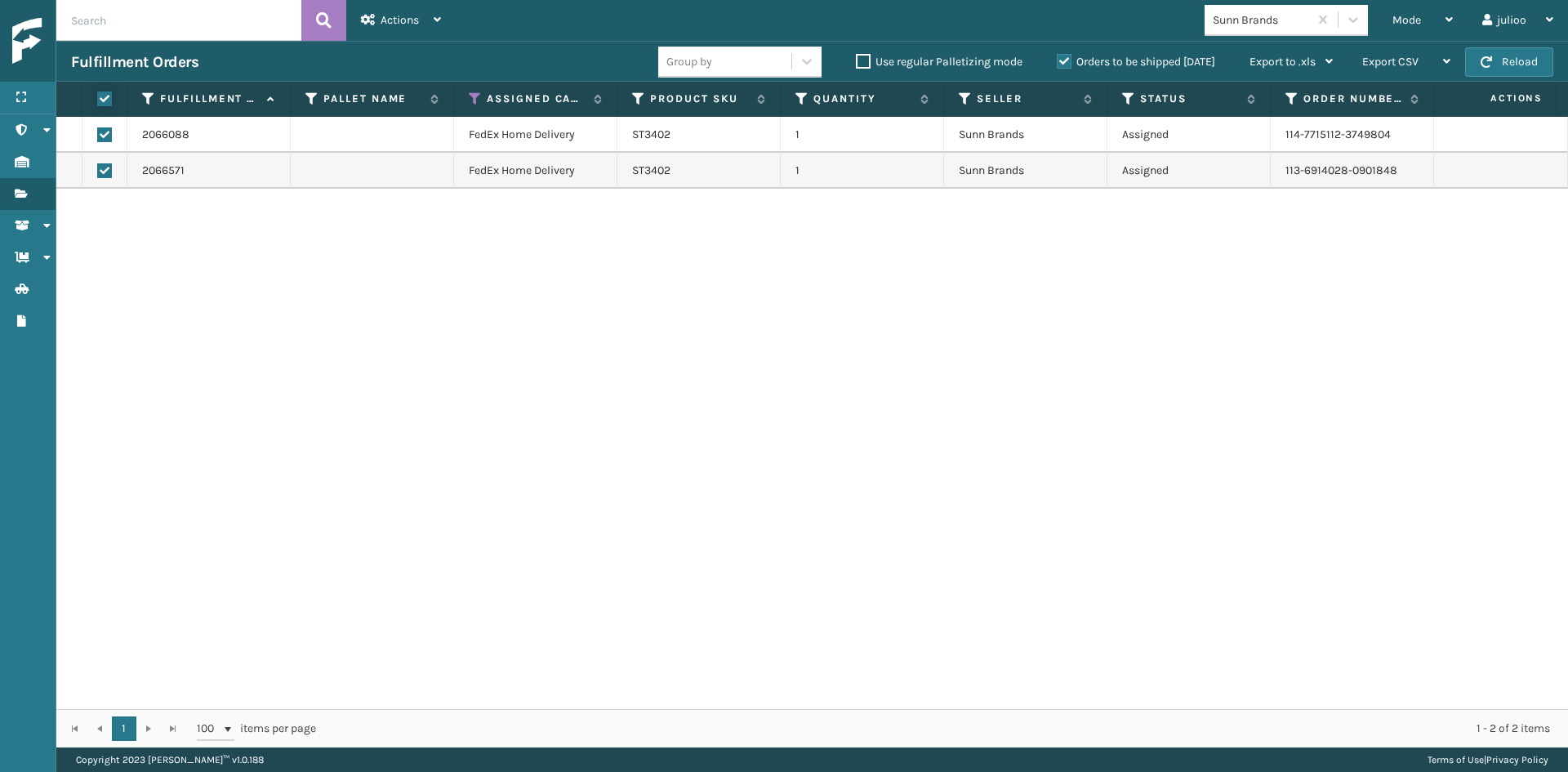
checkbox input "true"
click at [410, 18] on span "Actions" at bounding box center [399, 20] width 39 height 14
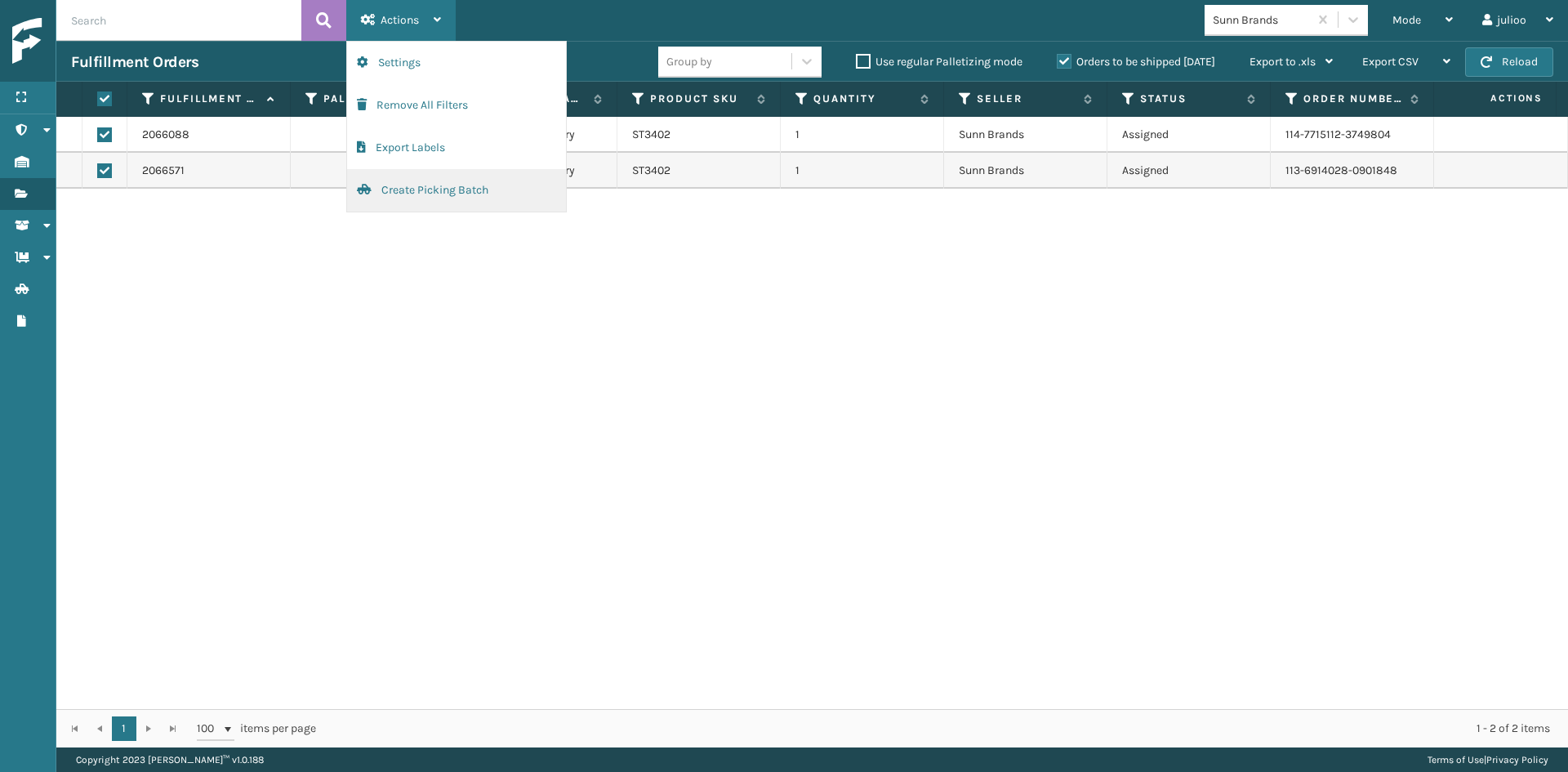
click at [409, 193] on button "Create Picking Batch" at bounding box center [456, 190] width 218 height 43
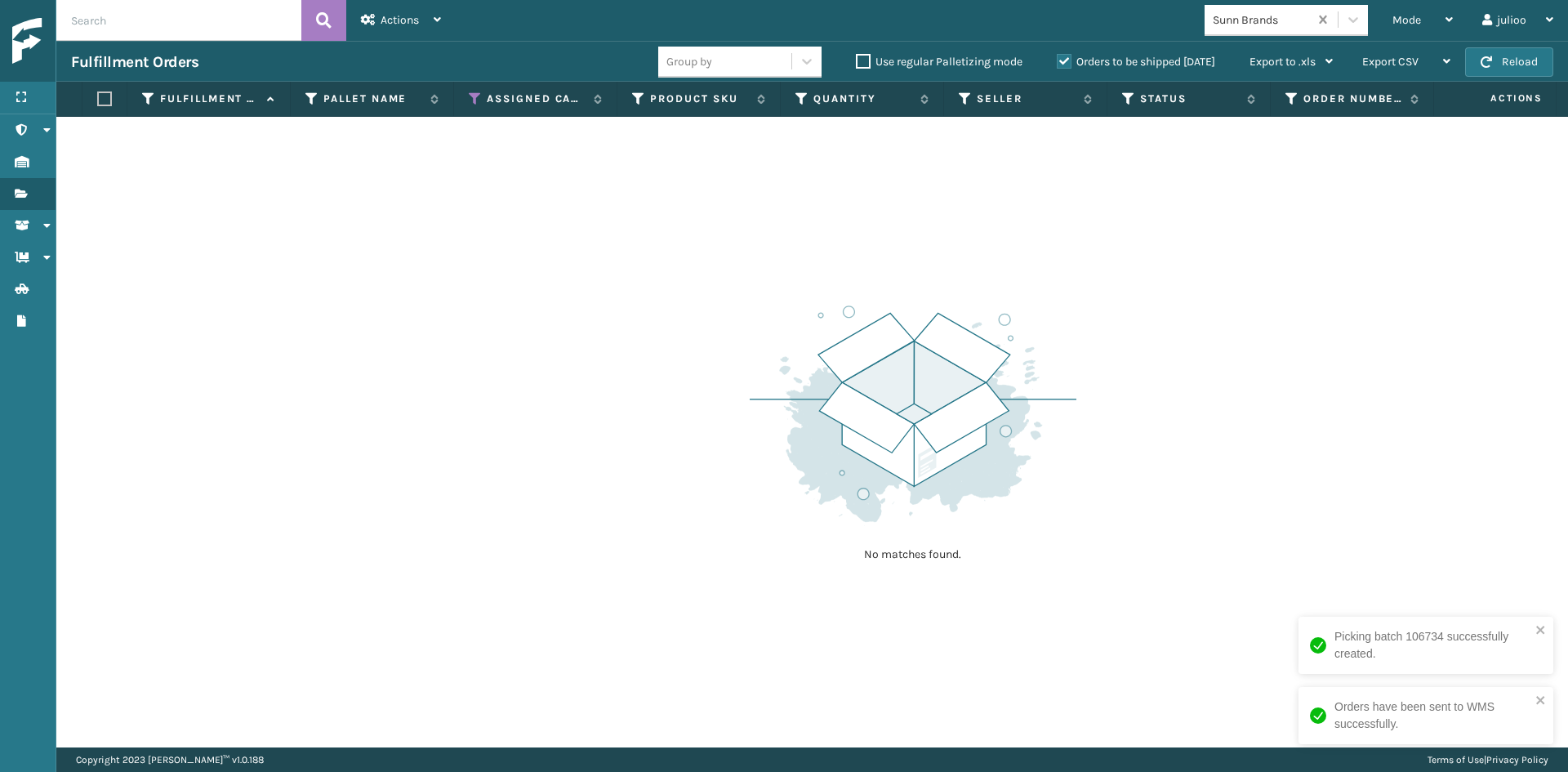
drag, startPoint x: 1341, startPoint y: 28, endPoint x: 1328, endPoint y: 26, distance: 13.2
click at [1333, 27] on div at bounding box center [1338, 19] width 60 height 29
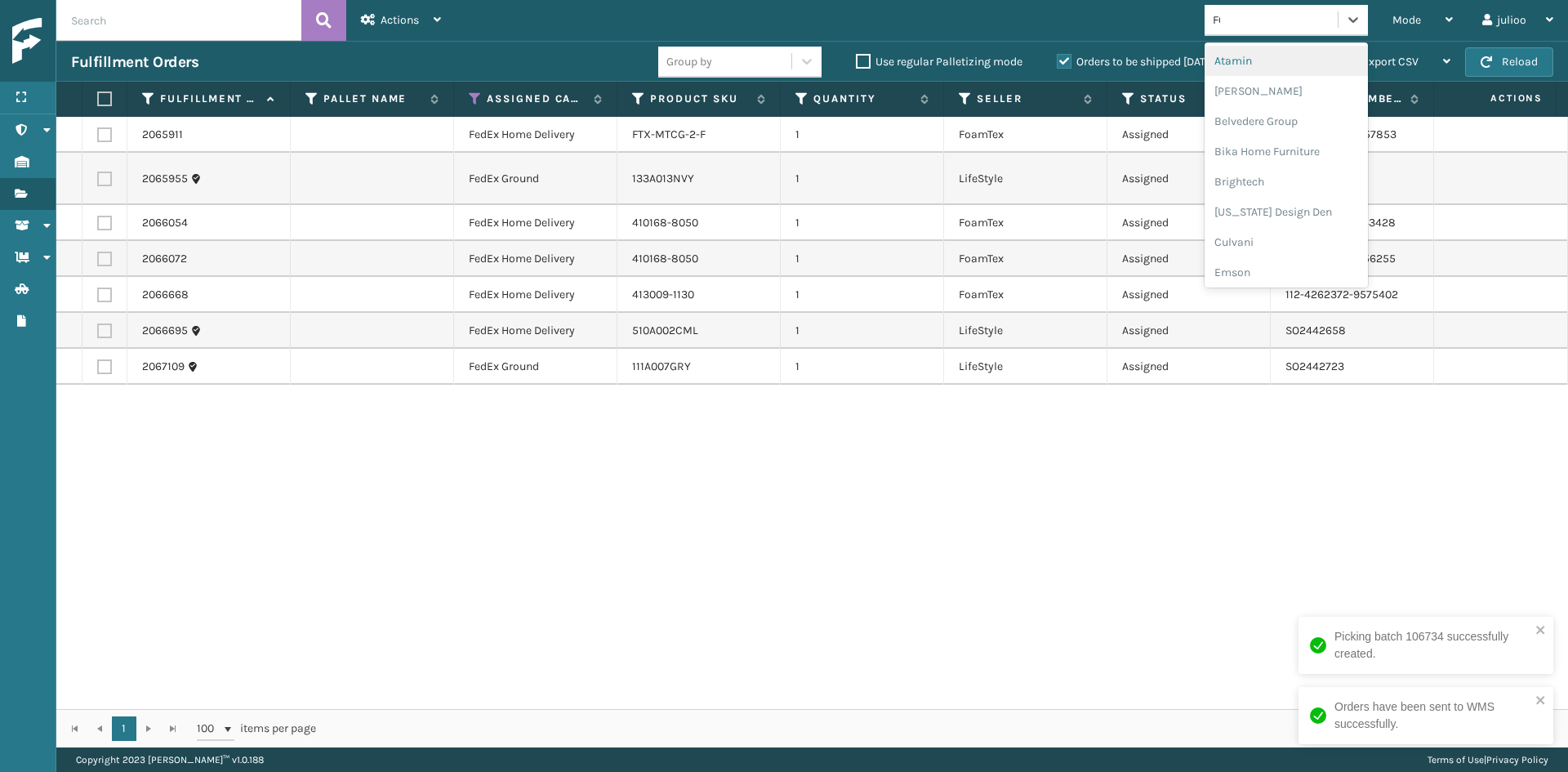
type input "FOA"
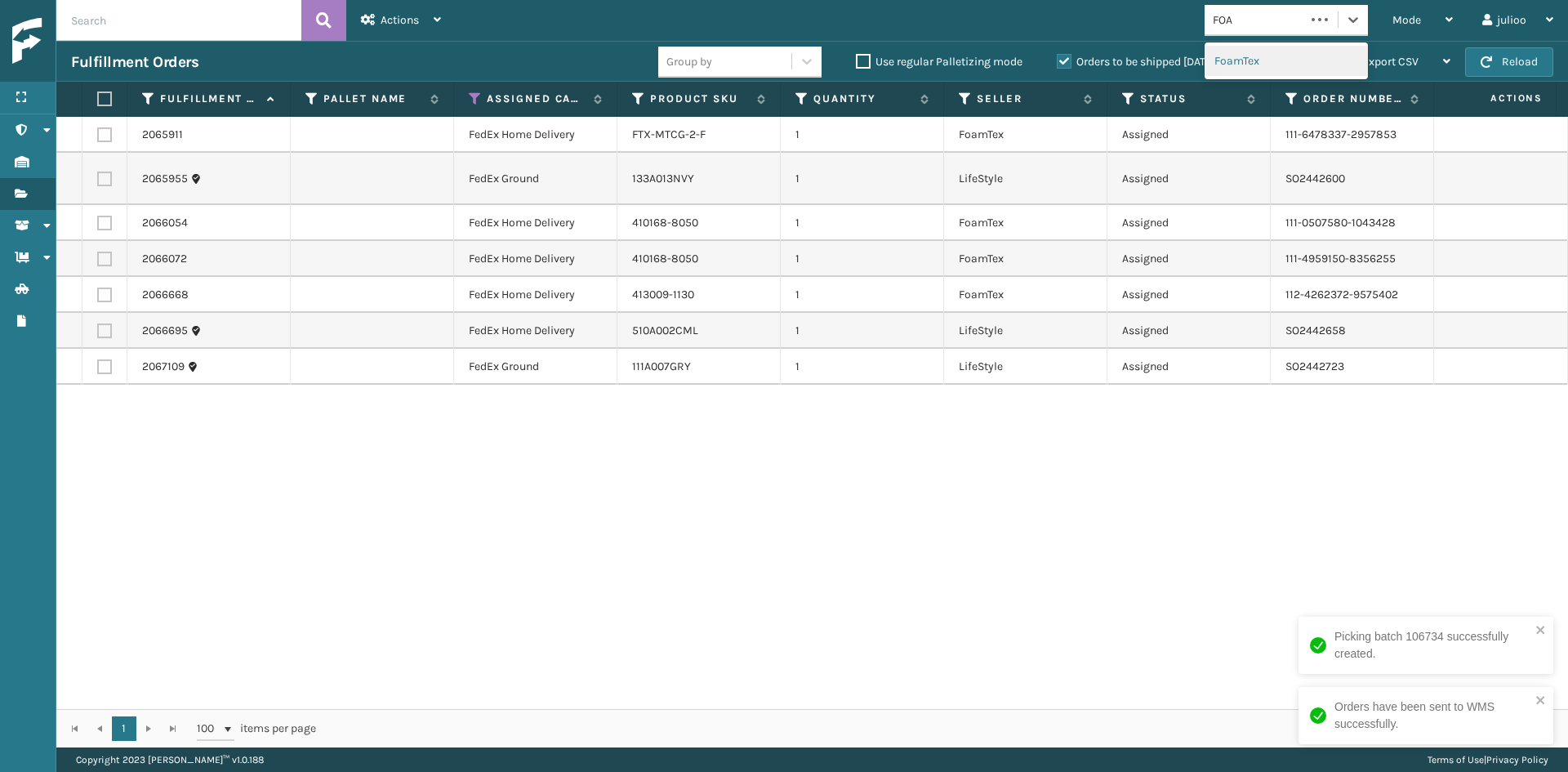
click at [1325, 48] on div "FoamTex" at bounding box center [1286, 61] width 164 height 30
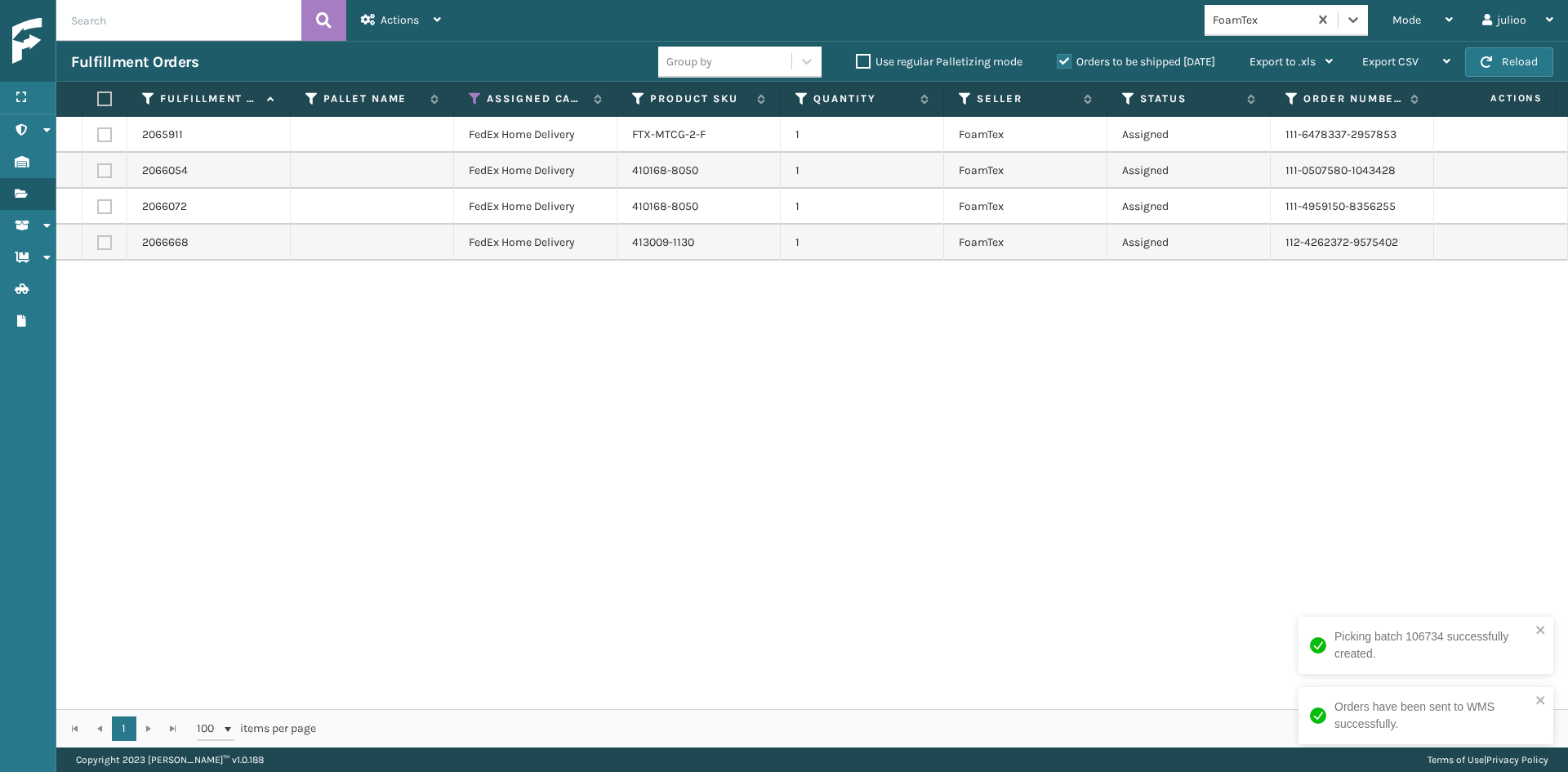
click at [103, 96] on label at bounding box center [102, 99] width 9 height 15
click at [98, 96] on input "checkbox" at bounding box center [97, 98] width 1 height 10
checkbox input "true"
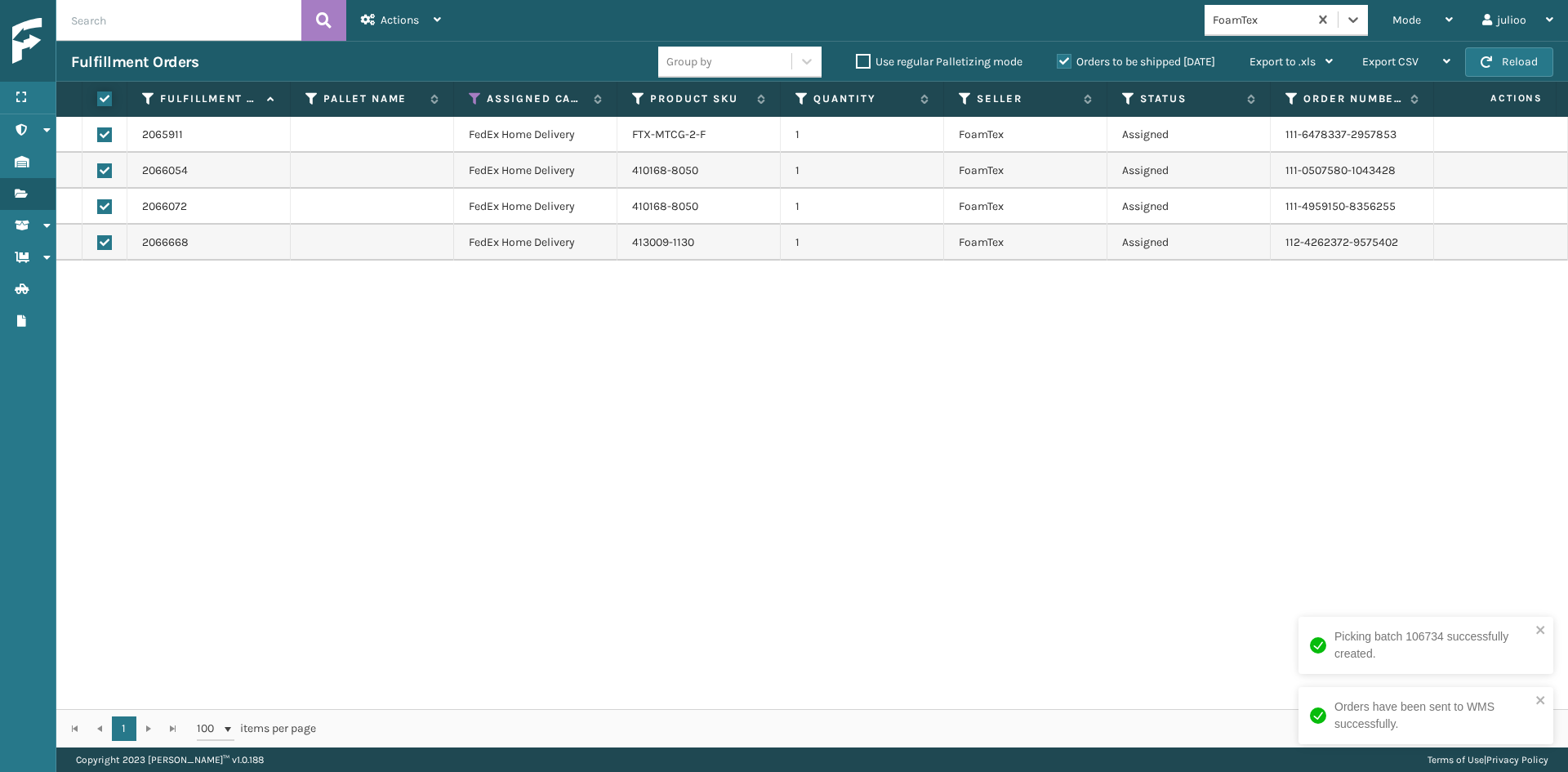
checkbox input "true"
click at [396, 9] on div "Actions" at bounding box center [401, 20] width 80 height 41
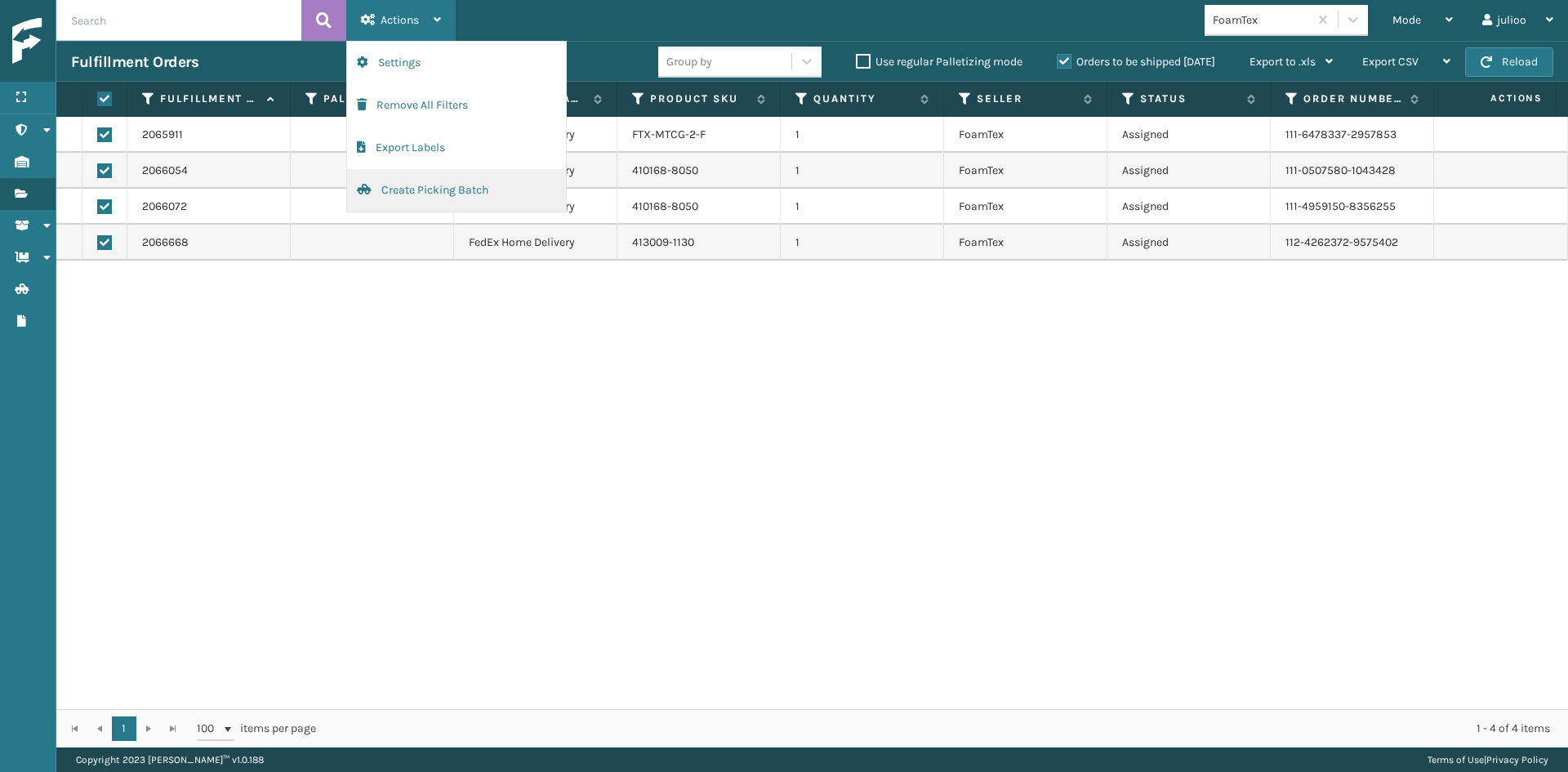
click at [437, 194] on button "Create Picking Batch" at bounding box center [456, 190] width 218 height 43
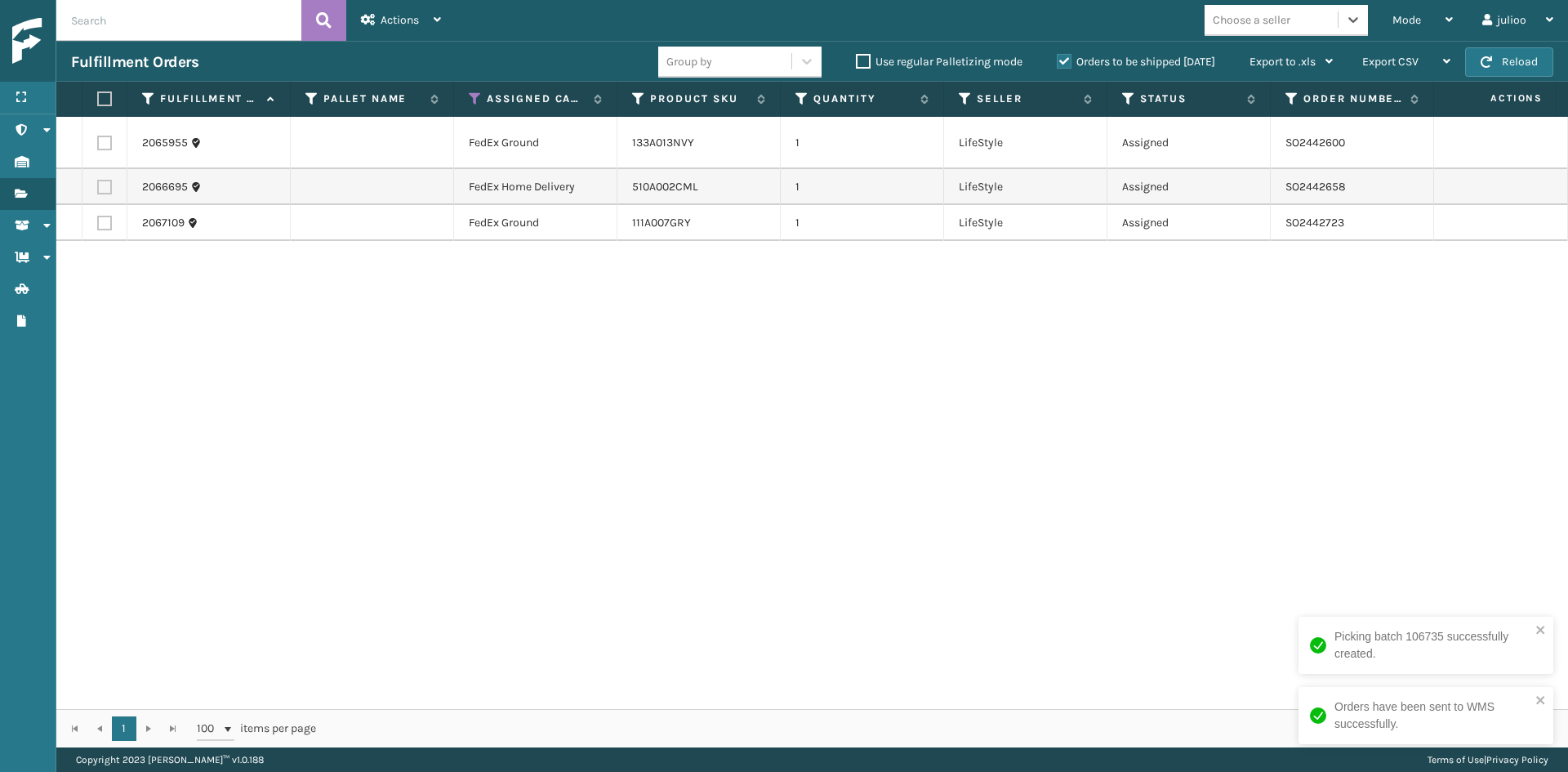
click at [107, 103] on label at bounding box center [102, 99] width 9 height 15
click at [98, 103] on input "checkbox" at bounding box center [97, 98] width 1 height 10
checkbox input "true"
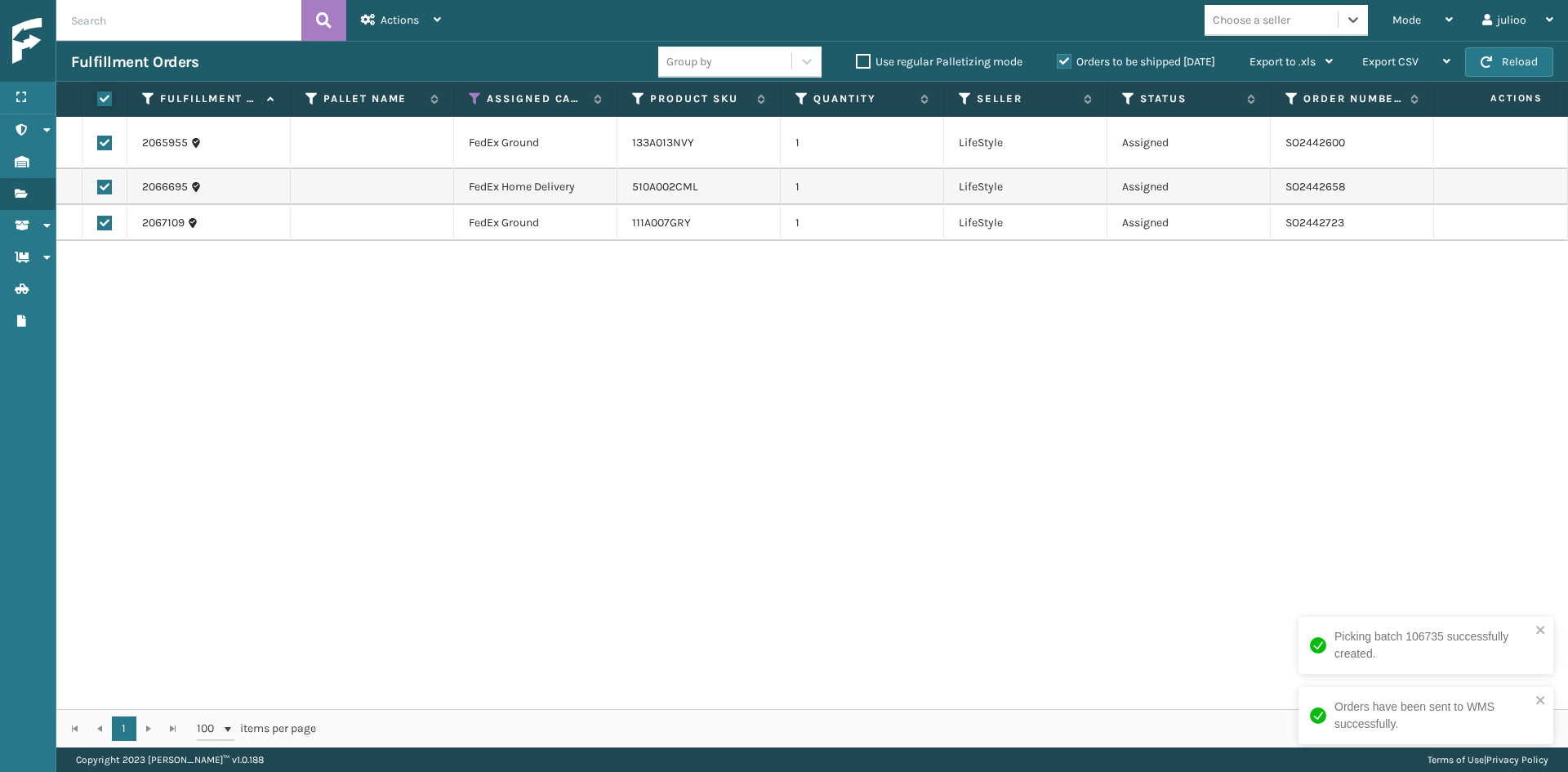
checkbox input "true"
click at [377, 7] on div "Actions" at bounding box center [401, 20] width 80 height 41
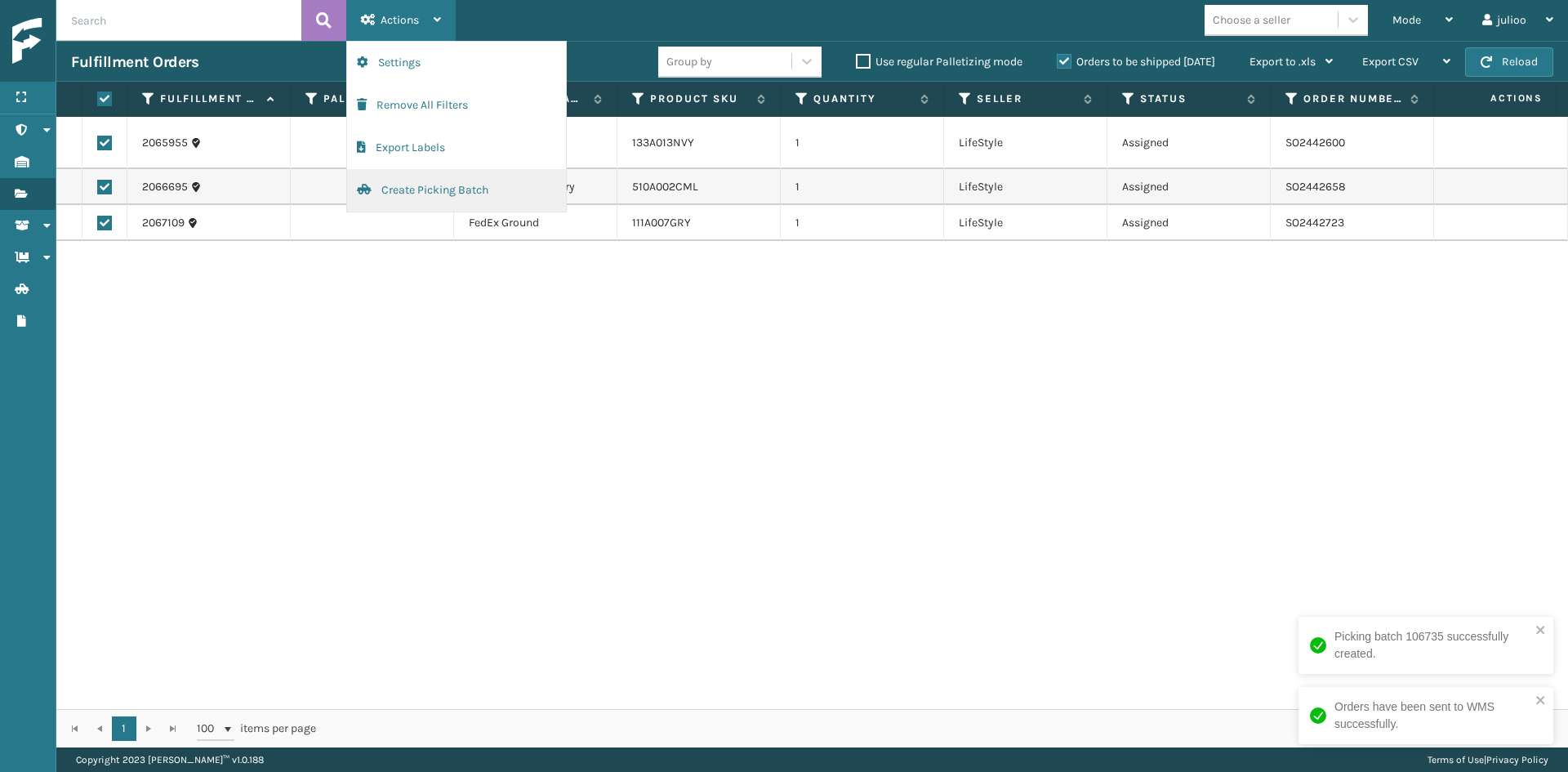
click at [407, 179] on button "Create Picking Batch" at bounding box center [456, 190] width 218 height 43
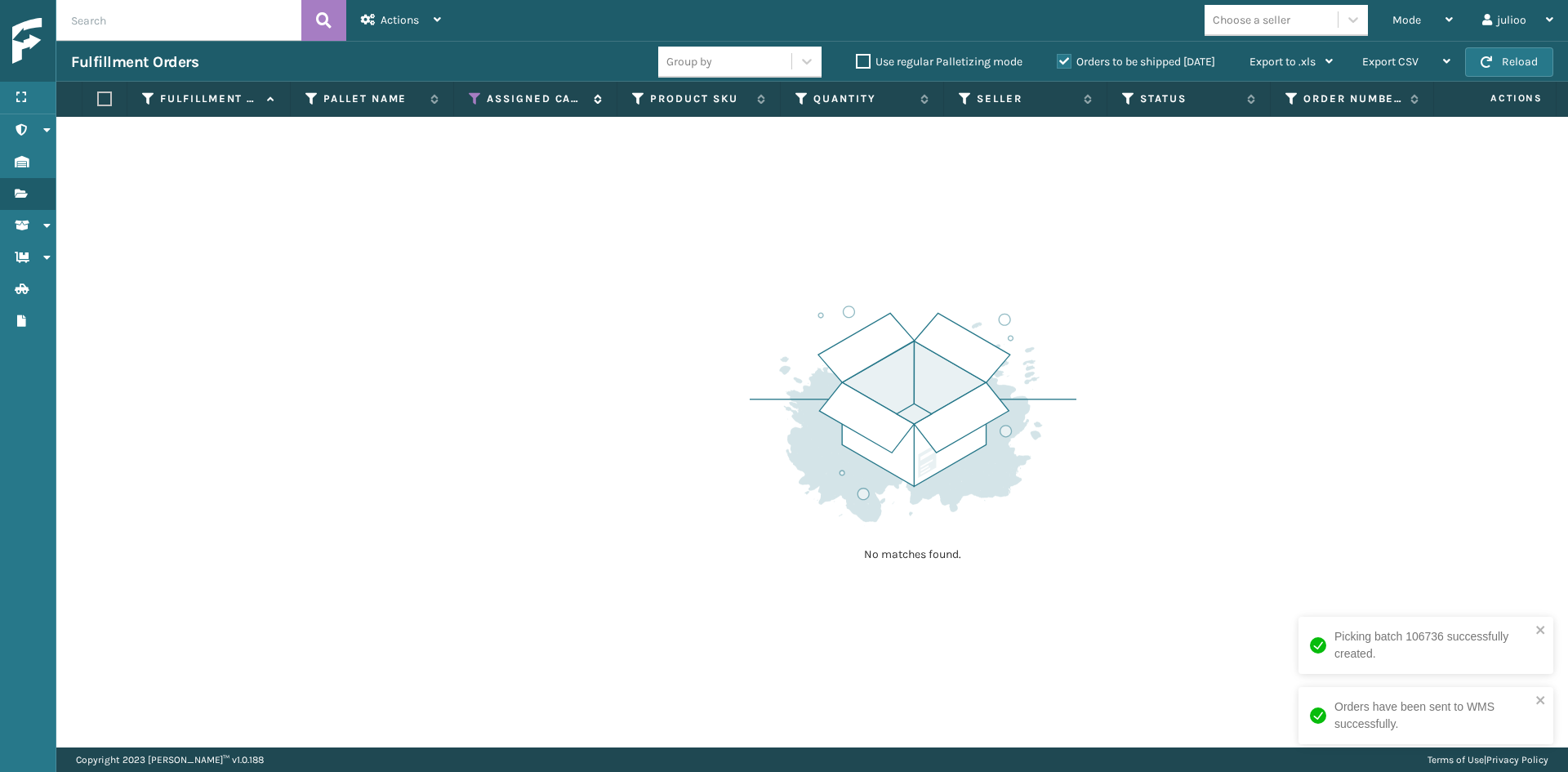
click at [475, 100] on icon at bounding box center [476, 99] width 13 height 15
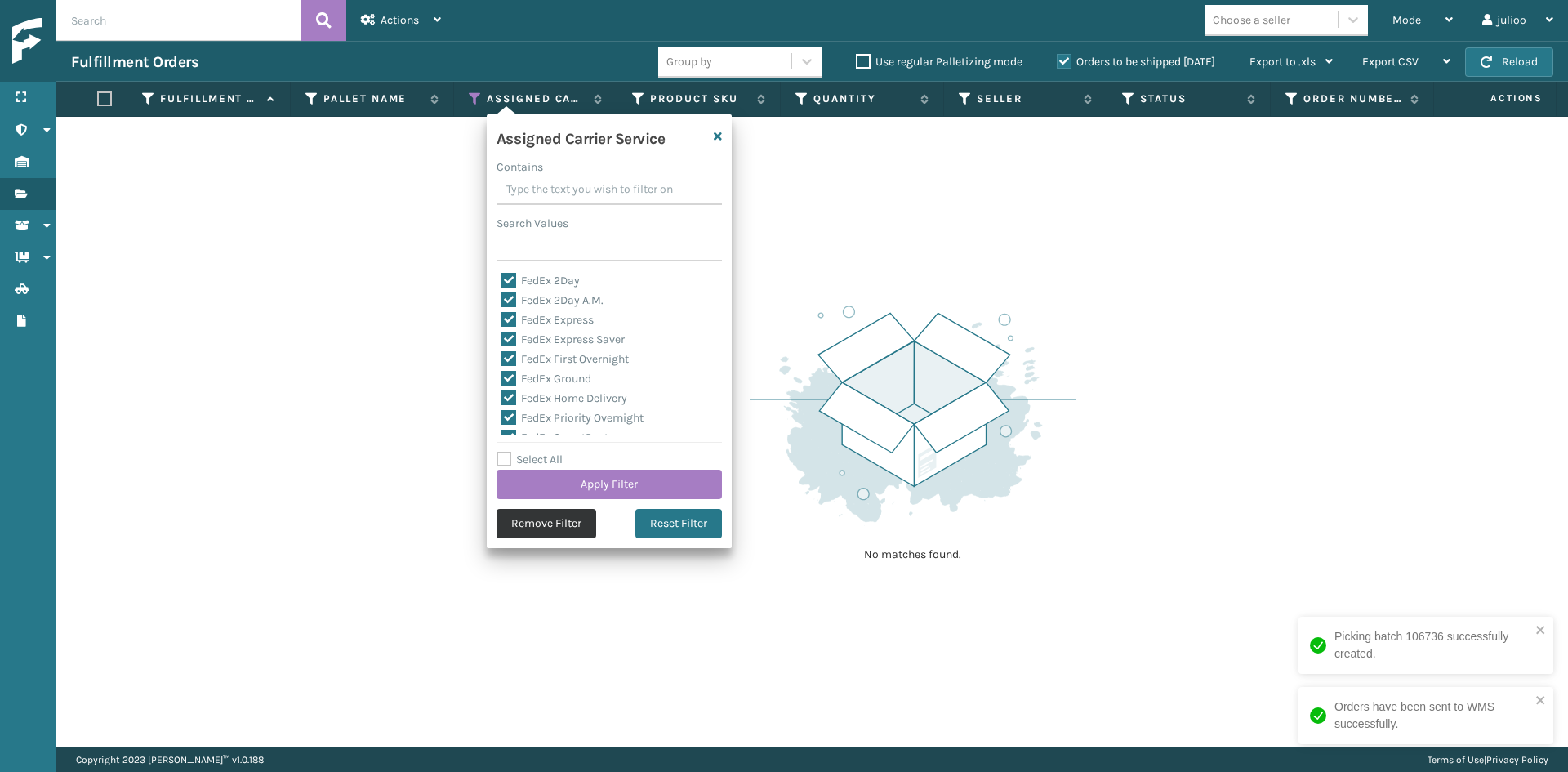
click at [518, 513] on button "Remove Filter" at bounding box center [546, 523] width 99 height 29
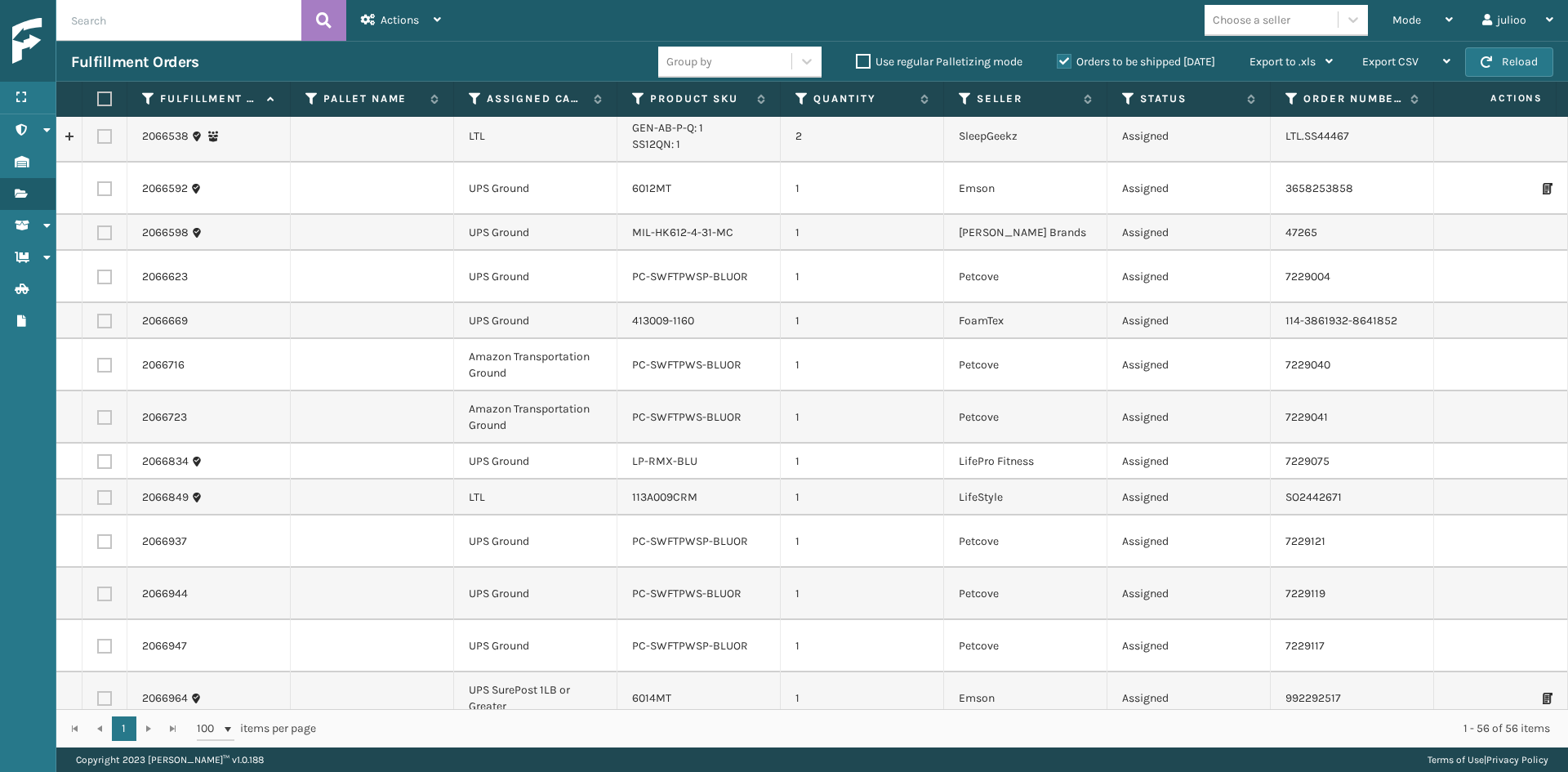
scroll to position [2087, 0]
